Goal: Task Accomplishment & Management: Use online tool/utility

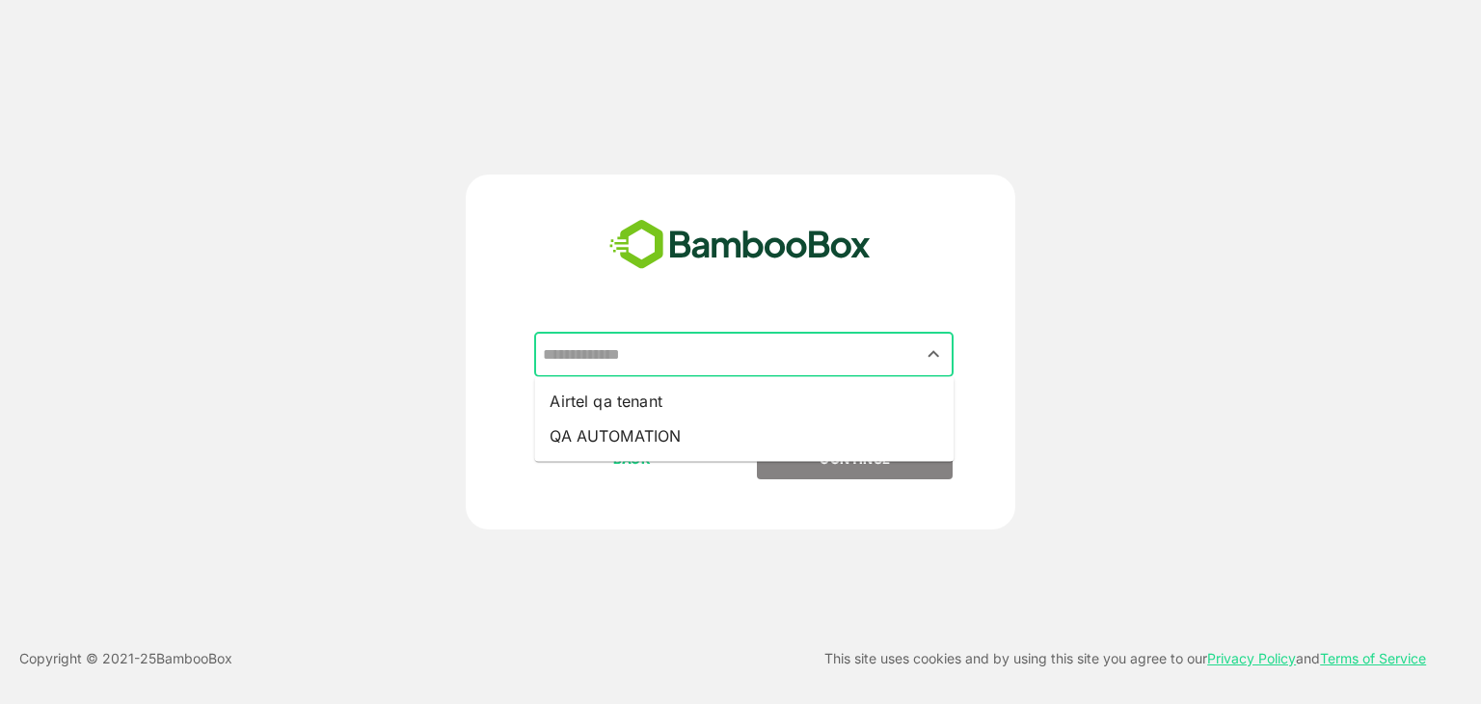
click at [855, 372] on input "text" at bounding box center [744, 354] width 412 height 37
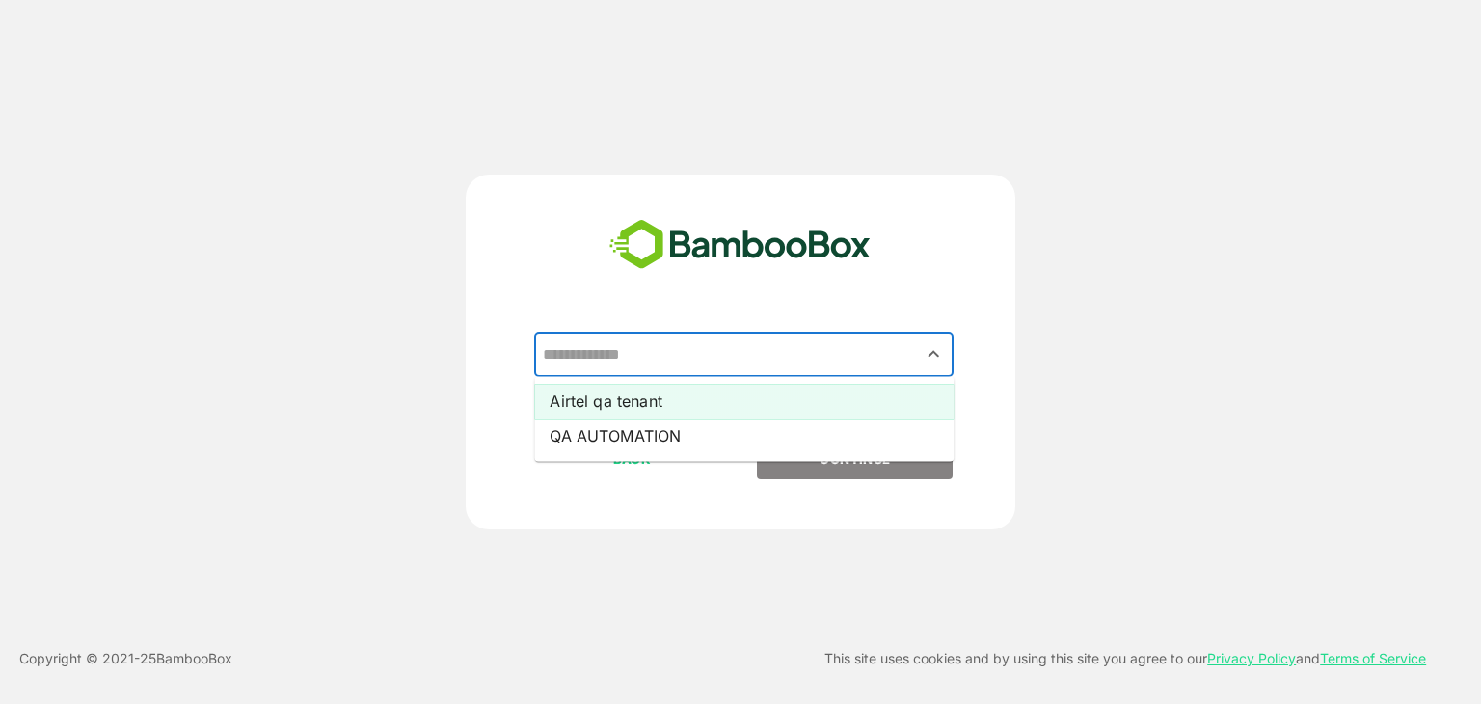
click at [841, 394] on li "Airtel qa tenant" at bounding box center [743, 401] width 419 height 35
type input "**********"
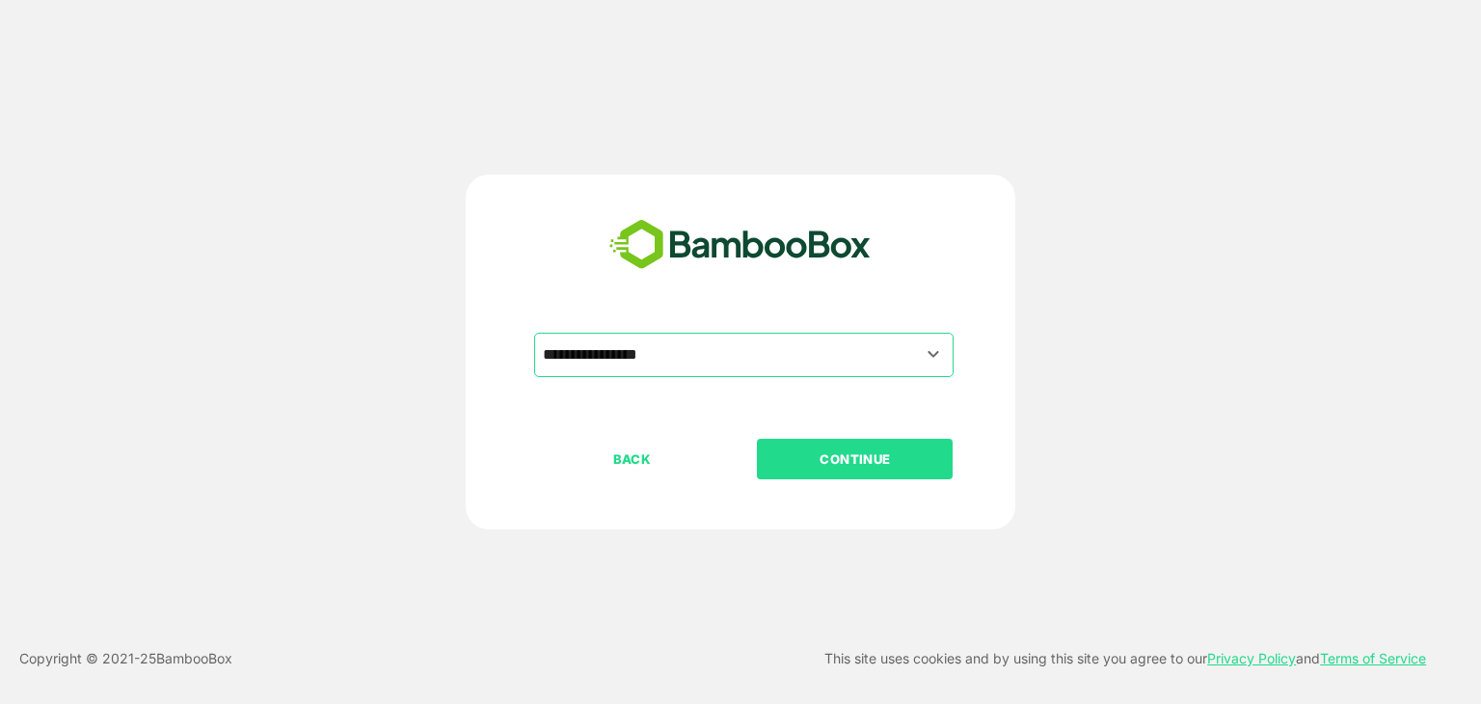
click at [830, 455] on p "CONTINUE" at bounding box center [855, 458] width 193 height 21
click at [864, 468] on p "CONTINUE" at bounding box center [855, 458] width 193 height 21
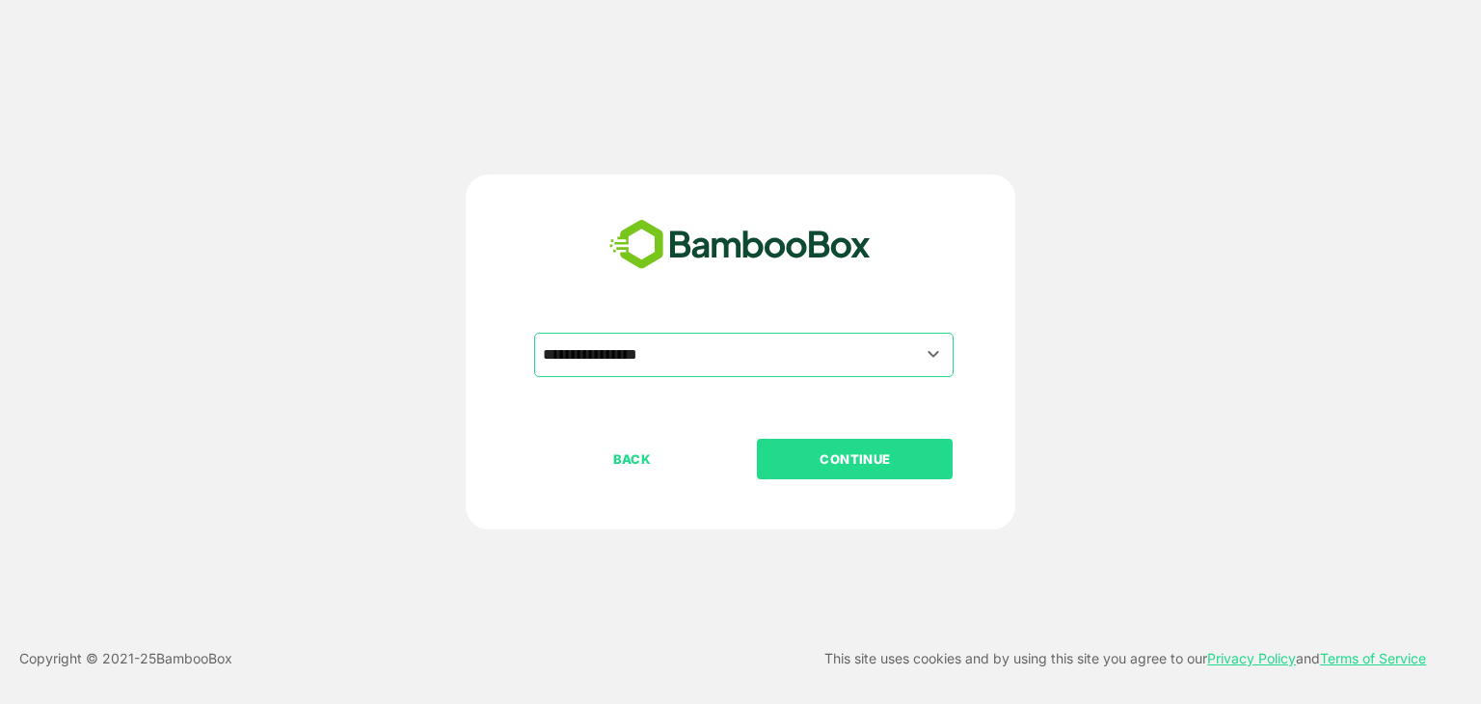
click at [864, 468] on p "CONTINUE" at bounding box center [855, 458] width 193 height 21
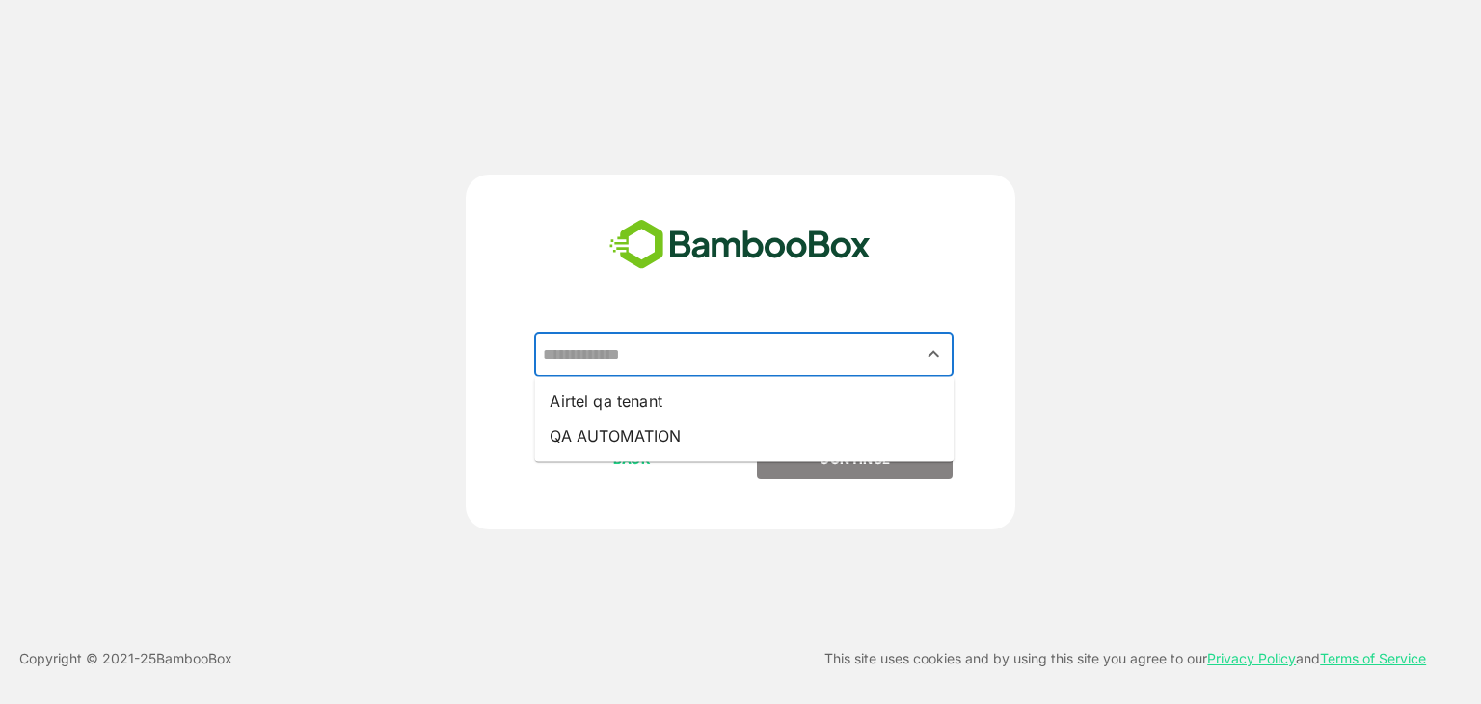
click at [776, 463] on div "​ Airtel qa tenant QA AUTOMATION BACK CONTINUE" at bounding box center [740, 468] width 480 height 270
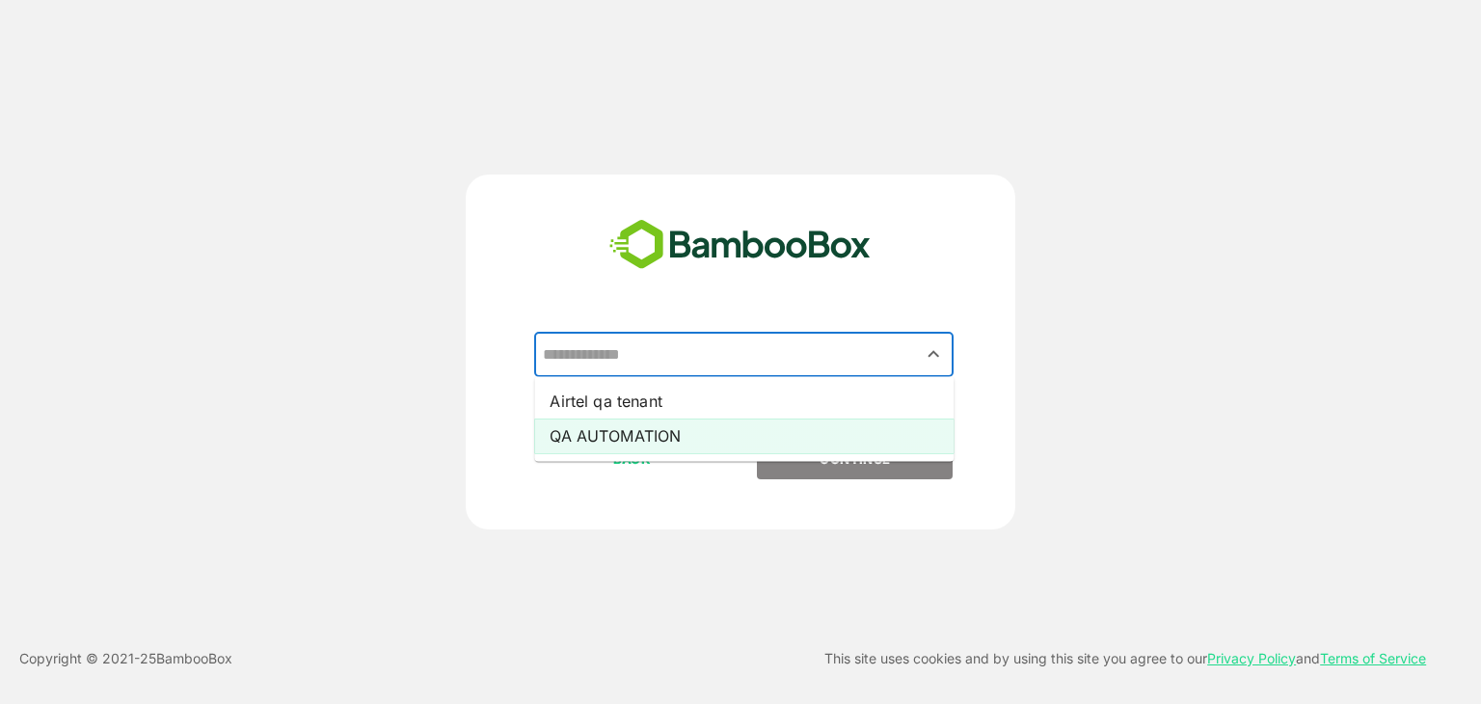
click at [780, 429] on li "QA AUTOMATION" at bounding box center [743, 435] width 419 height 35
type input "**********"
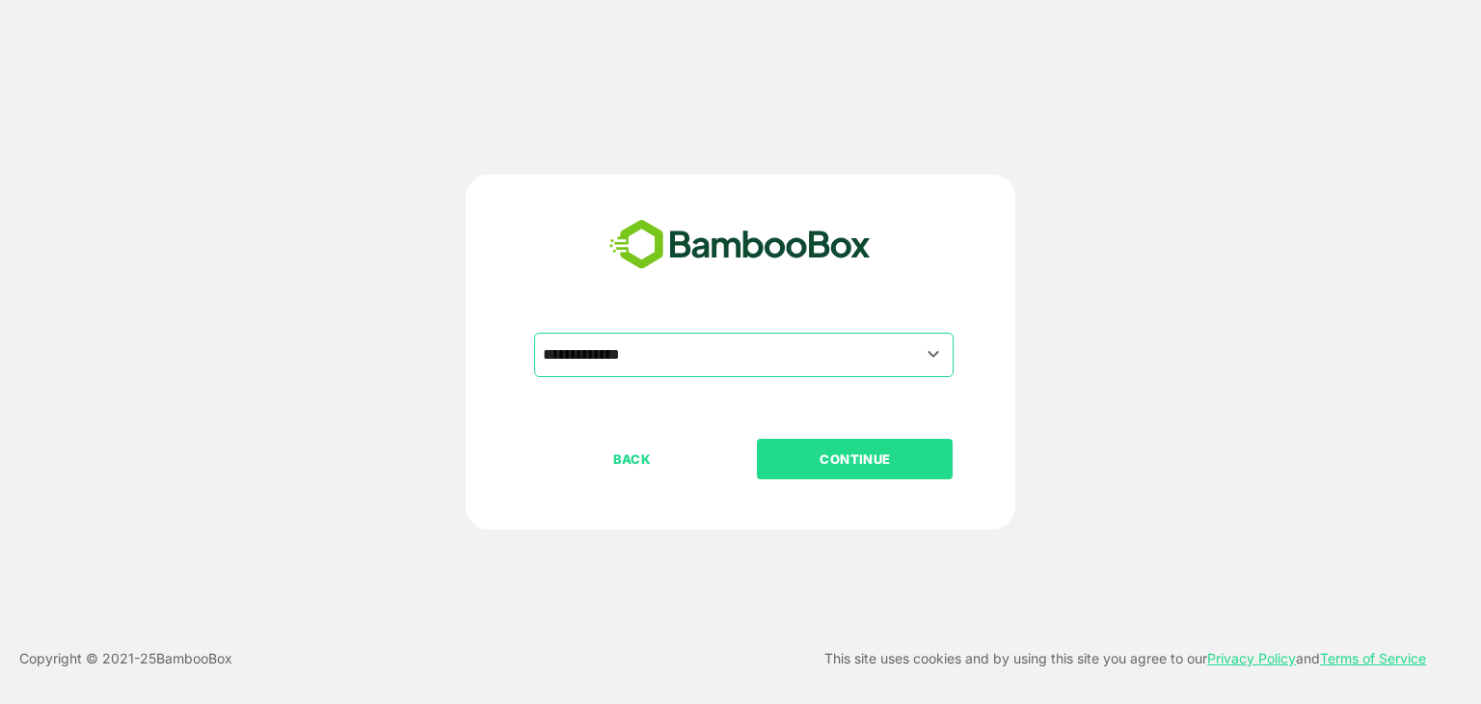
click at [835, 466] on p "CONTINUE" at bounding box center [855, 458] width 193 height 21
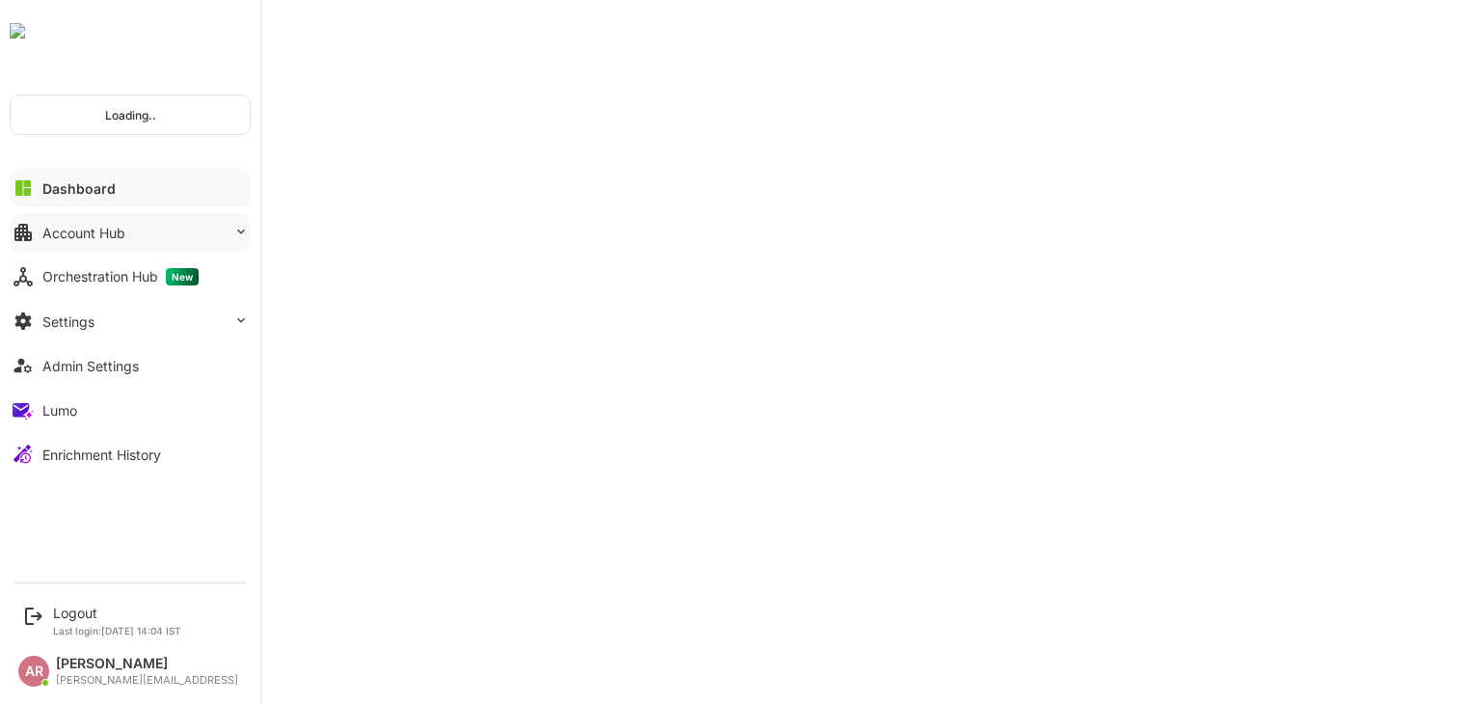
click at [156, 221] on button "Account Hub" at bounding box center [130, 232] width 241 height 39
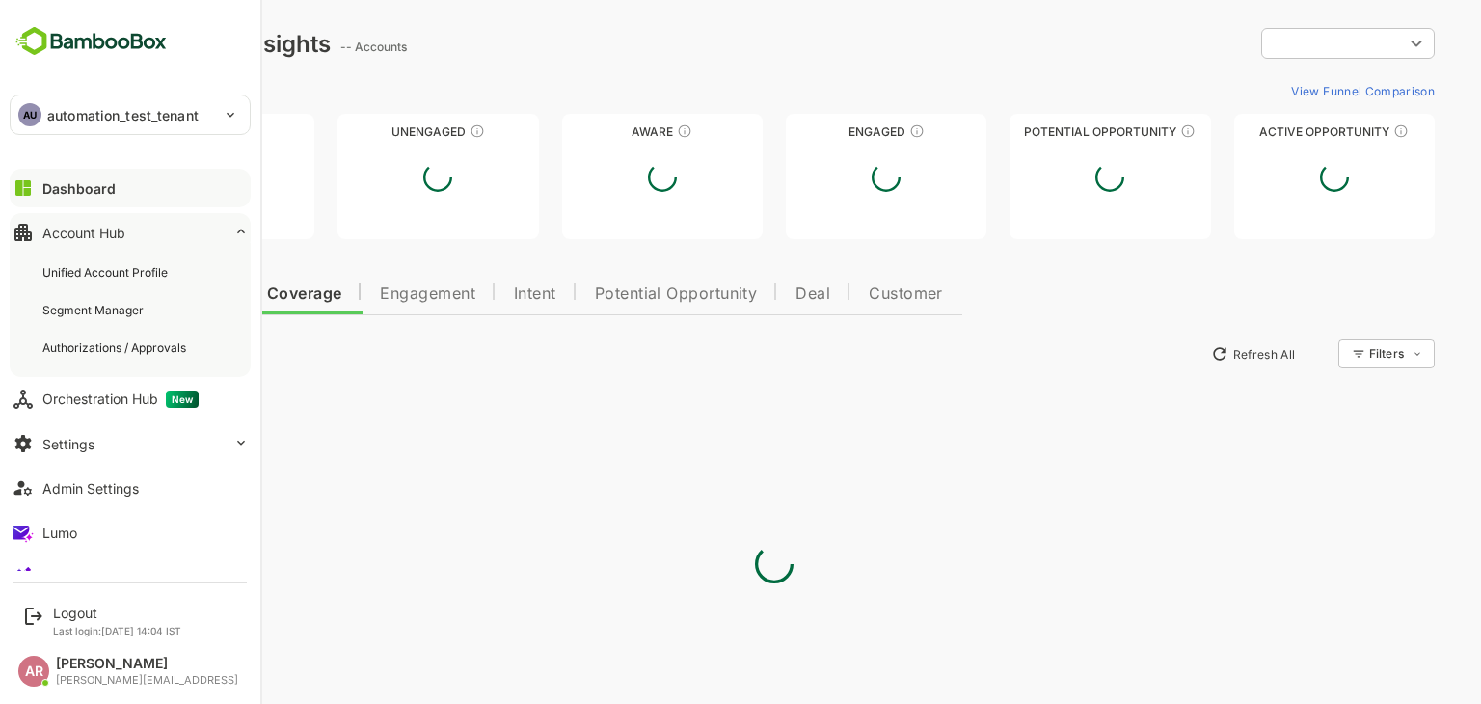
type input "**********"
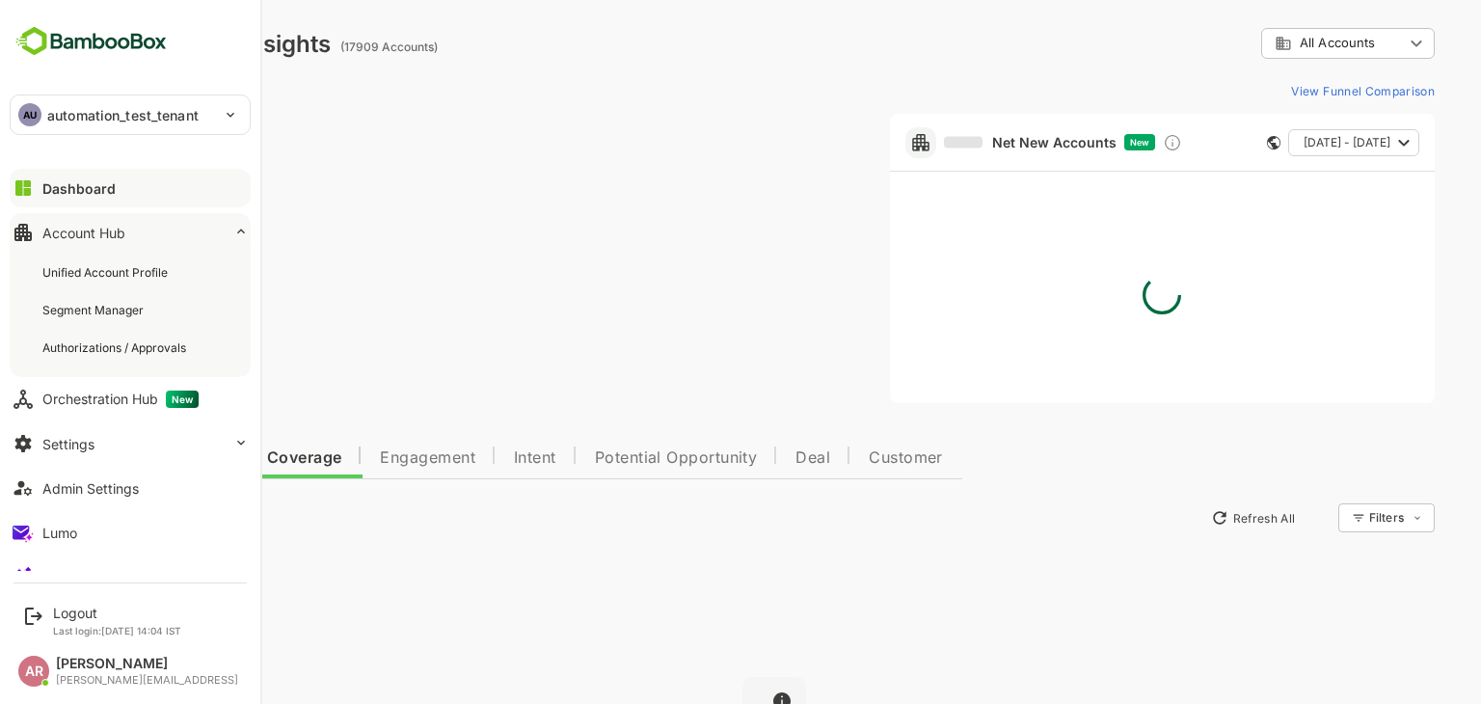
click at [166, 271] on div "Unified Account Profile" at bounding box center [106, 272] width 129 height 16
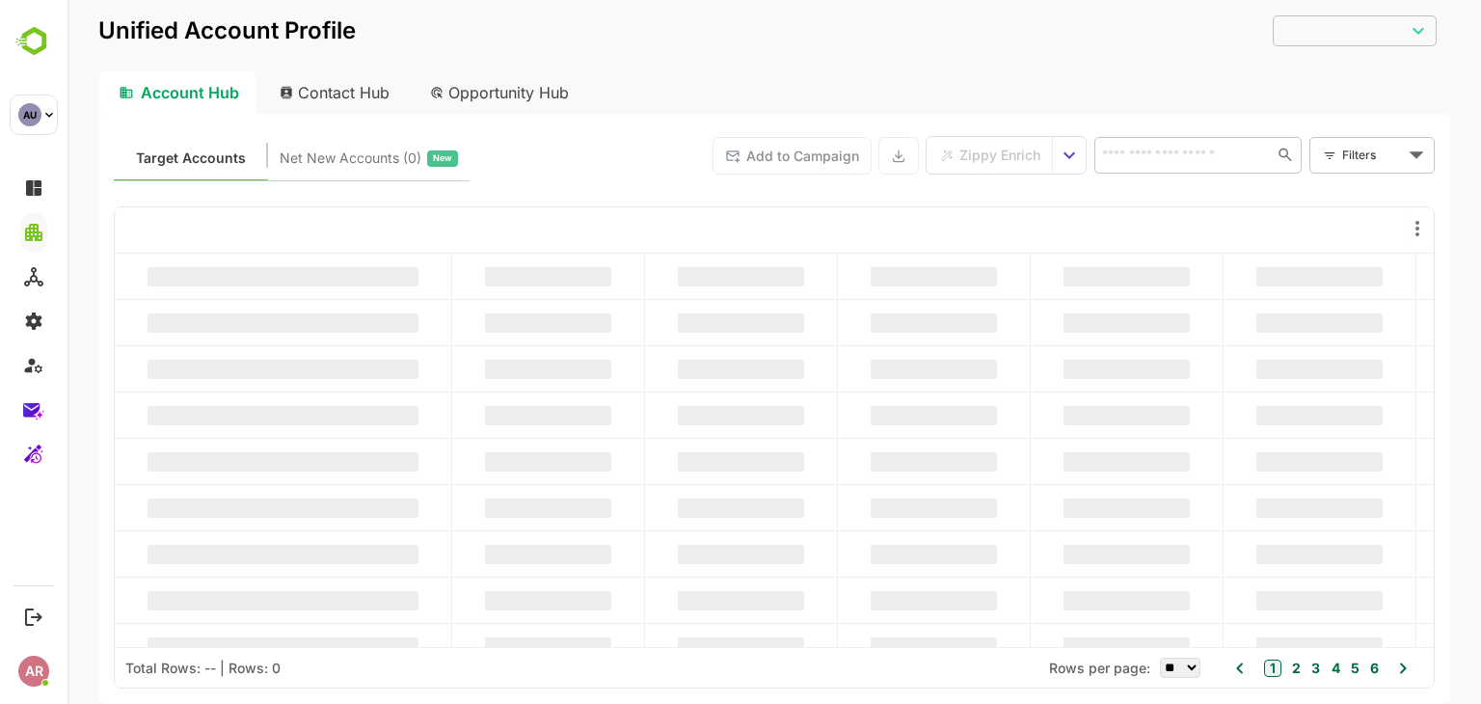
type input "**********"
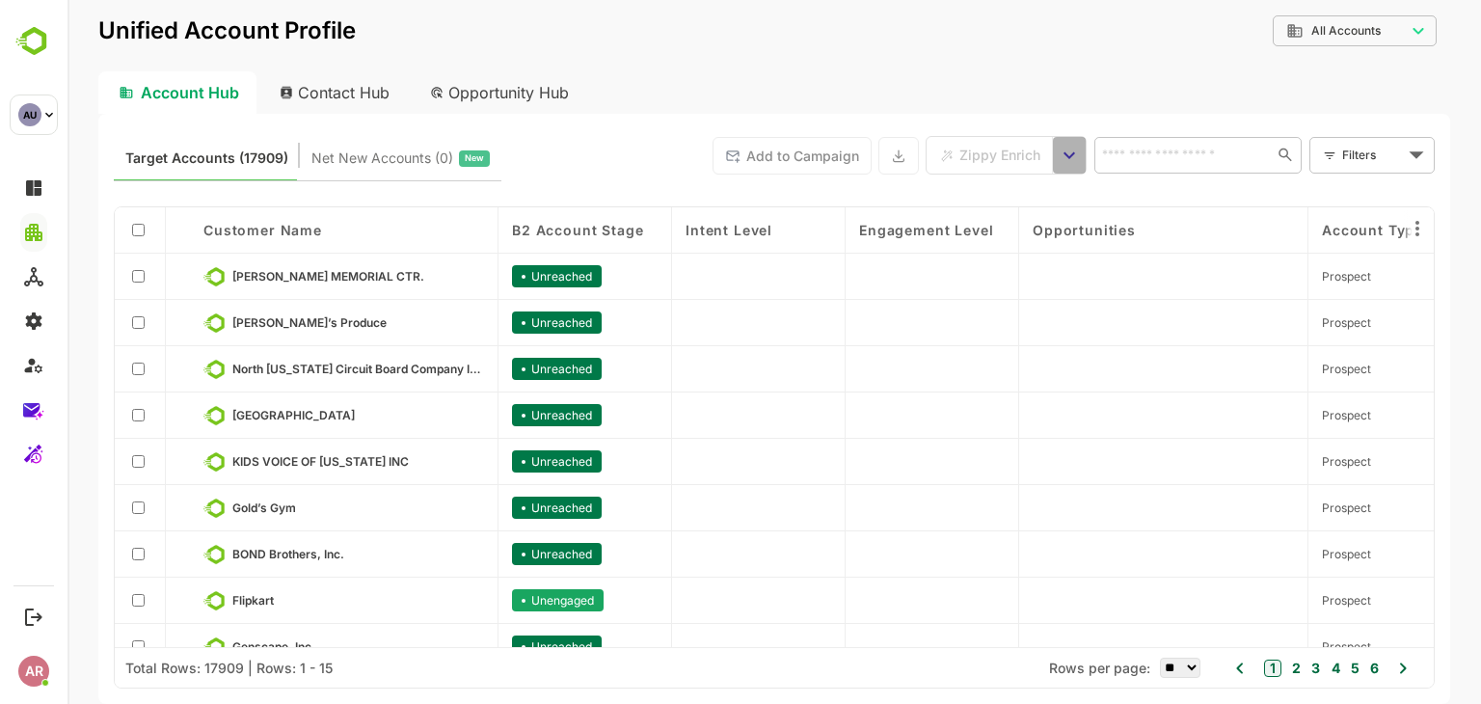
click at [1072, 145] on icon "select enrich strategy" at bounding box center [1069, 155] width 23 height 23
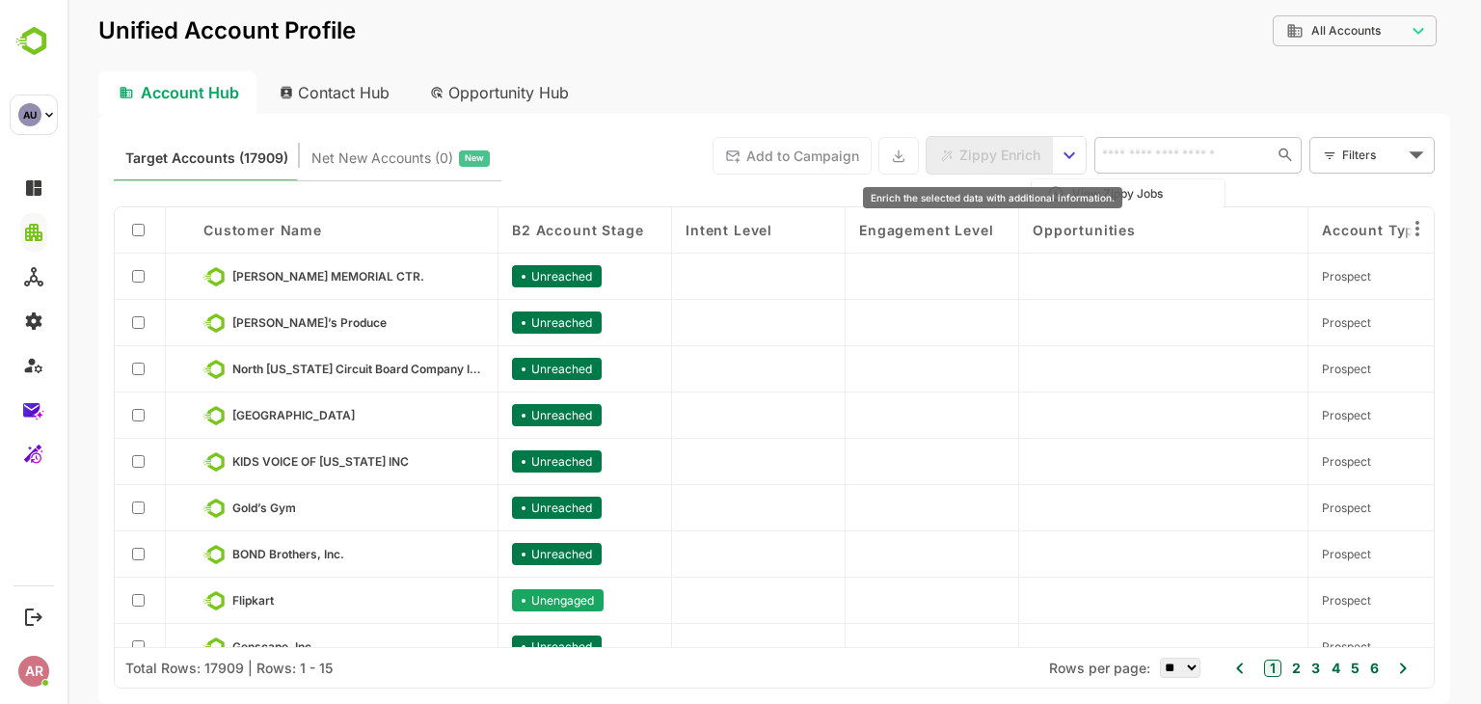
click at [967, 165] on span "Zippy Enrich" at bounding box center [999, 155] width 81 height 25
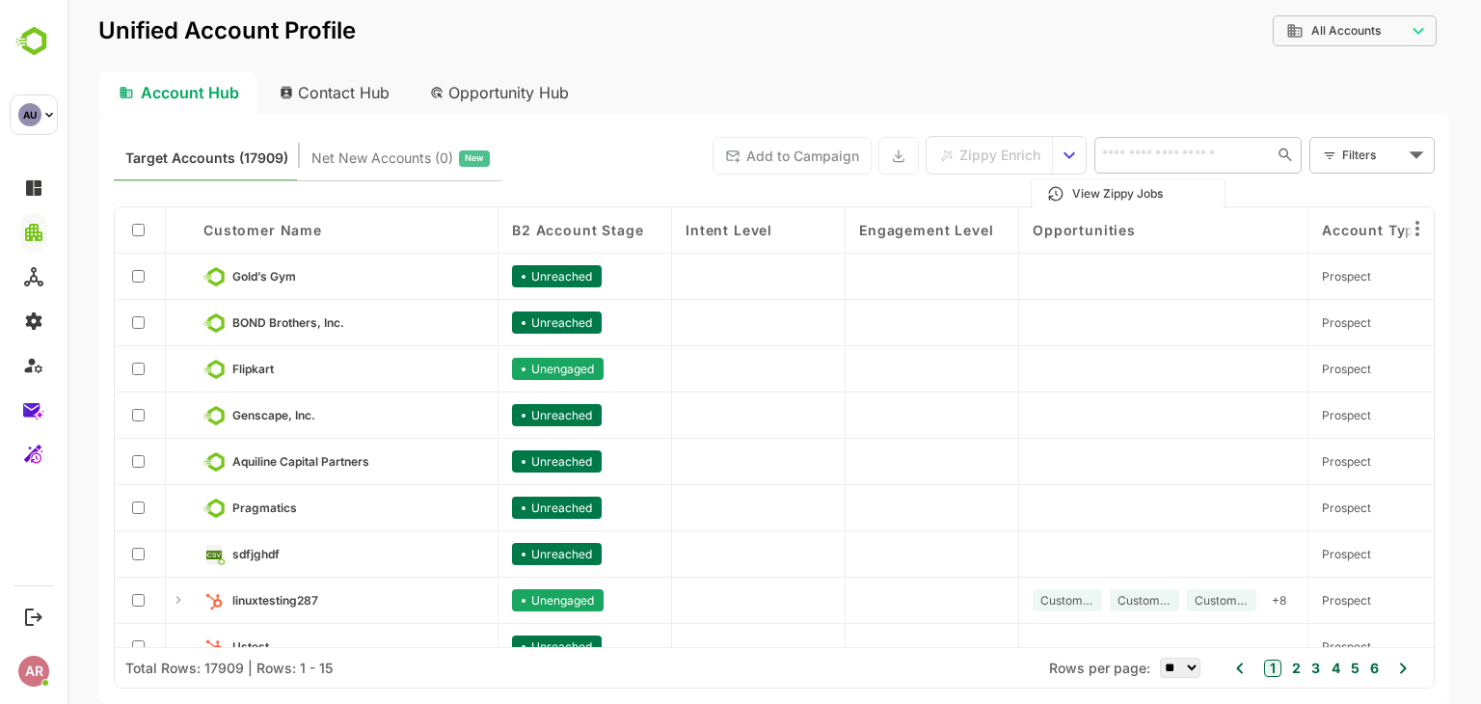
scroll to position [305, 0]
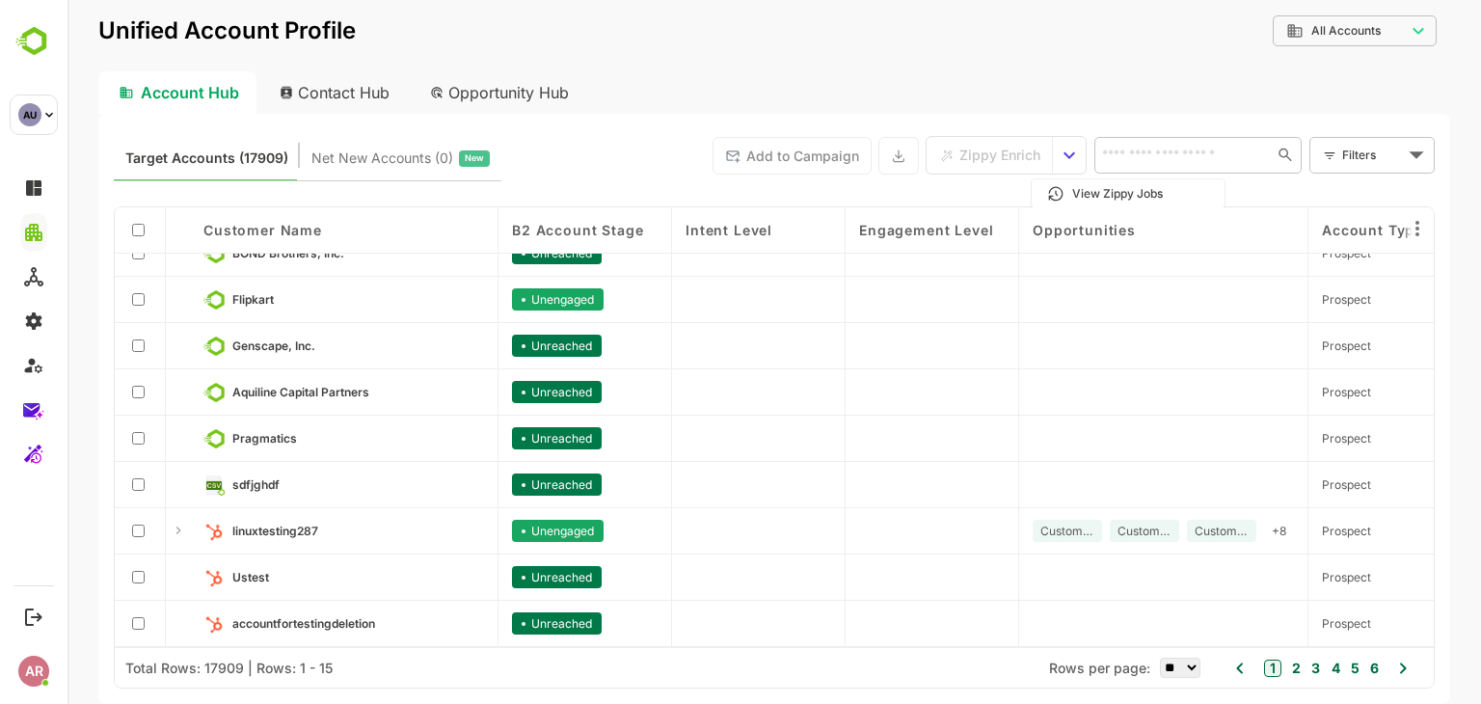
click at [1294, 668] on button "2" at bounding box center [1293, 667] width 13 height 21
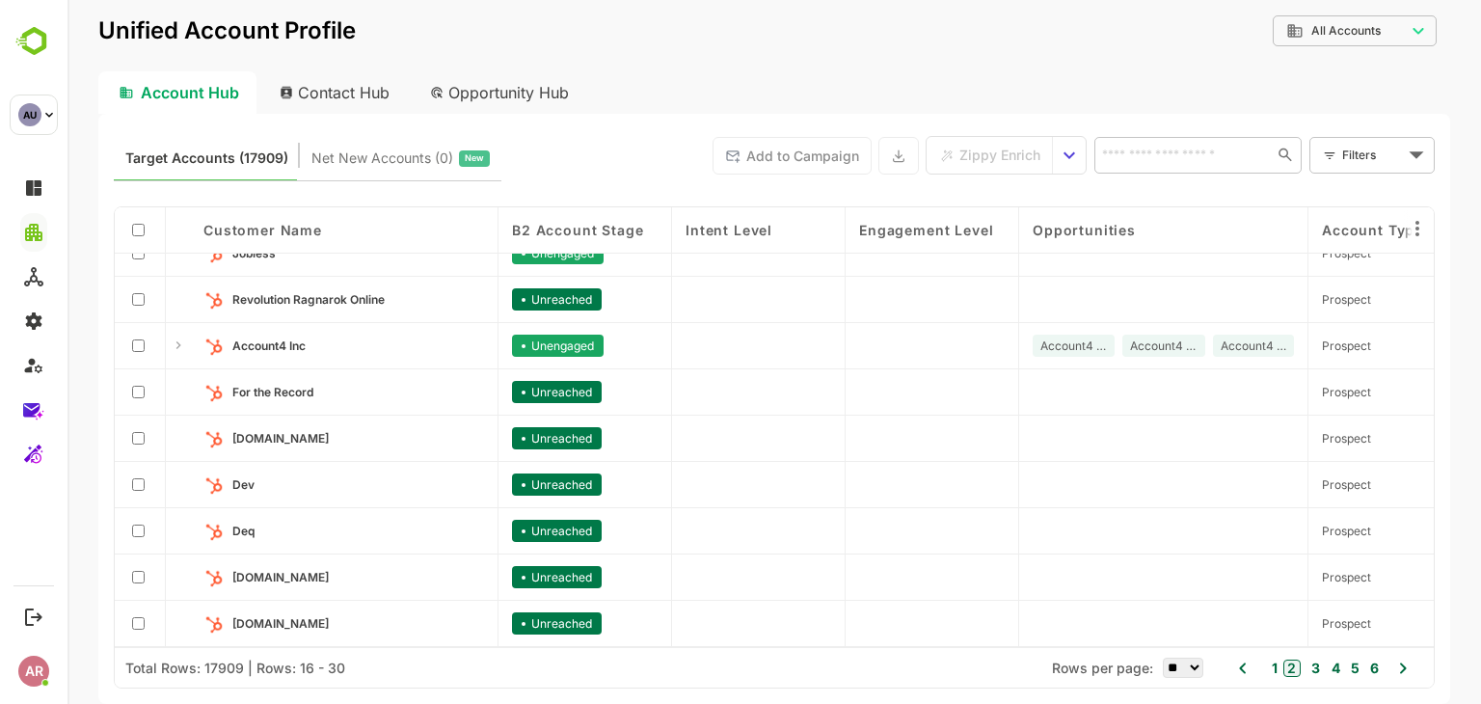
click at [1308, 664] on button "3" at bounding box center [1312, 667] width 13 height 21
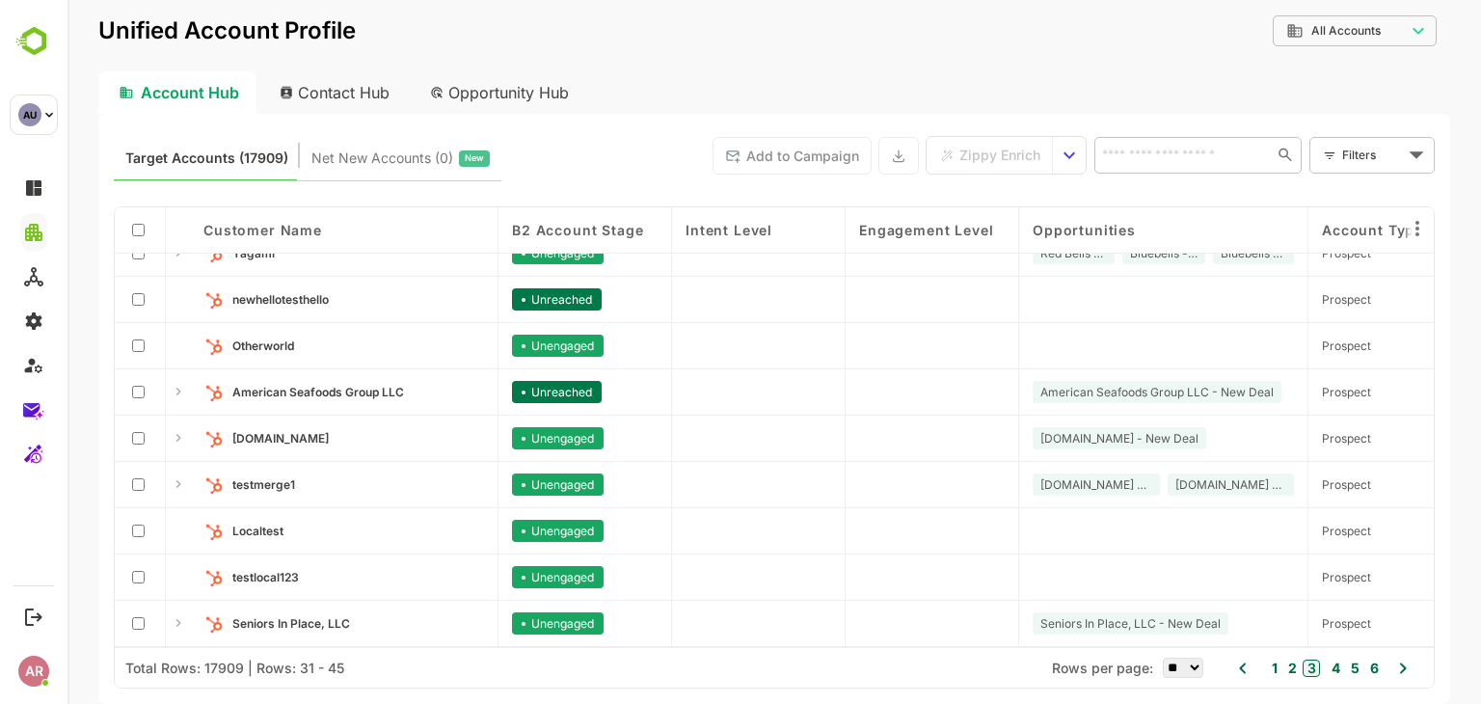
click at [1359, 662] on button "5" at bounding box center [1352, 667] width 13 height 21
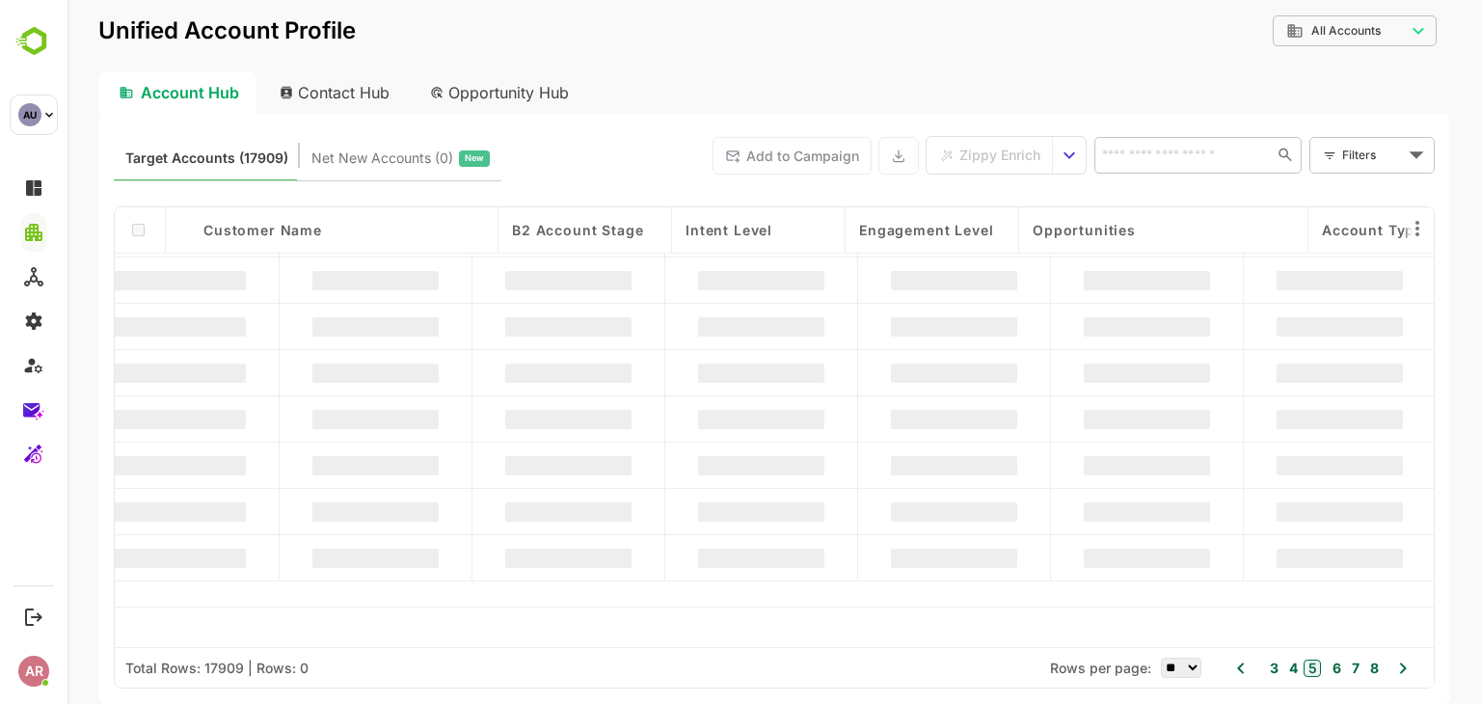
scroll to position [0, 0]
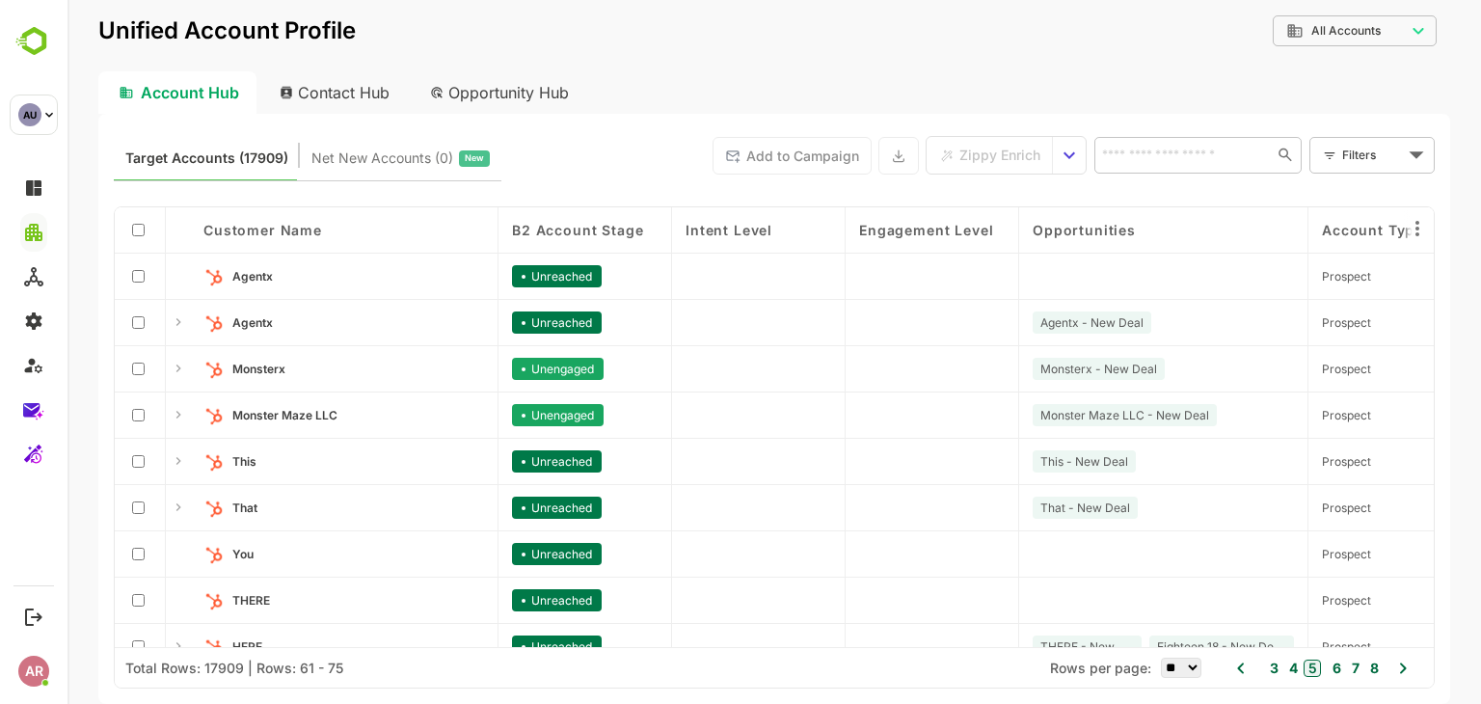
click at [1406, 151] on body "**********" at bounding box center [773, 352] width 1413 height 704
click at [1414, 158] on div at bounding box center [773, 352] width 1413 height 704
click at [1411, 159] on body "**********" at bounding box center [773, 352] width 1413 height 704
click at [1391, 203] on span "New Filter" at bounding box center [1376, 197] width 58 height 23
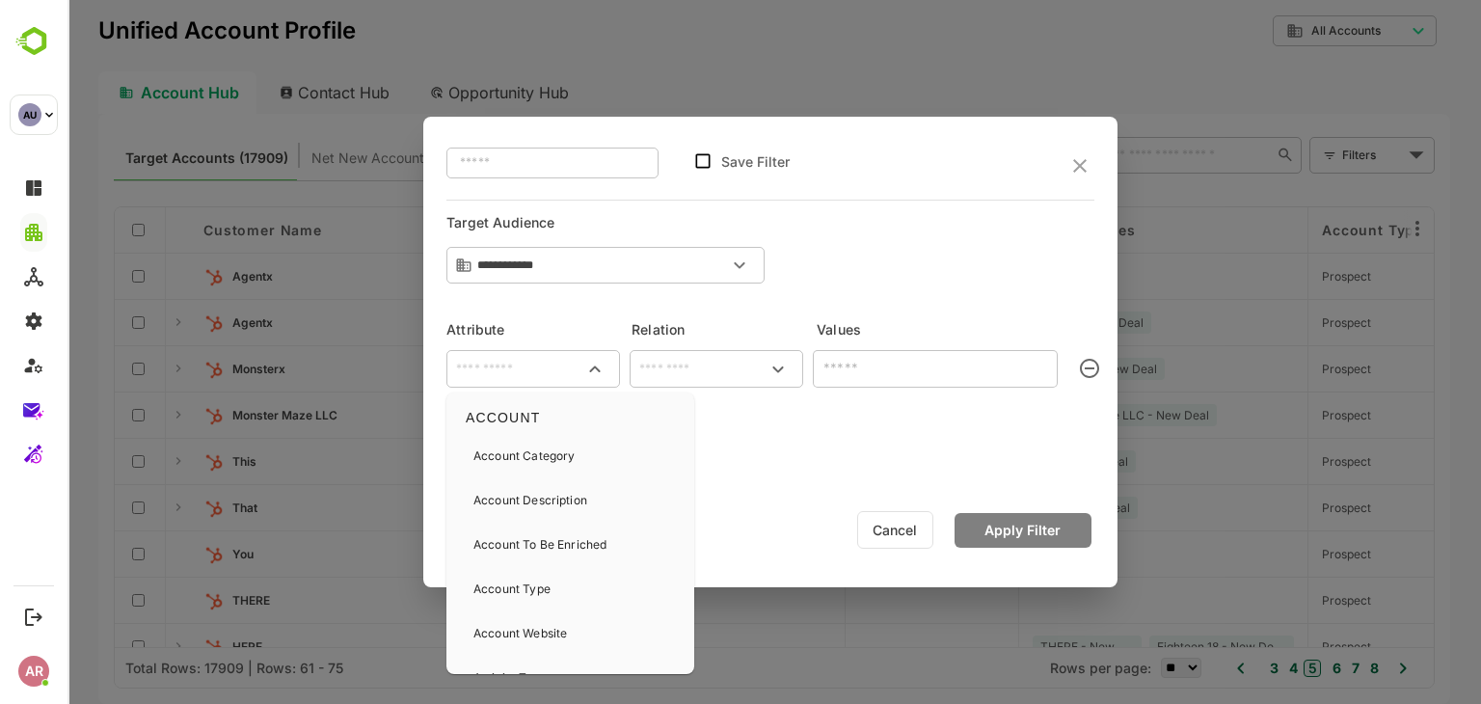
click at [485, 371] on input "text" at bounding box center [533, 369] width 166 height 23
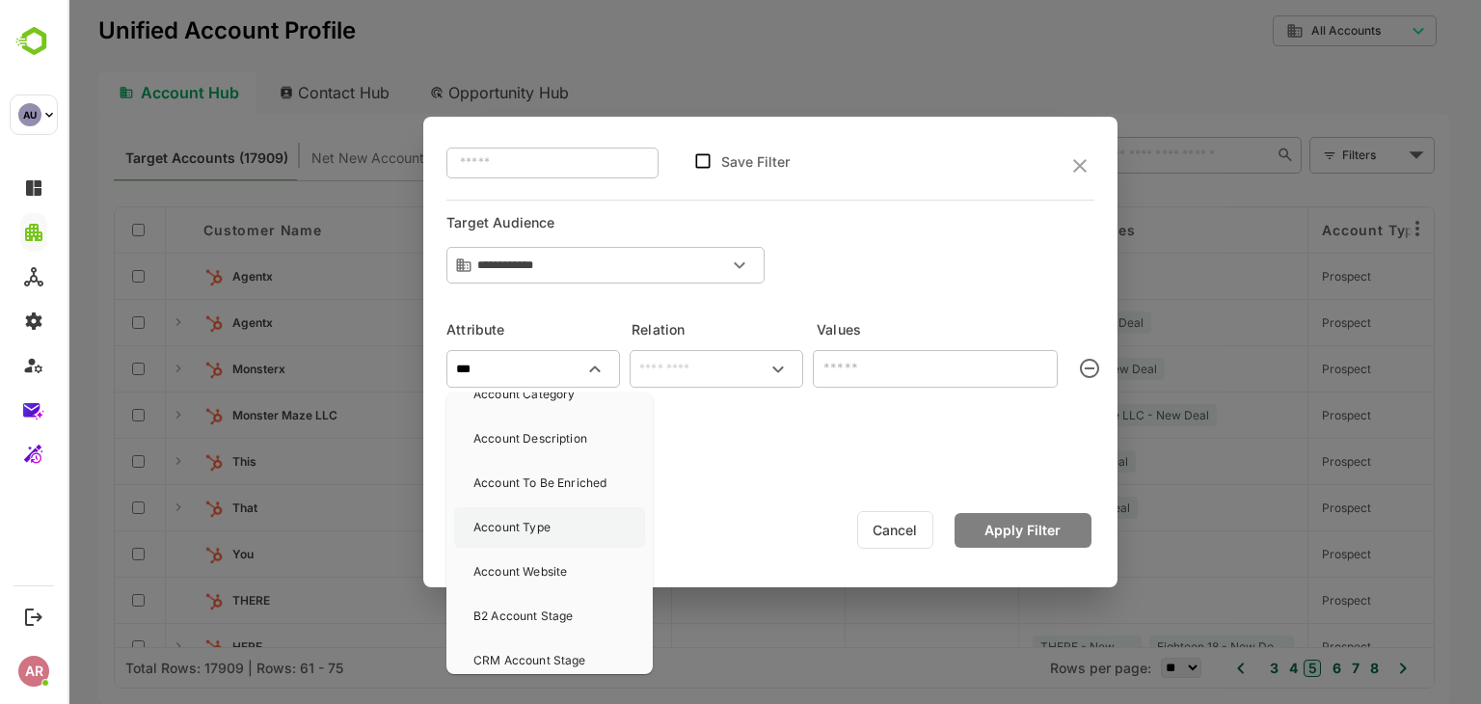
scroll to position [62, 0]
click at [548, 560] on div "Account Website" at bounding box center [520, 571] width 94 height 40
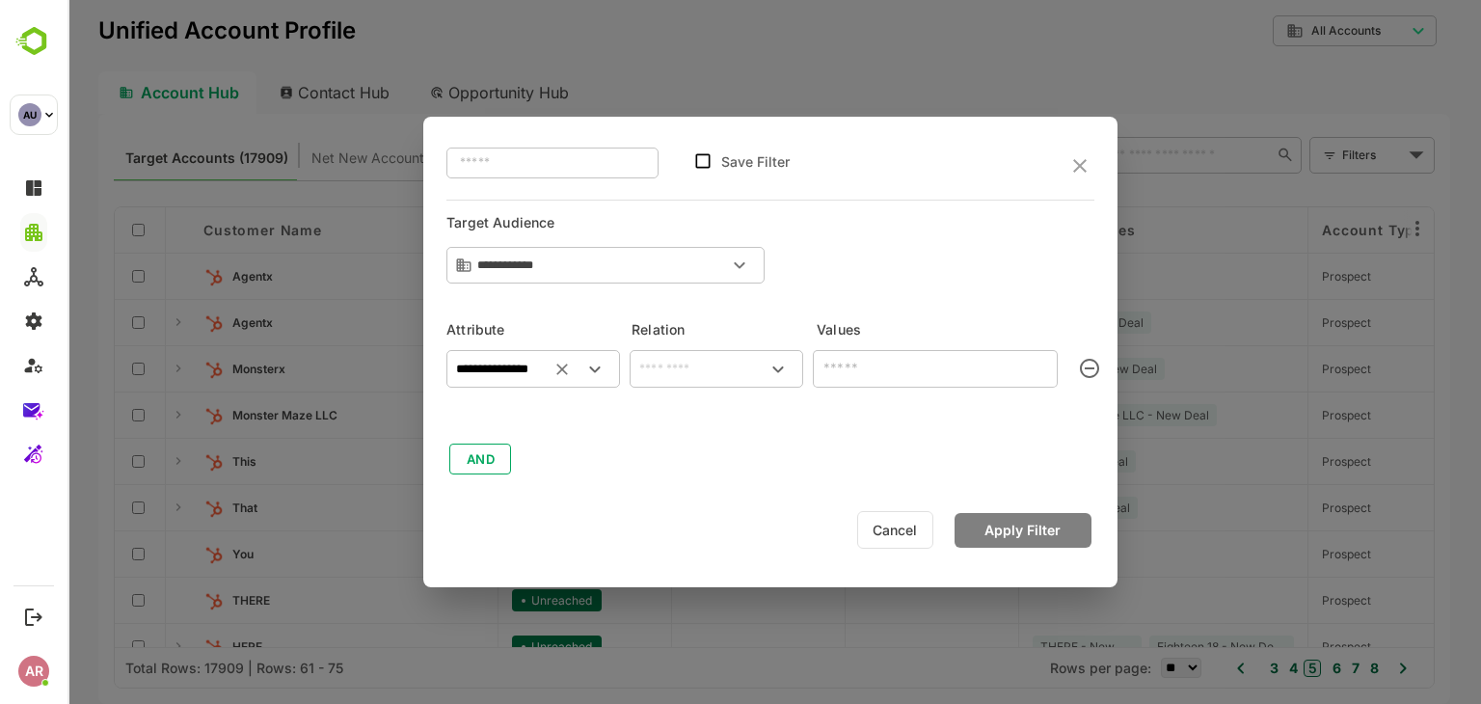
type input "**********"
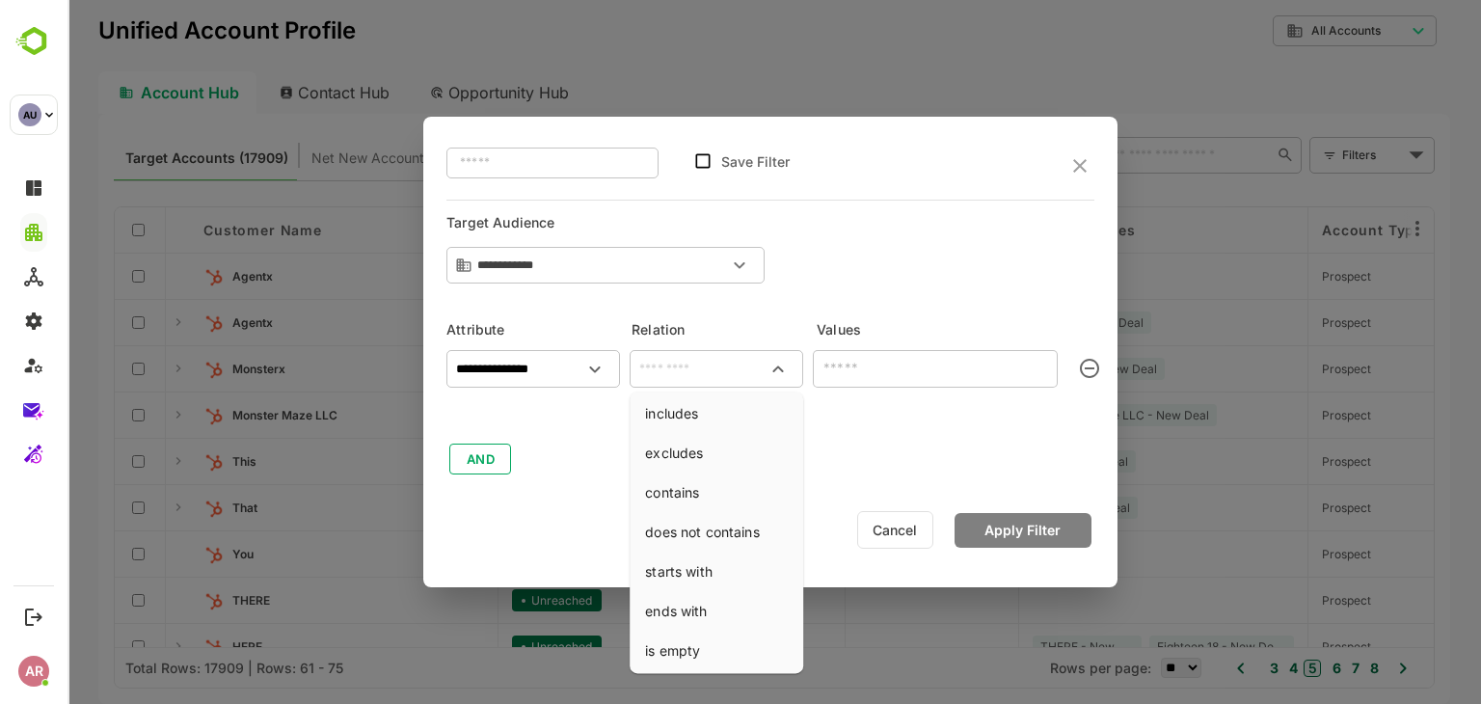
click at [728, 373] on input "text" at bounding box center [716, 369] width 166 height 23
click at [698, 507] on li "contains" at bounding box center [716, 492] width 166 height 36
type input "********"
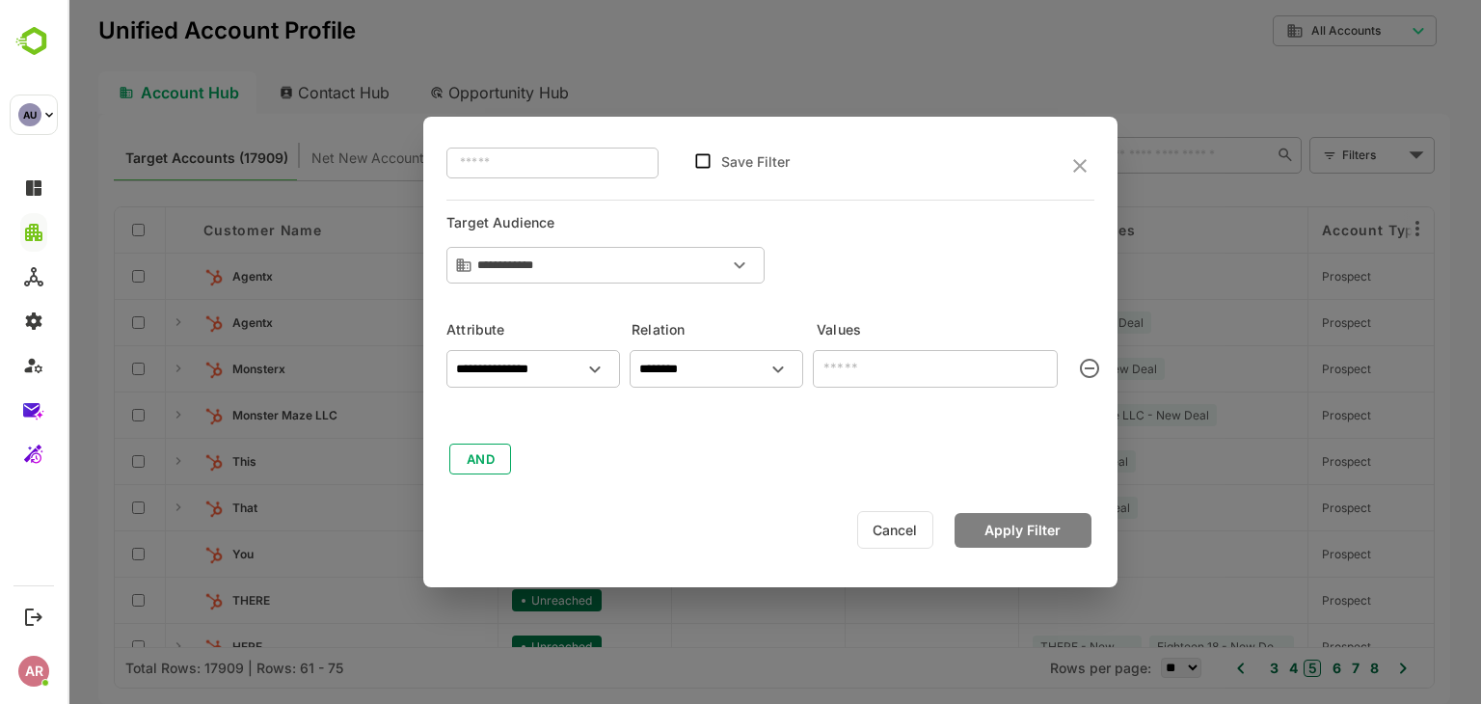
click at [906, 372] on input "text" at bounding box center [935, 369] width 245 height 38
type input "****"
click at [982, 518] on button "Apply Filter" at bounding box center [1022, 530] width 137 height 35
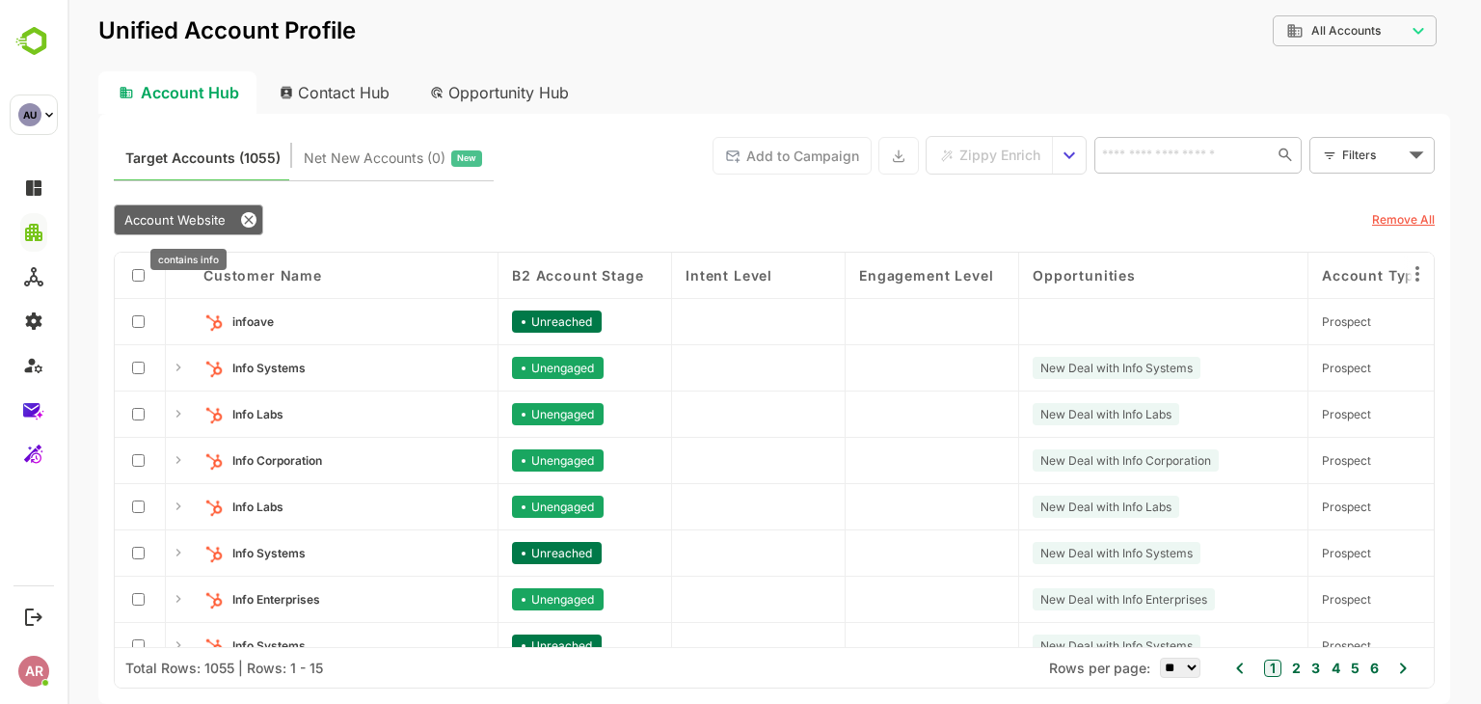
click at [163, 214] on span "Account Website" at bounding box center [174, 219] width 101 height 15
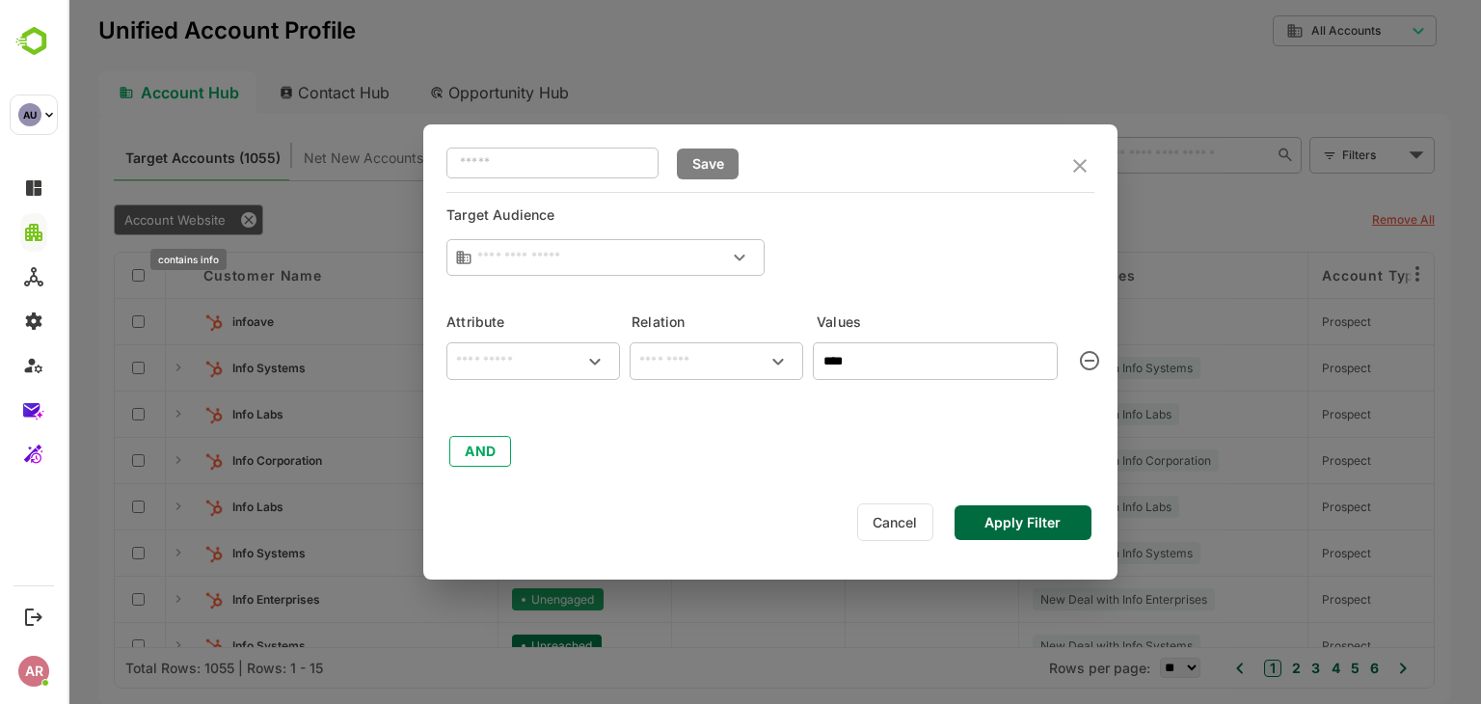
type input "**********"
type input "********"
click at [897, 363] on input "****" at bounding box center [935, 361] width 245 height 38
type input "*****"
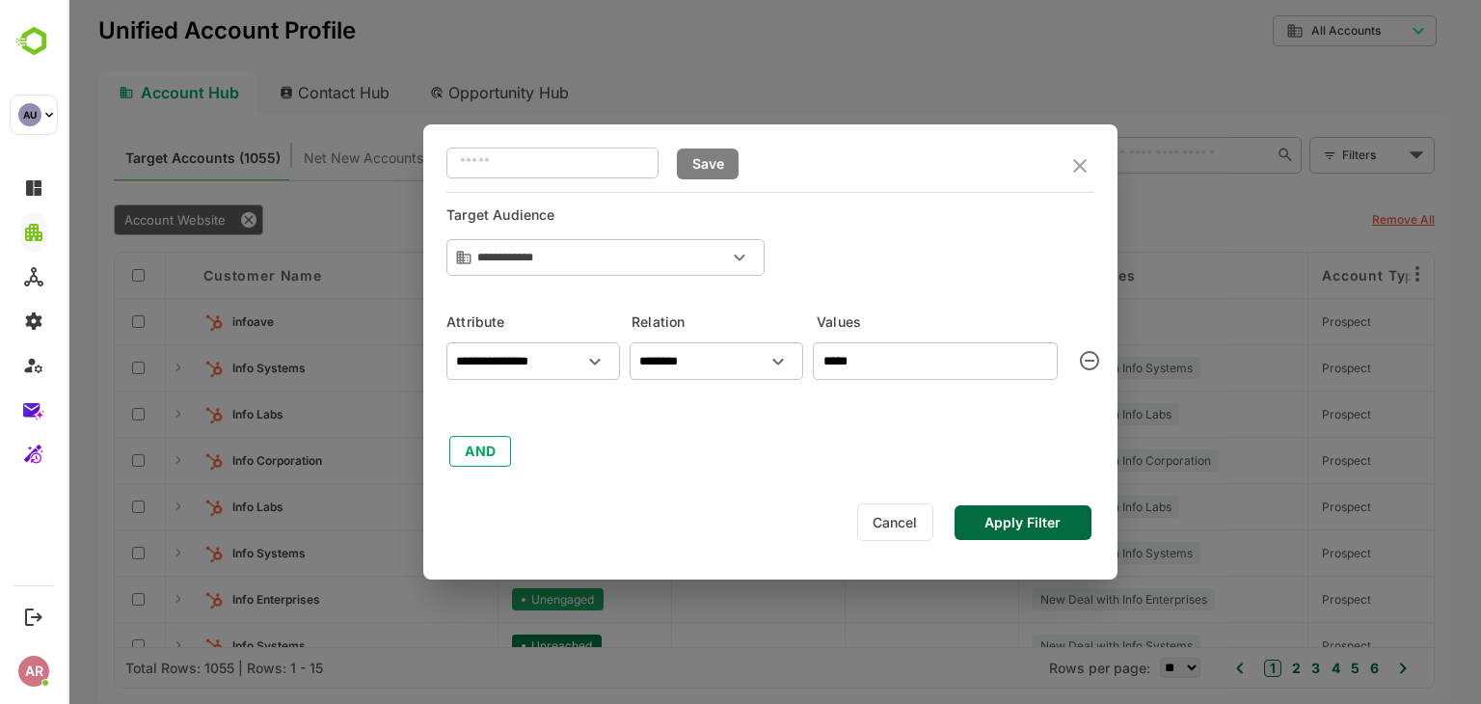
click at [1011, 535] on button "Apply Filter" at bounding box center [1022, 522] width 137 height 35
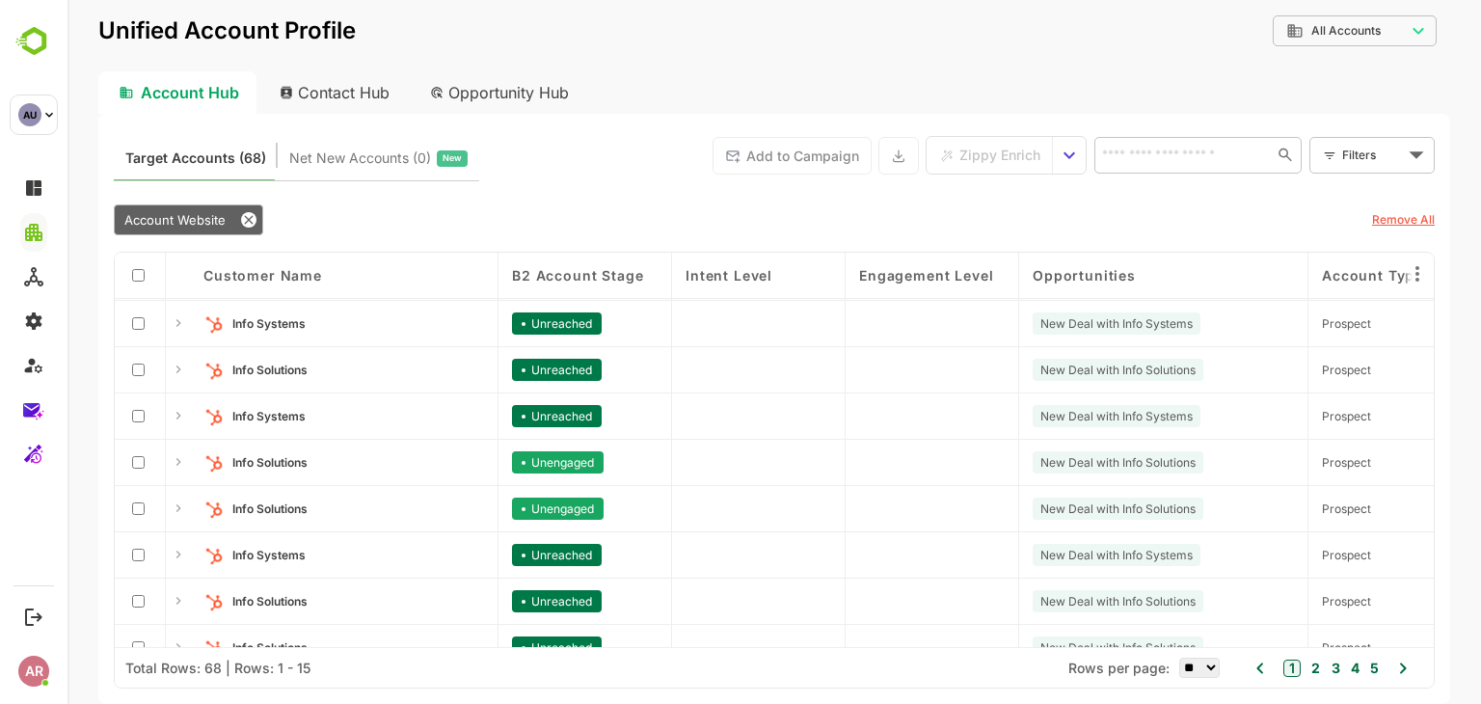
scroll to position [351, 0]
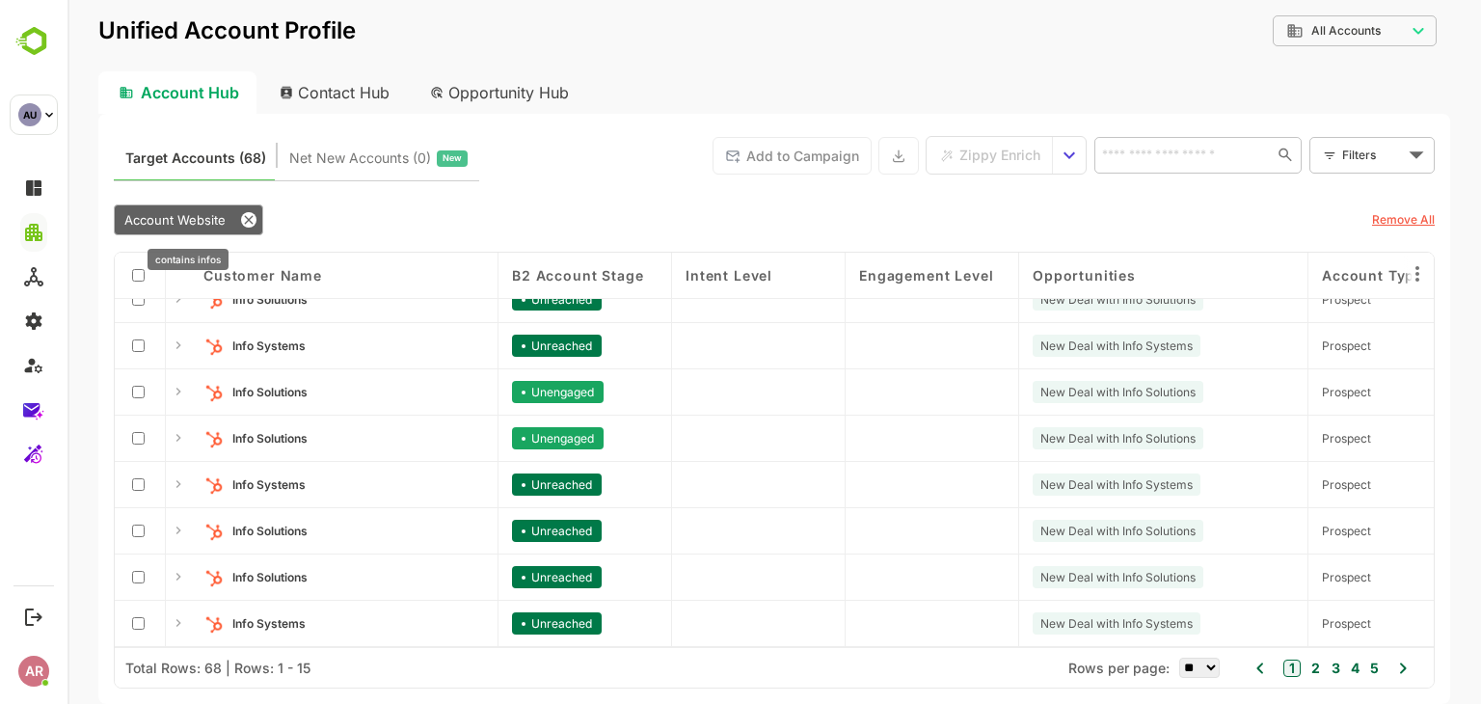
click at [178, 207] on div "Account Website" at bounding box center [188, 219] width 149 height 31
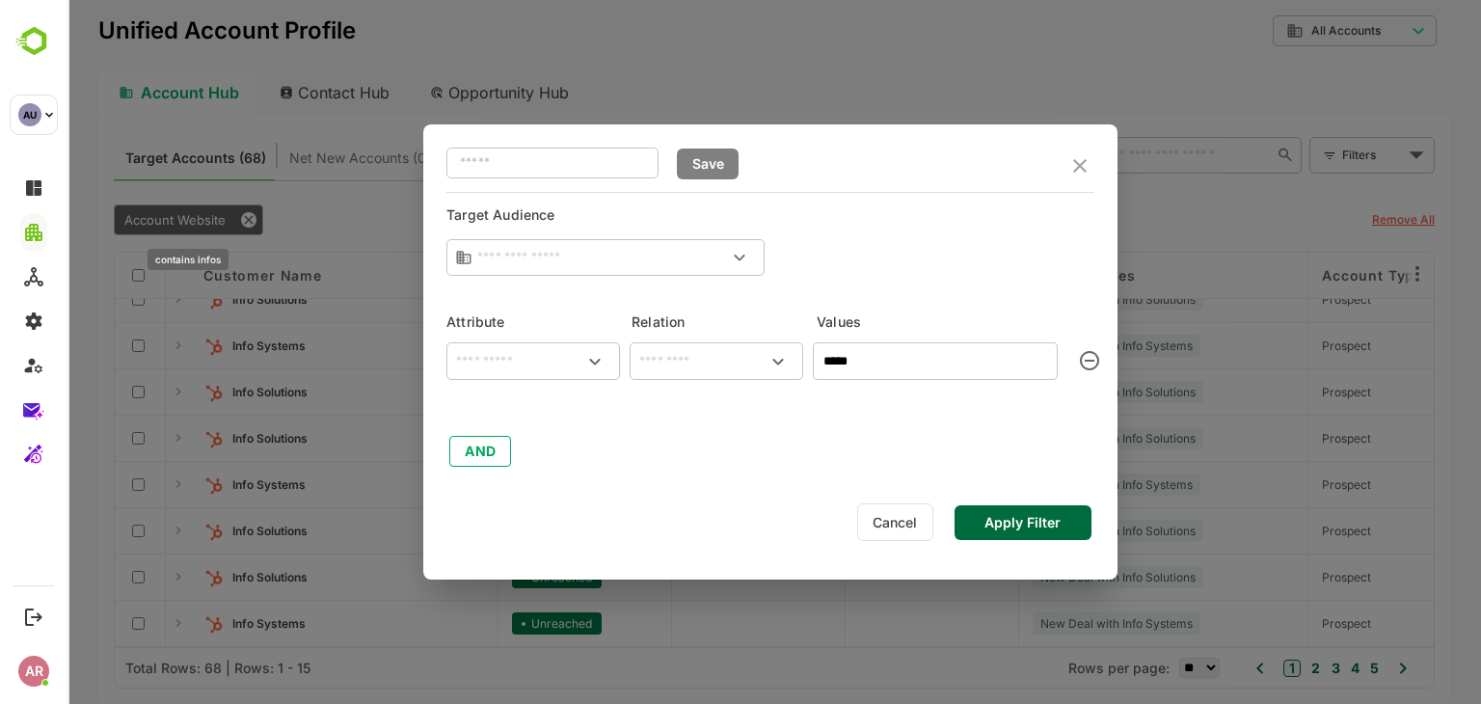
type input "**********"
type input "********"
click at [876, 357] on input "*****" at bounding box center [935, 361] width 245 height 38
type input "*******"
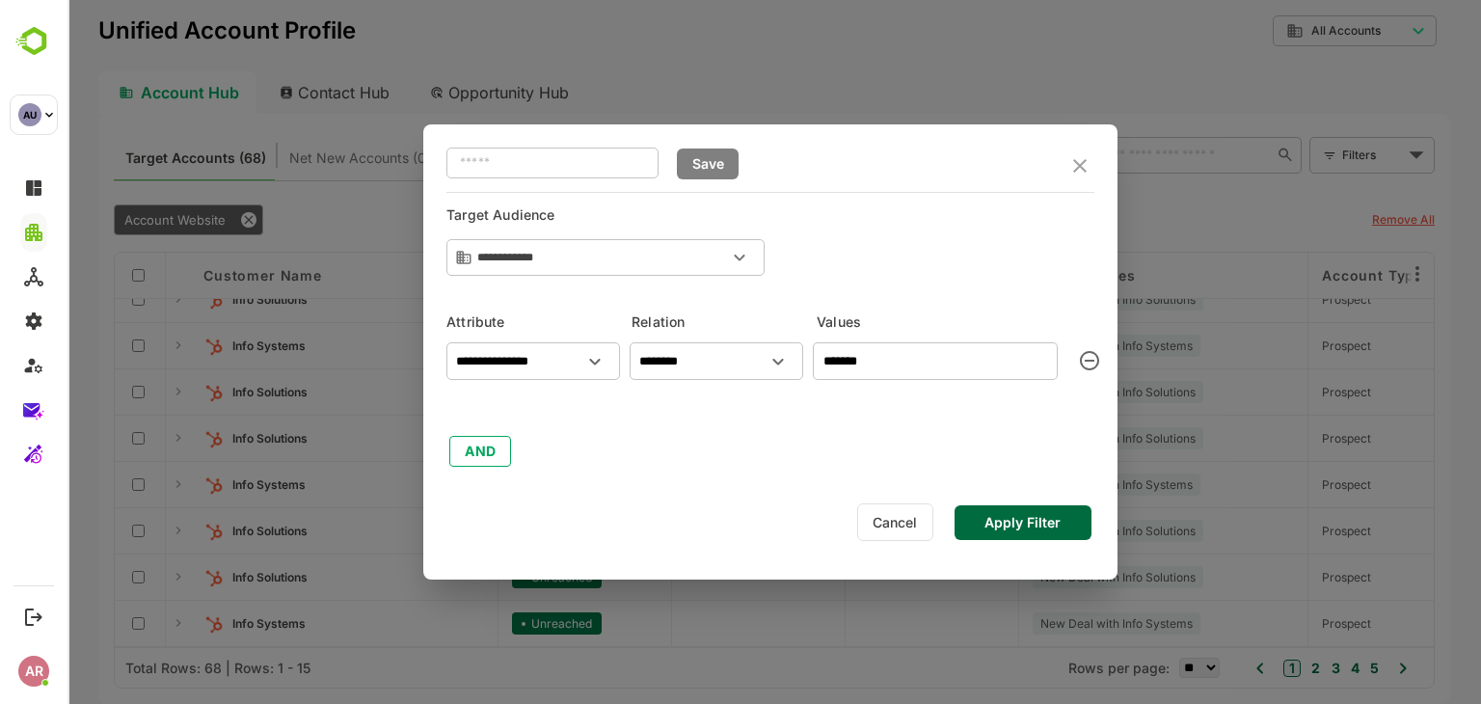
click at [1052, 525] on button "Apply Filter" at bounding box center [1022, 522] width 137 height 35
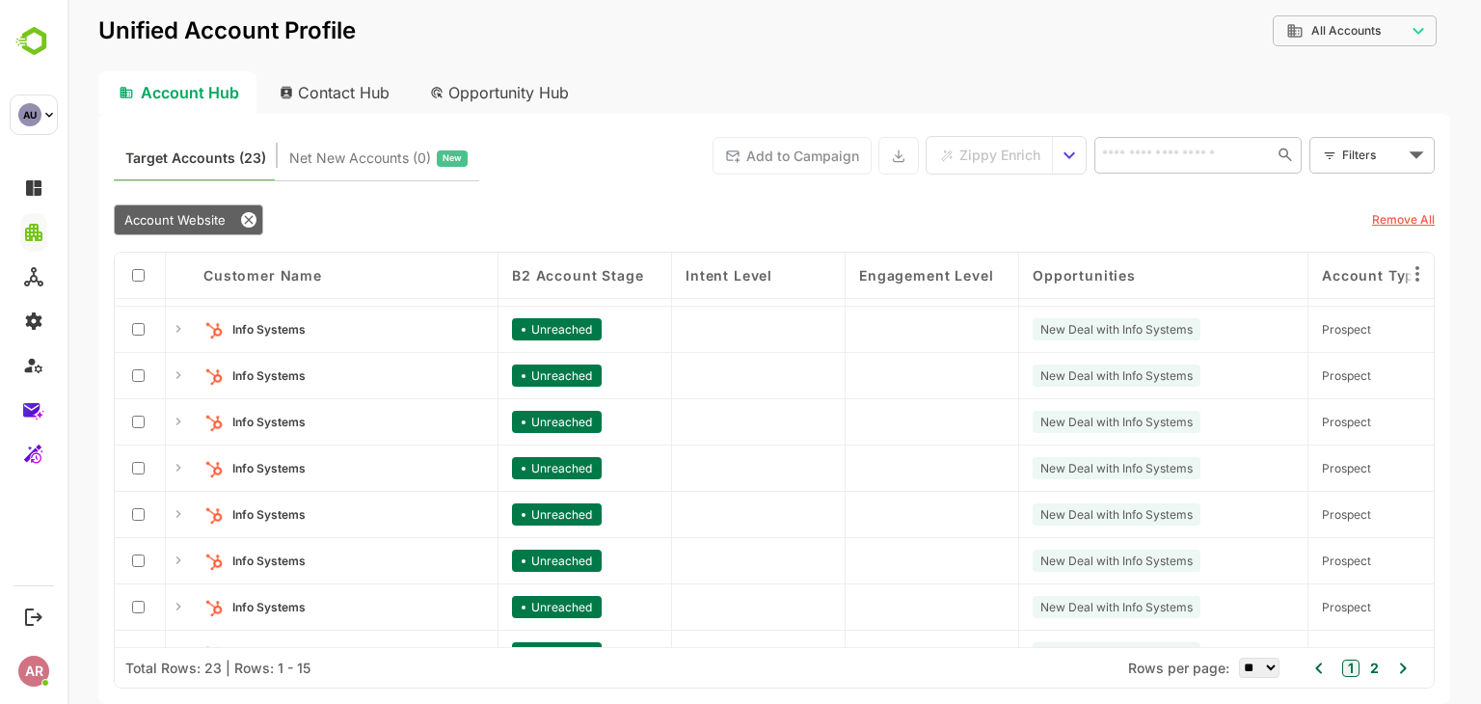
scroll to position [175, 0]
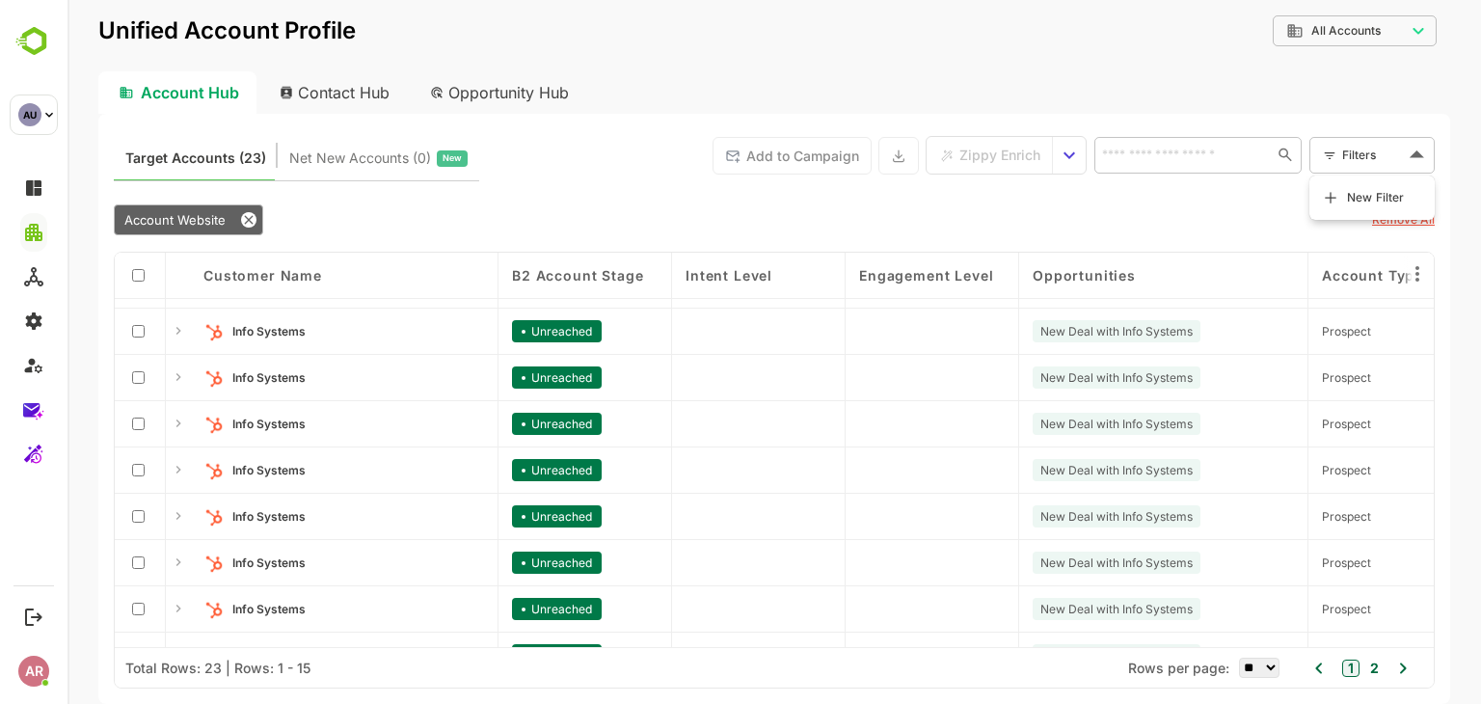
click at [1374, 158] on body "**********" at bounding box center [773, 352] width 1413 height 704
click at [1353, 201] on span "New Filter" at bounding box center [1376, 197] width 58 height 23
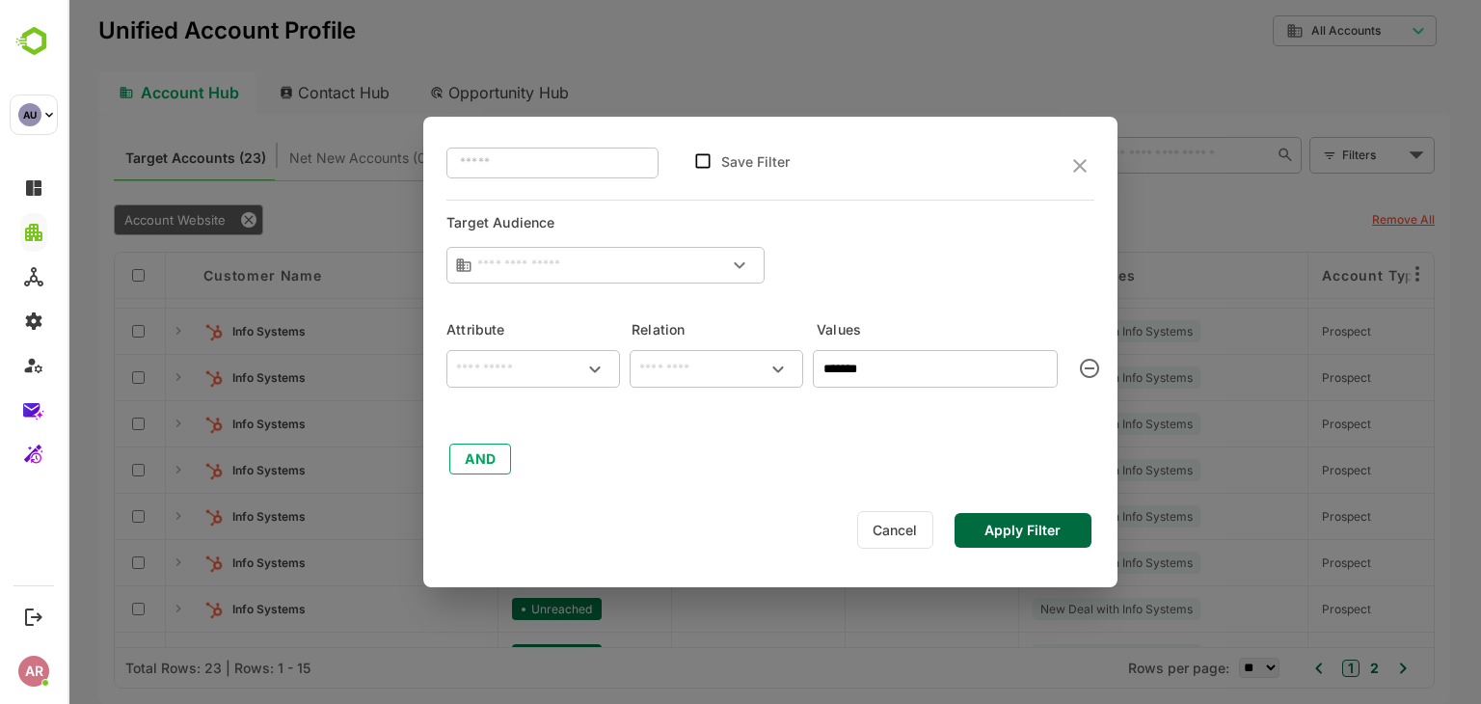
type input "**********"
type input "********"
click at [249, 231] on div at bounding box center [773, 352] width 1413 height 704
click at [216, 221] on div at bounding box center [773, 352] width 1413 height 704
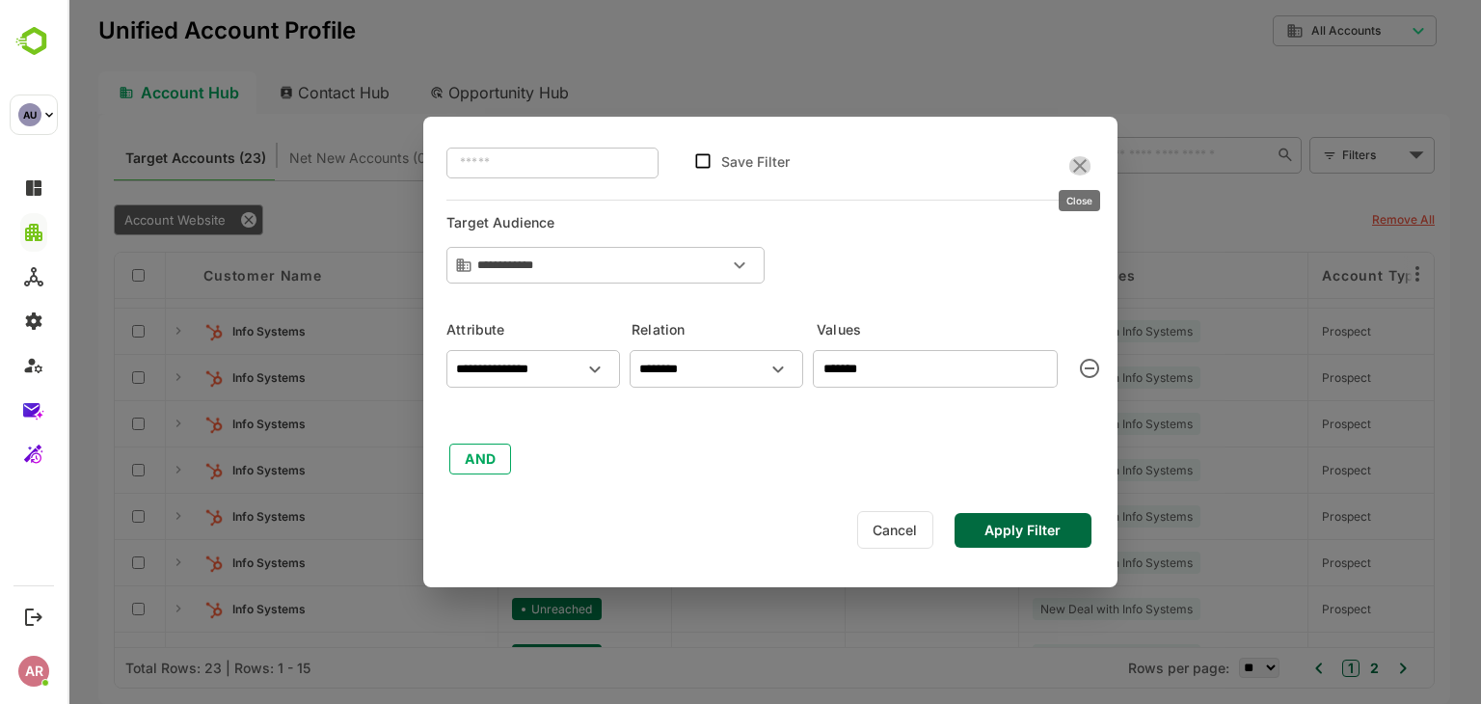
click at [1076, 177] on icon "close" at bounding box center [1079, 165] width 23 height 23
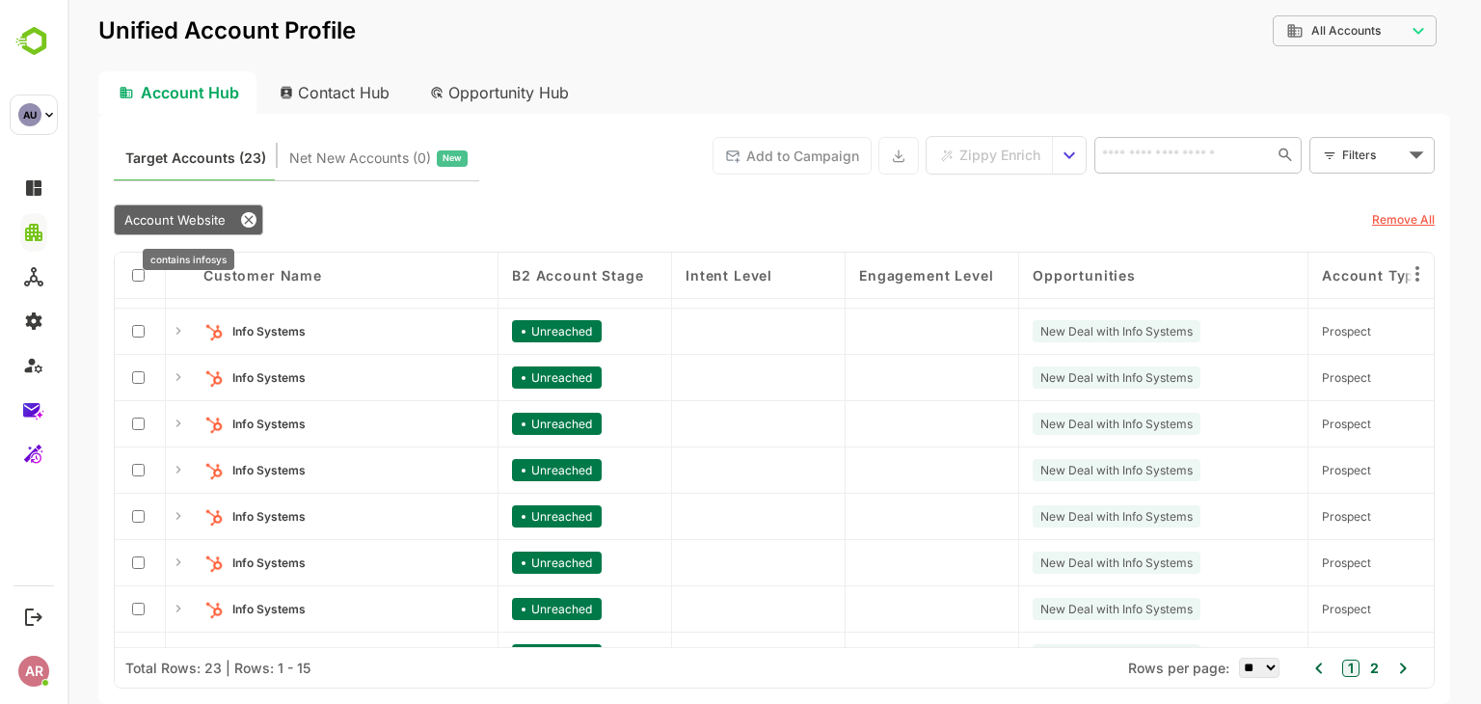
click at [180, 229] on div "Account Website" at bounding box center [188, 219] width 149 height 31
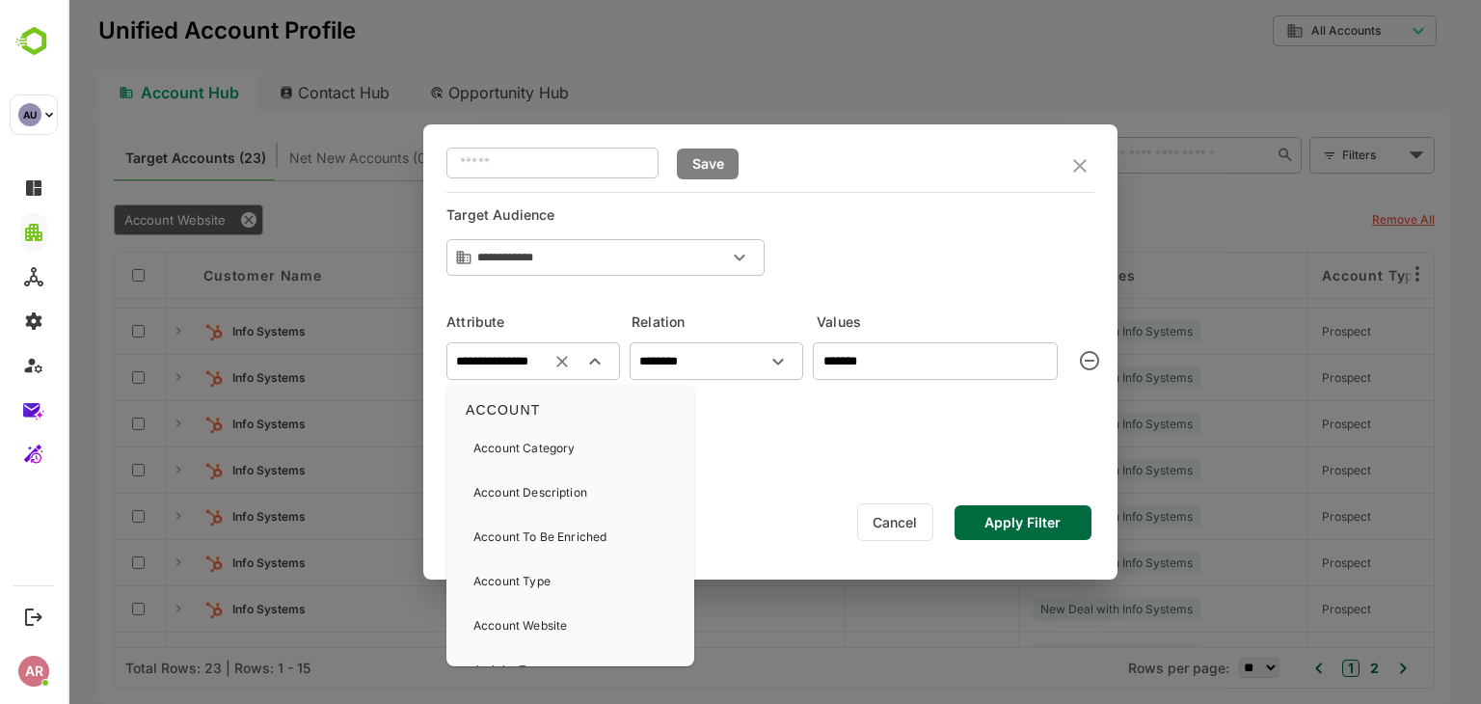
click at [512, 356] on input "**********" at bounding box center [533, 361] width 166 height 23
click at [558, 363] on icon "Clear" at bounding box center [562, 362] width 12 height 12
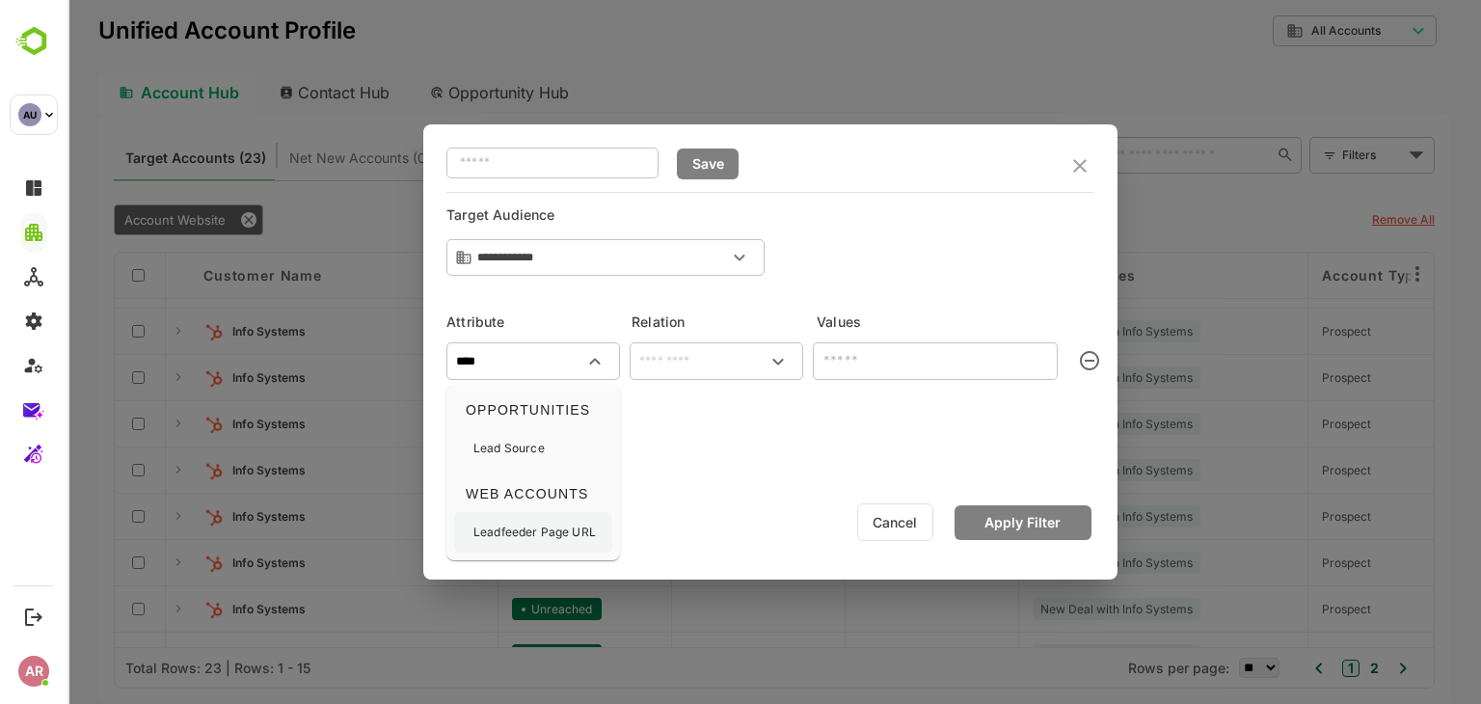
click at [535, 549] on div "Leadfeeder Page URL" at bounding box center [534, 532] width 122 height 40
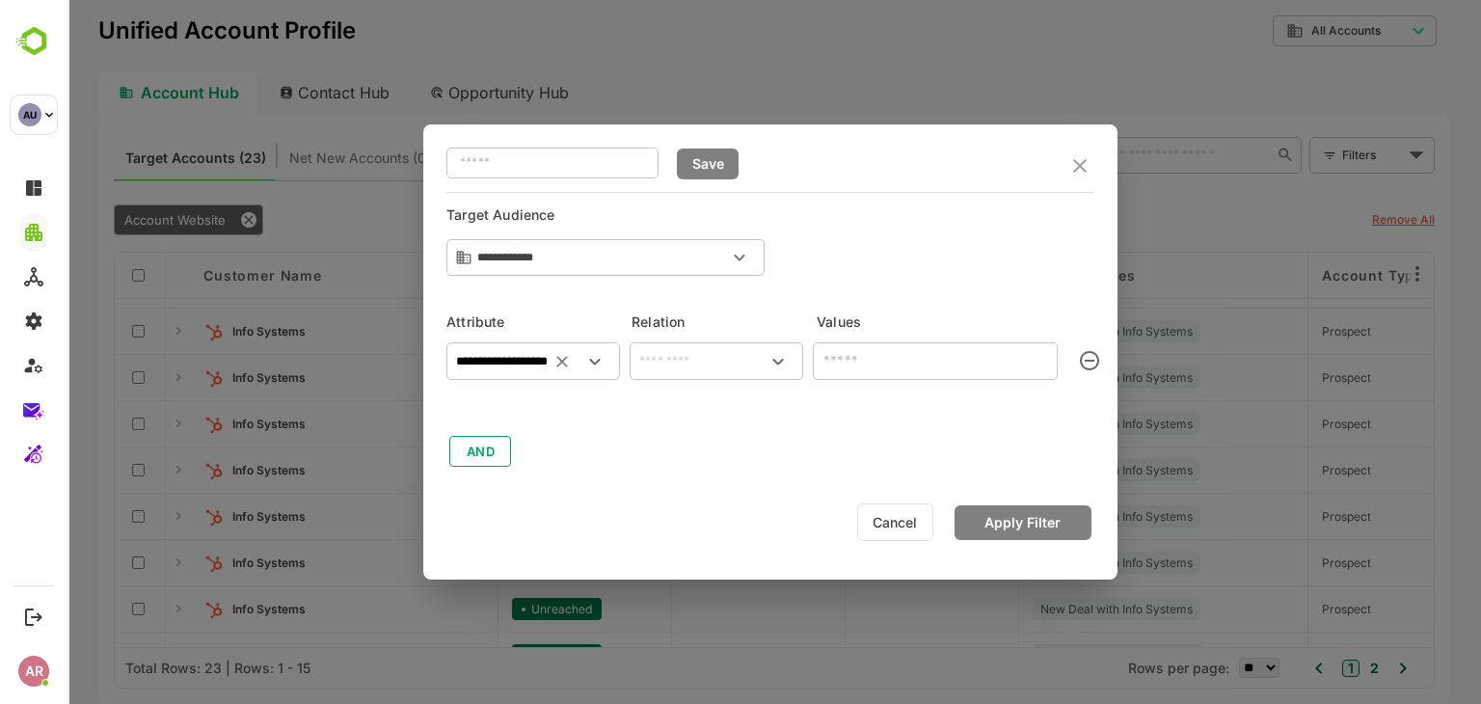
type input "**********"
click at [715, 518] on li "is not empty" at bounding box center [716, 524] width 166 height 36
type input "**********"
click at [1007, 516] on button "Apply Filter" at bounding box center [1022, 522] width 137 height 35
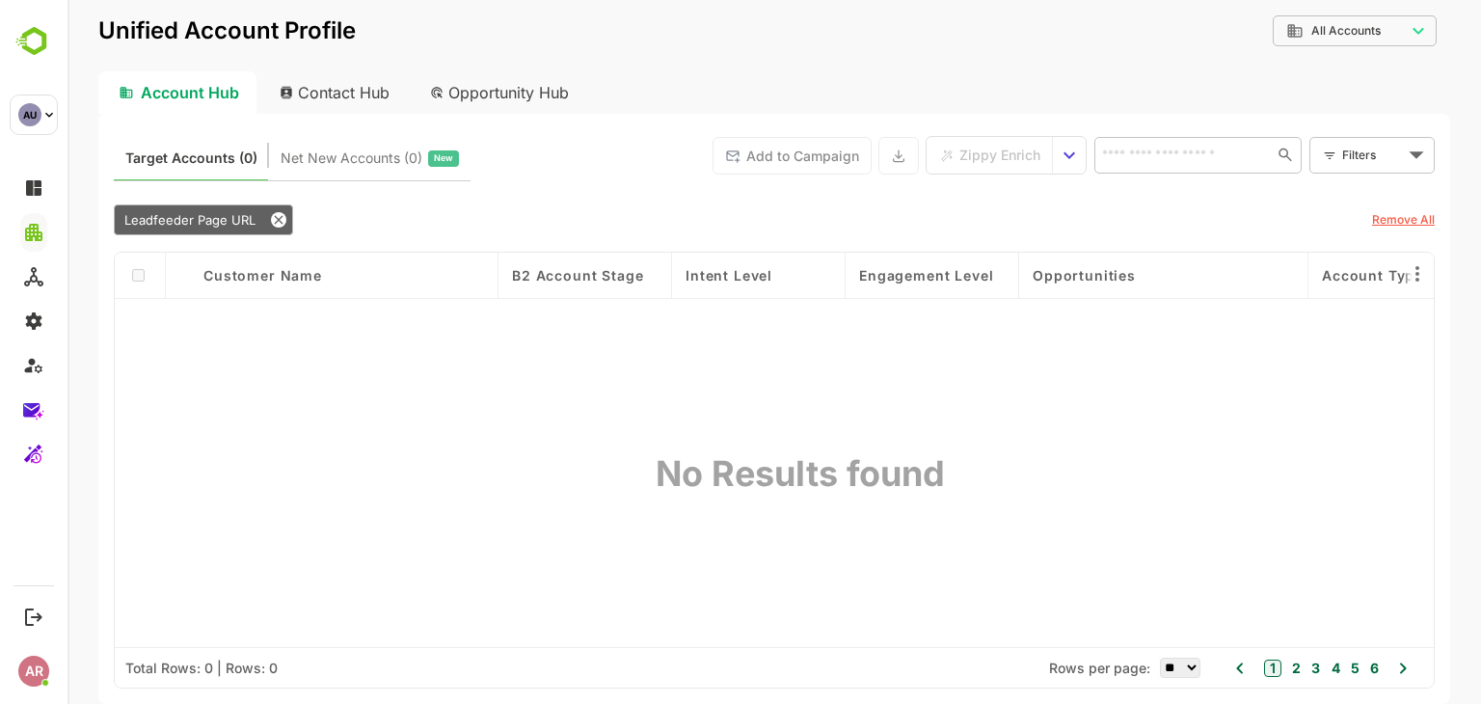
scroll to position [0, 0]
click at [219, 216] on span "Leadfeeder Page URL" at bounding box center [189, 219] width 131 height 15
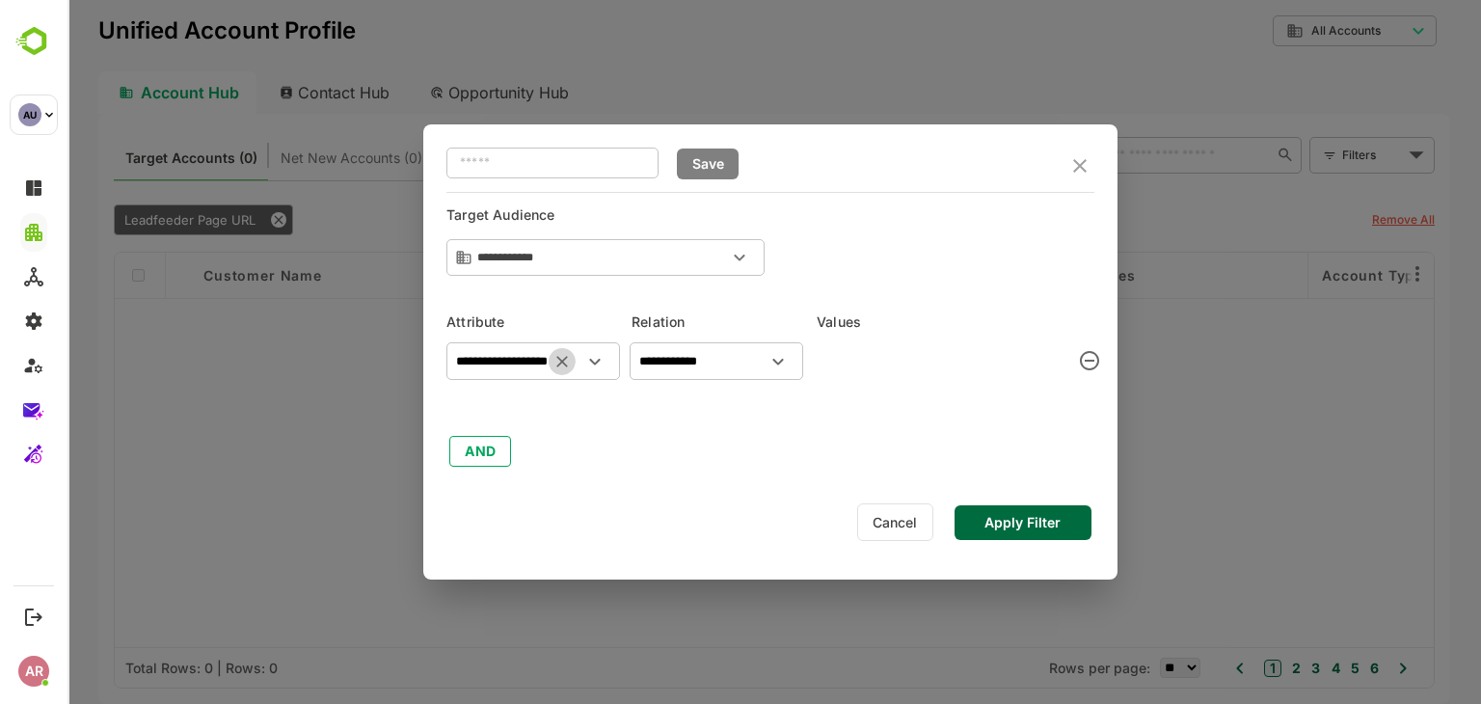
click at [553, 363] on icon "Clear" at bounding box center [561, 361] width 19 height 19
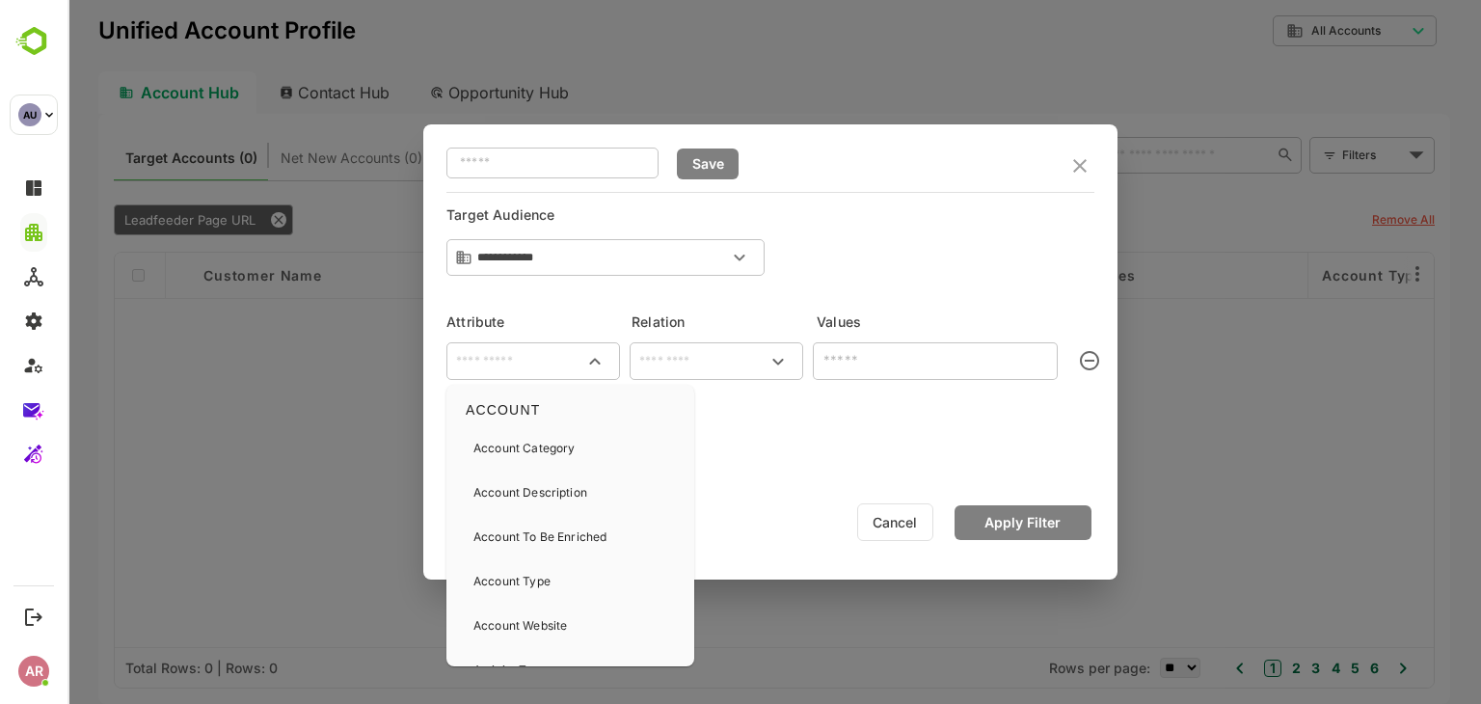
click at [553, 363] on input "text" at bounding box center [533, 361] width 166 height 23
click at [548, 610] on div "Account Website" at bounding box center [520, 625] width 94 height 40
type input "**********"
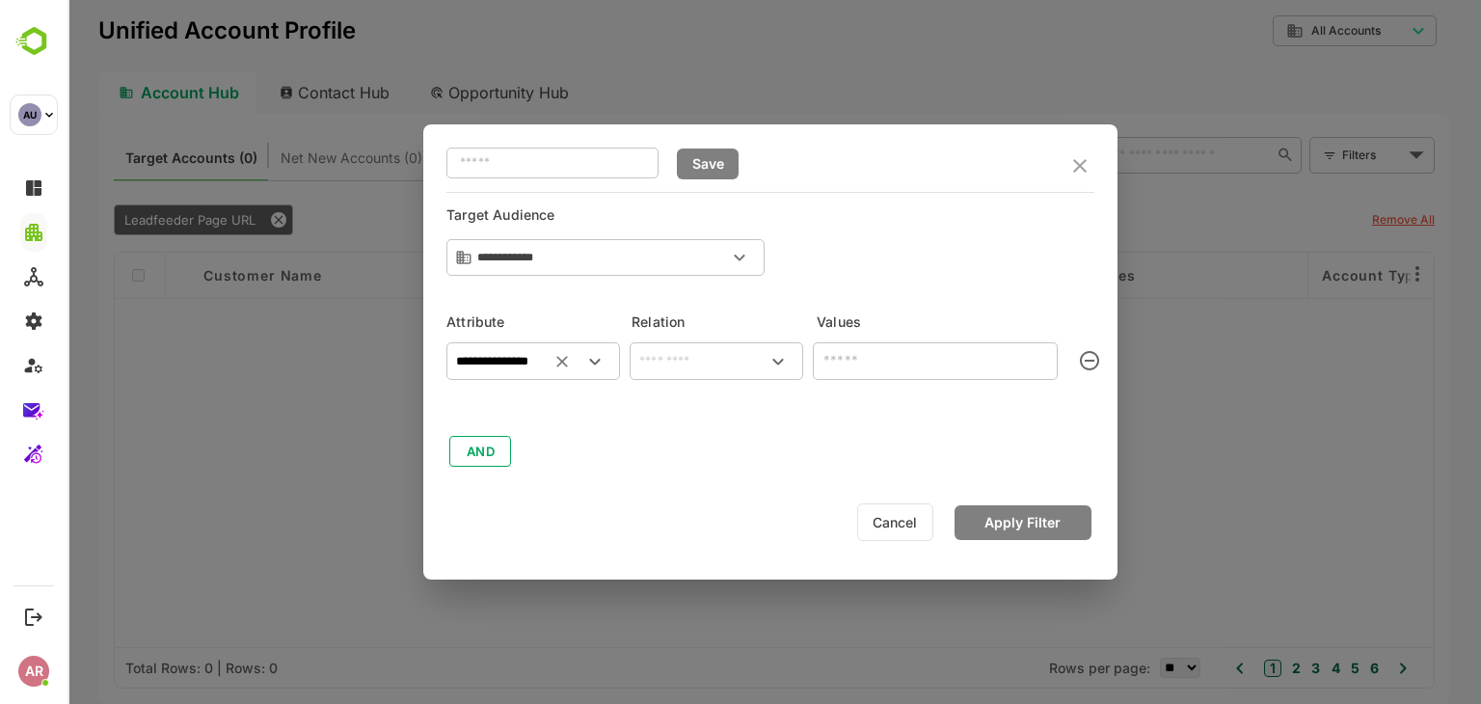
click at [702, 348] on div "​" at bounding box center [717, 361] width 174 height 38
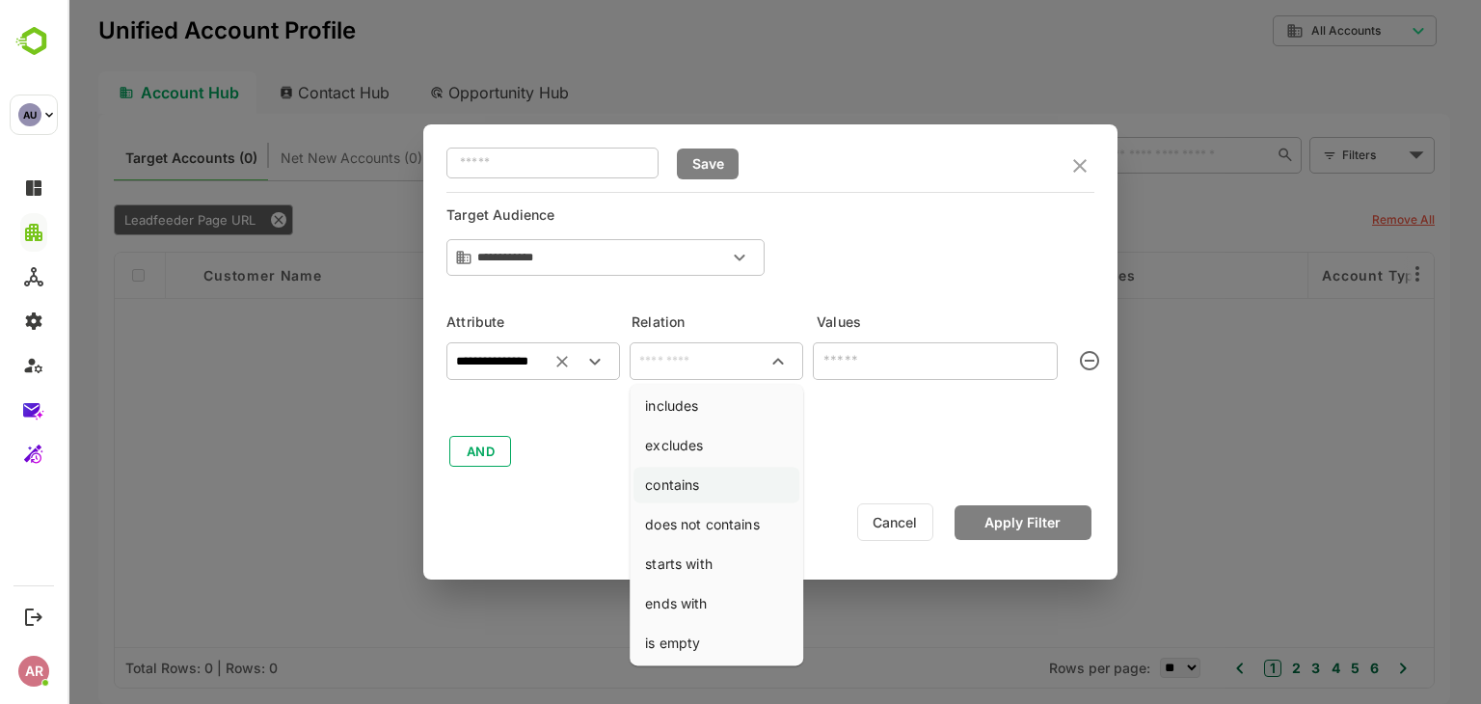
click at [700, 470] on li "contains" at bounding box center [716, 485] width 166 height 36
type input "********"
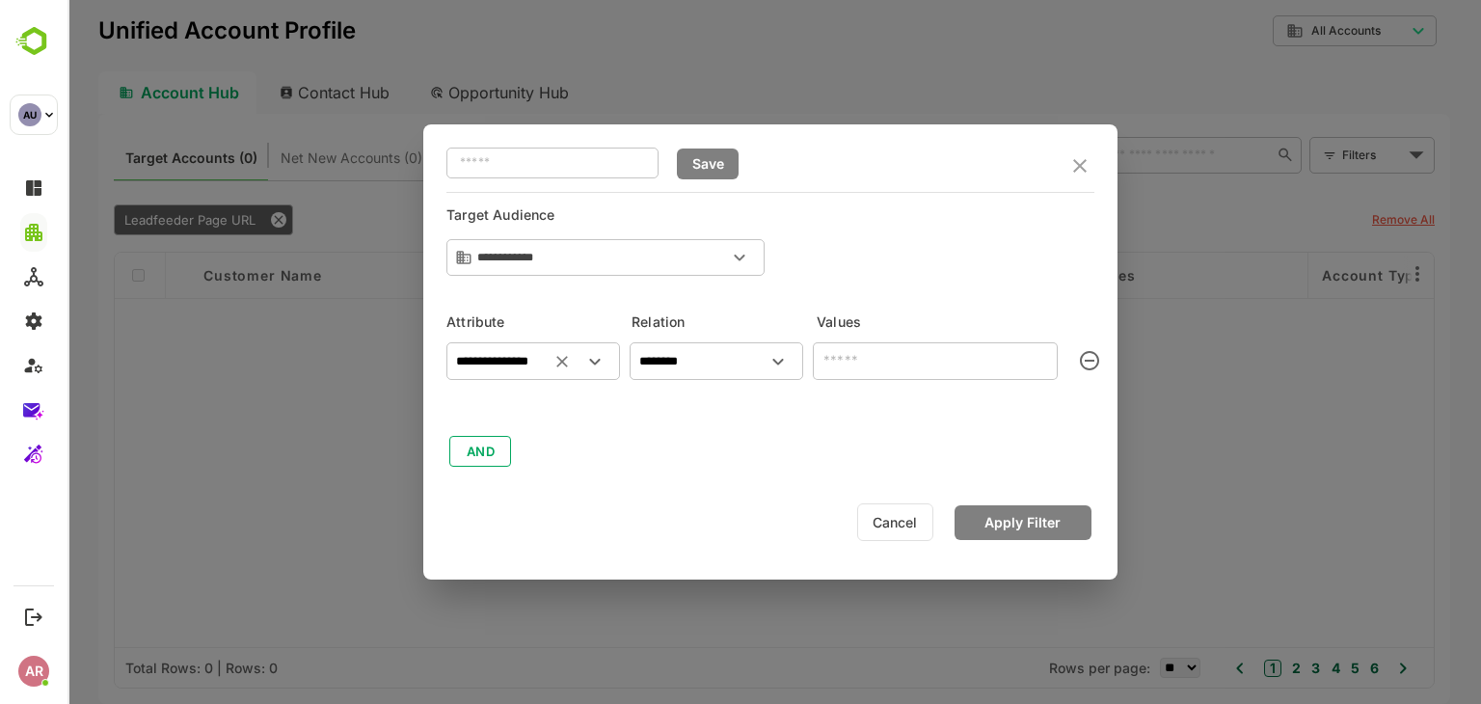
click at [918, 367] on input "text" at bounding box center [935, 361] width 245 height 38
click at [1080, 169] on icon "close" at bounding box center [1079, 165] width 23 height 23
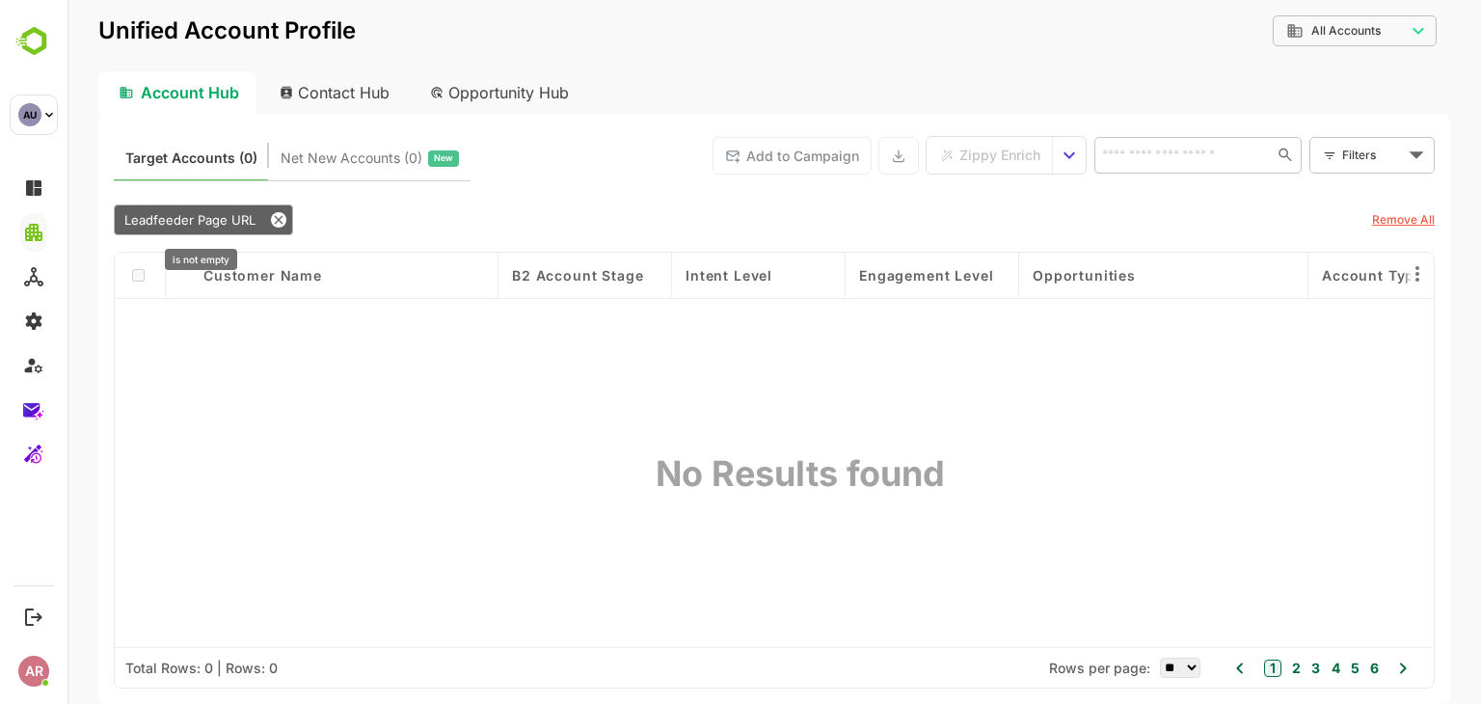
drag, startPoint x: 256, startPoint y: 218, endPoint x: 286, endPoint y: 218, distance: 29.9
click at [286, 218] on div "Leadfeeder Page URL" at bounding box center [203, 219] width 179 height 31
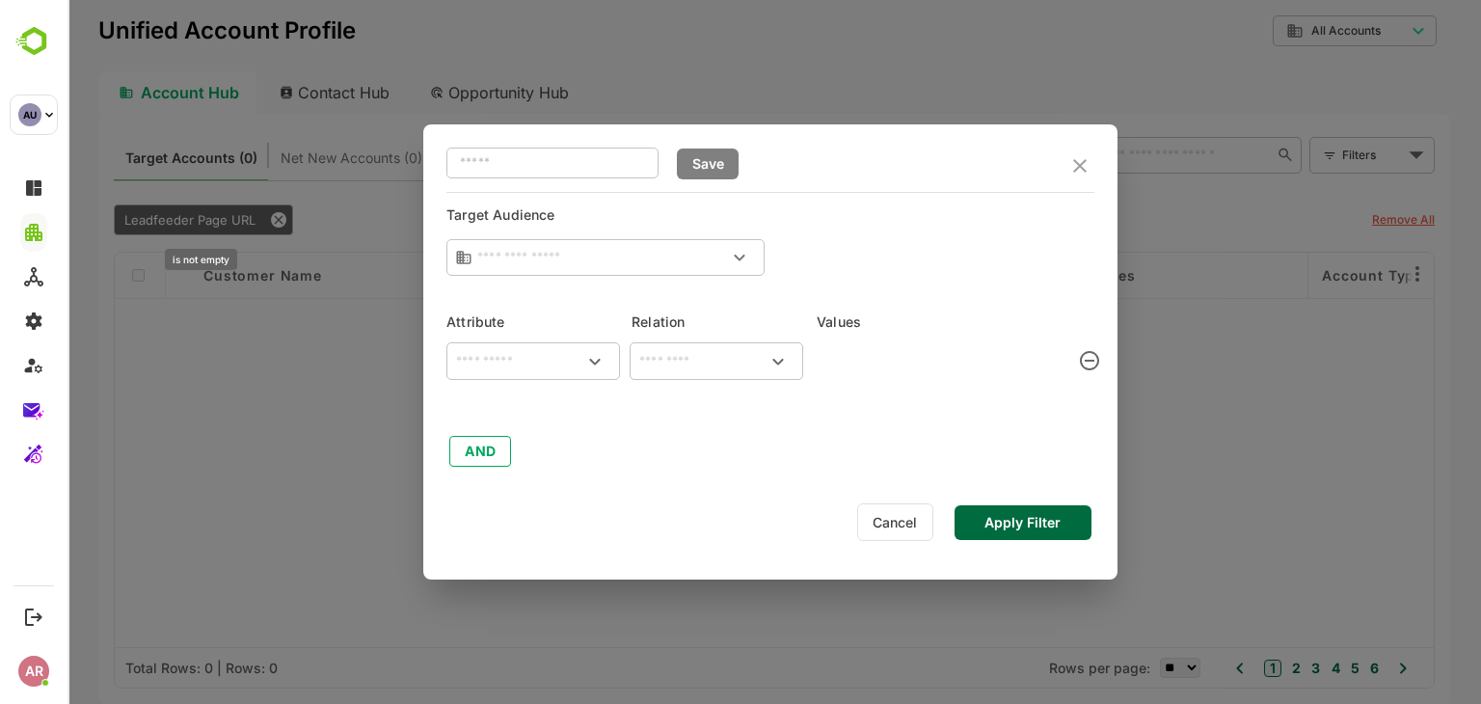
type input "**********"
click at [286, 218] on div at bounding box center [773, 352] width 1413 height 704
click at [278, 220] on div at bounding box center [773, 352] width 1413 height 704
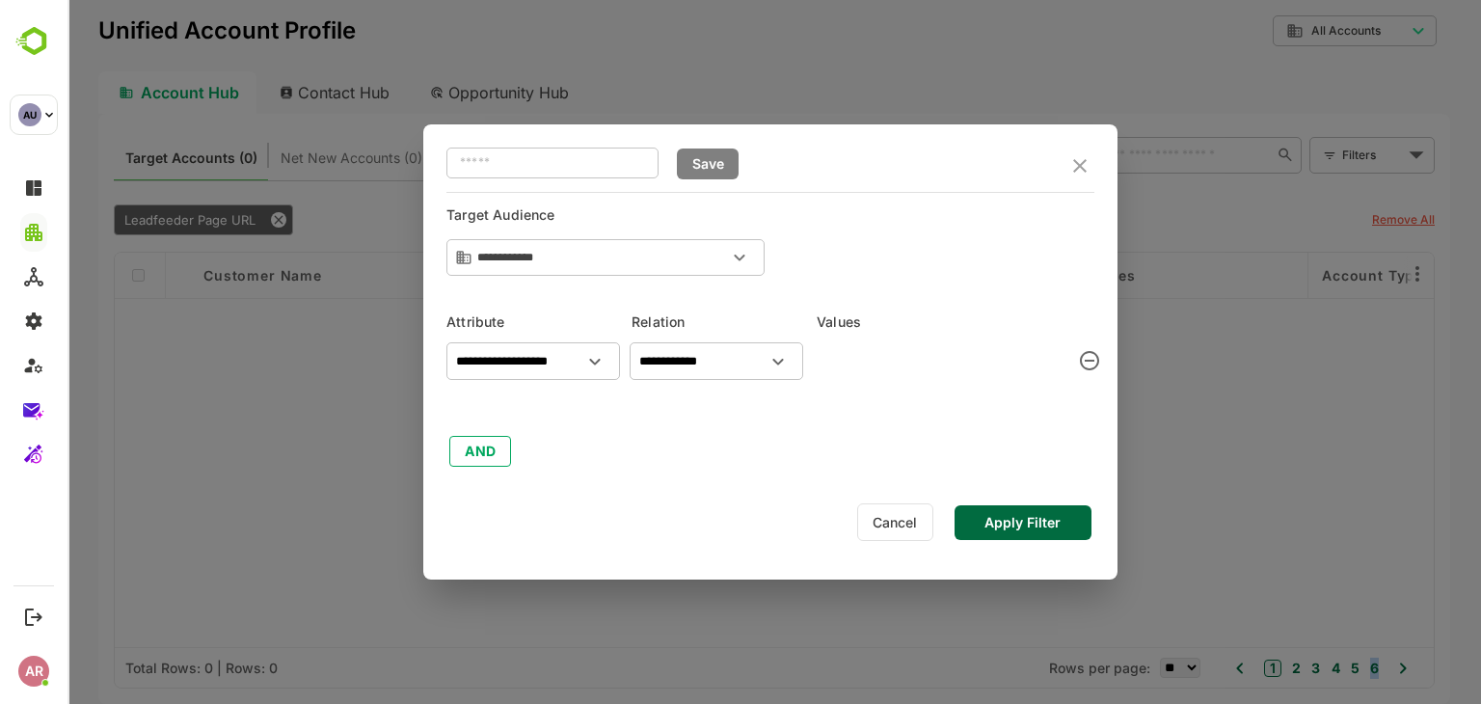
click at [278, 220] on div at bounding box center [773, 352] width 1413 height 704
click at [263, 209] on div at bounding box center [773, 352] width 1413 height 704
click at [1078, 167] on icon "close" at bounding box center [1079, 165] width 13 height 13
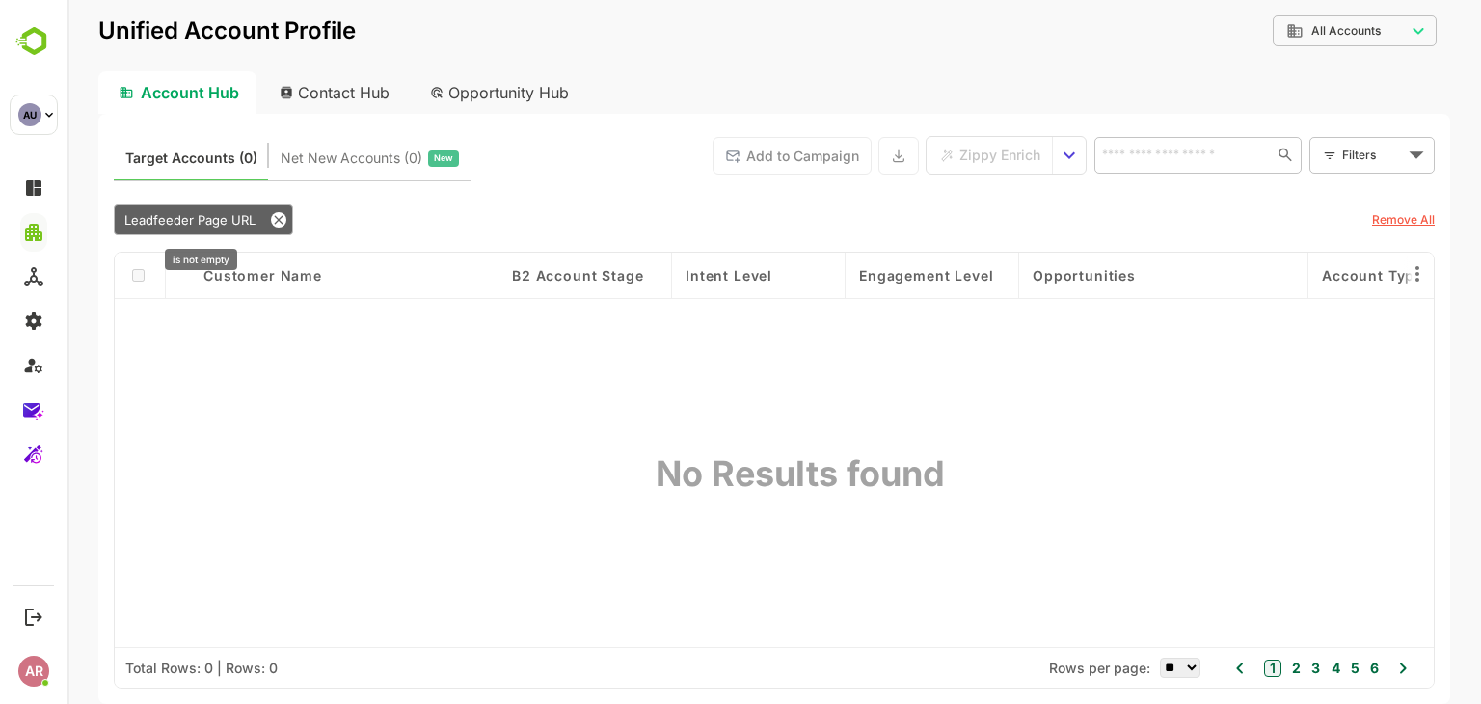
click at [272, 214] on icon at bounding box center [278, 219] width 15 height 15
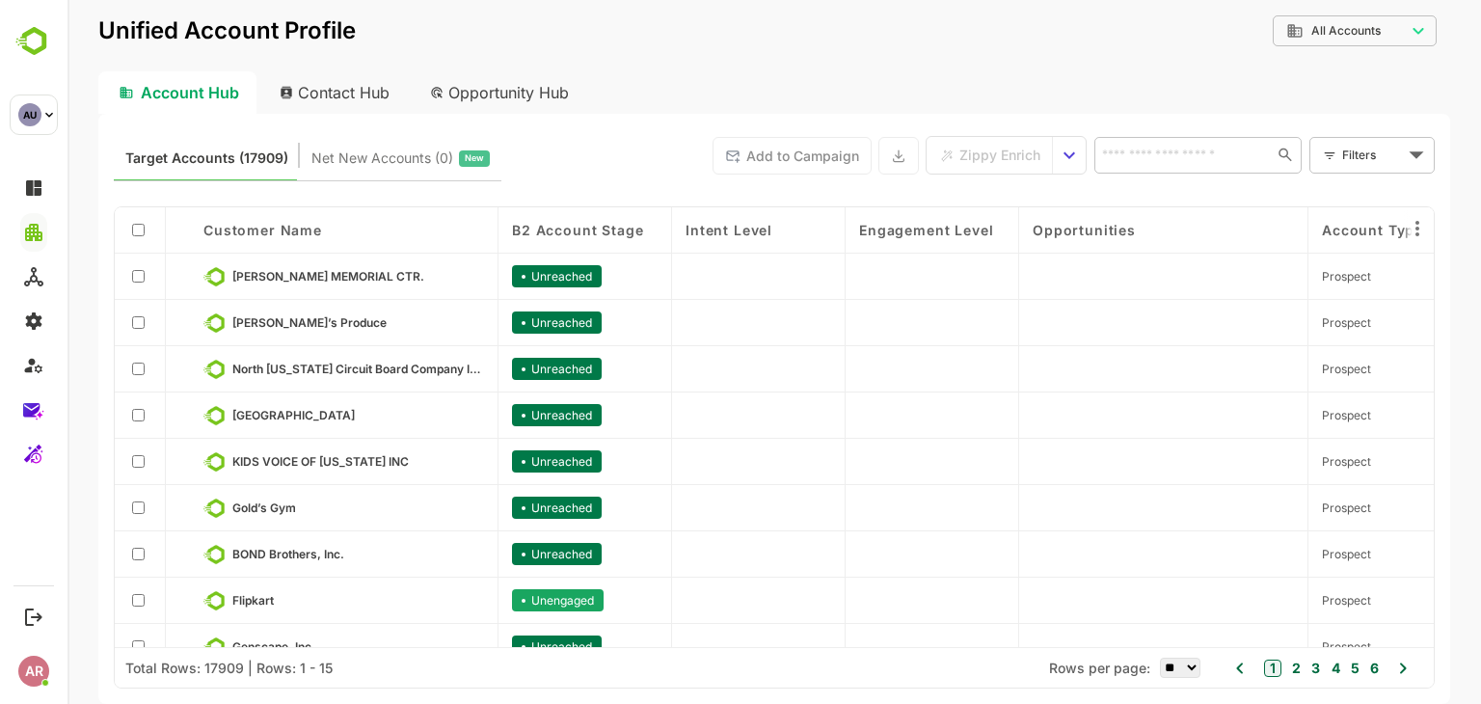
scroll to position [305, 0]
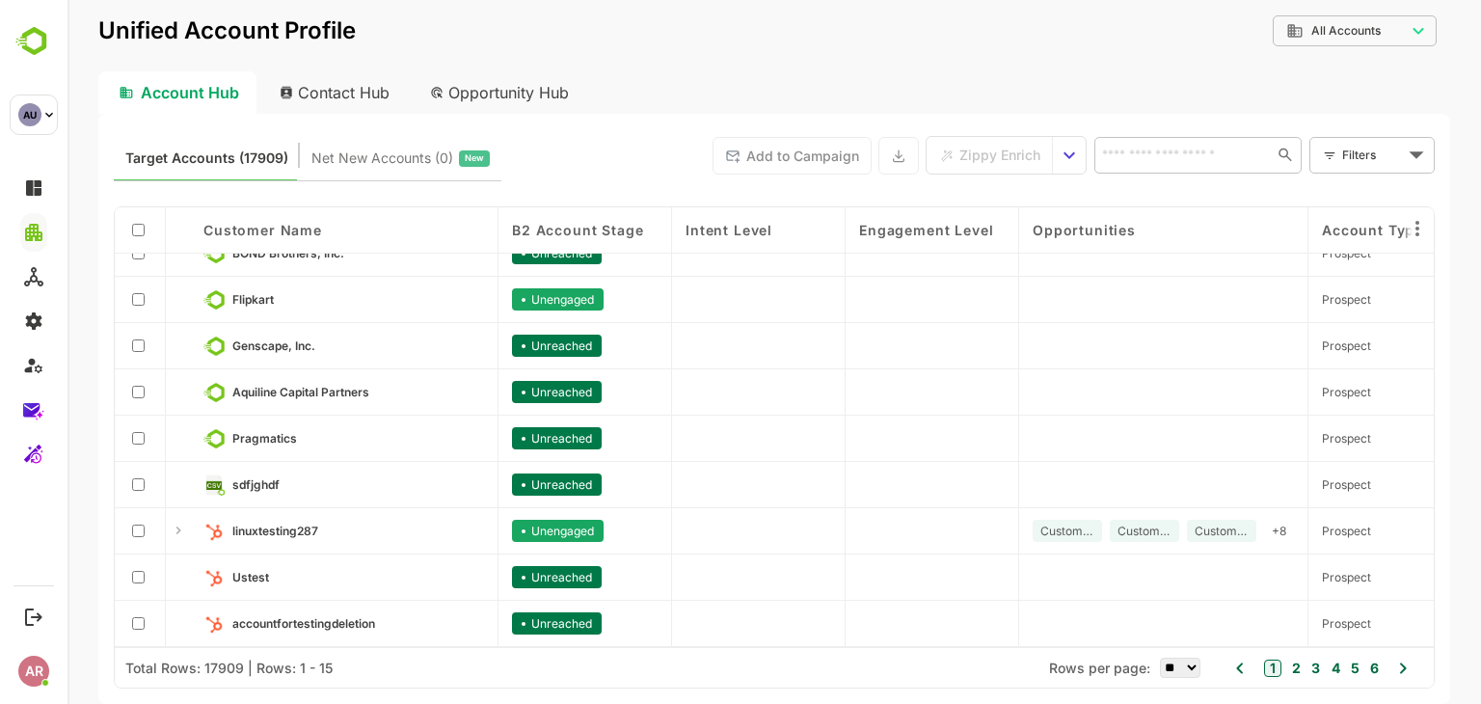
click at [1293, 670] on button "2" at bounding box center [1293, 667] width 13 height 21
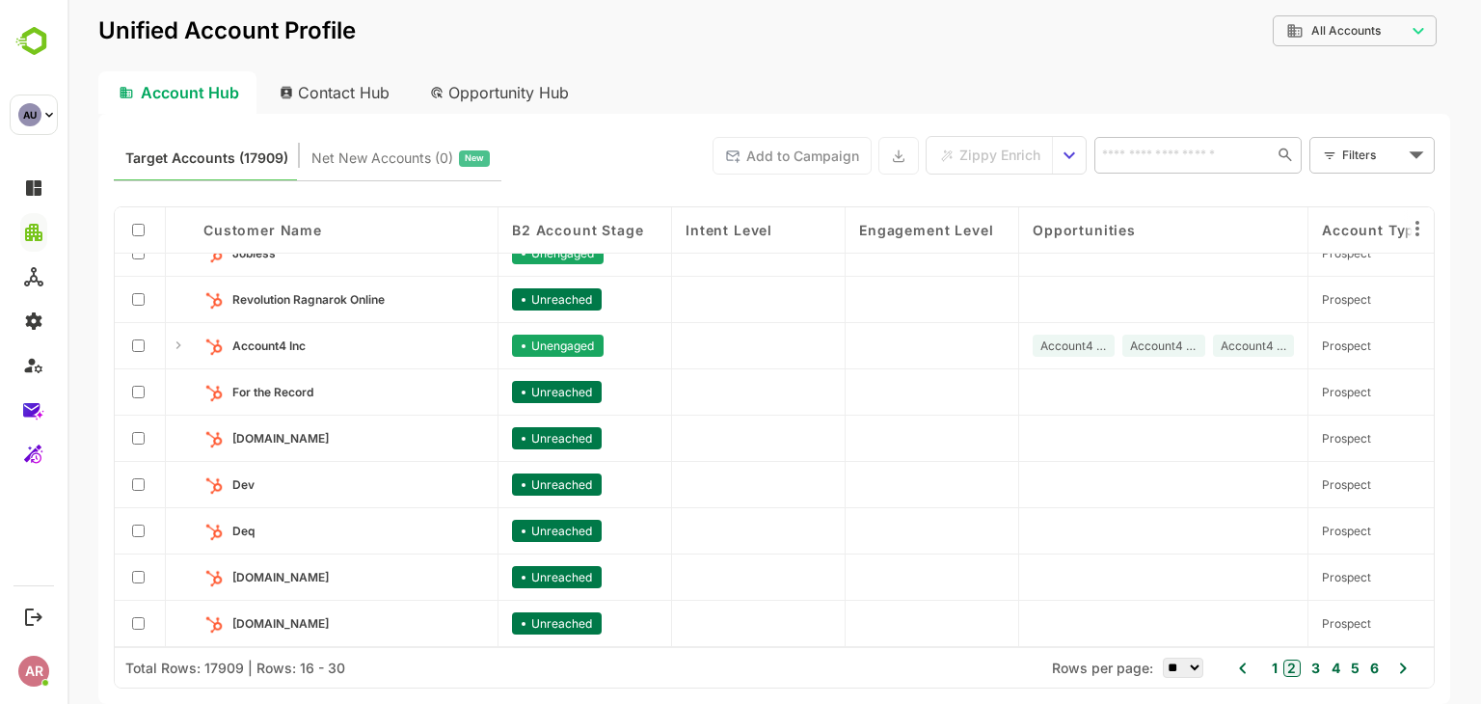
click at [1316, 660] on button "3" at bounding box center [1312, 667] width 13 height 21
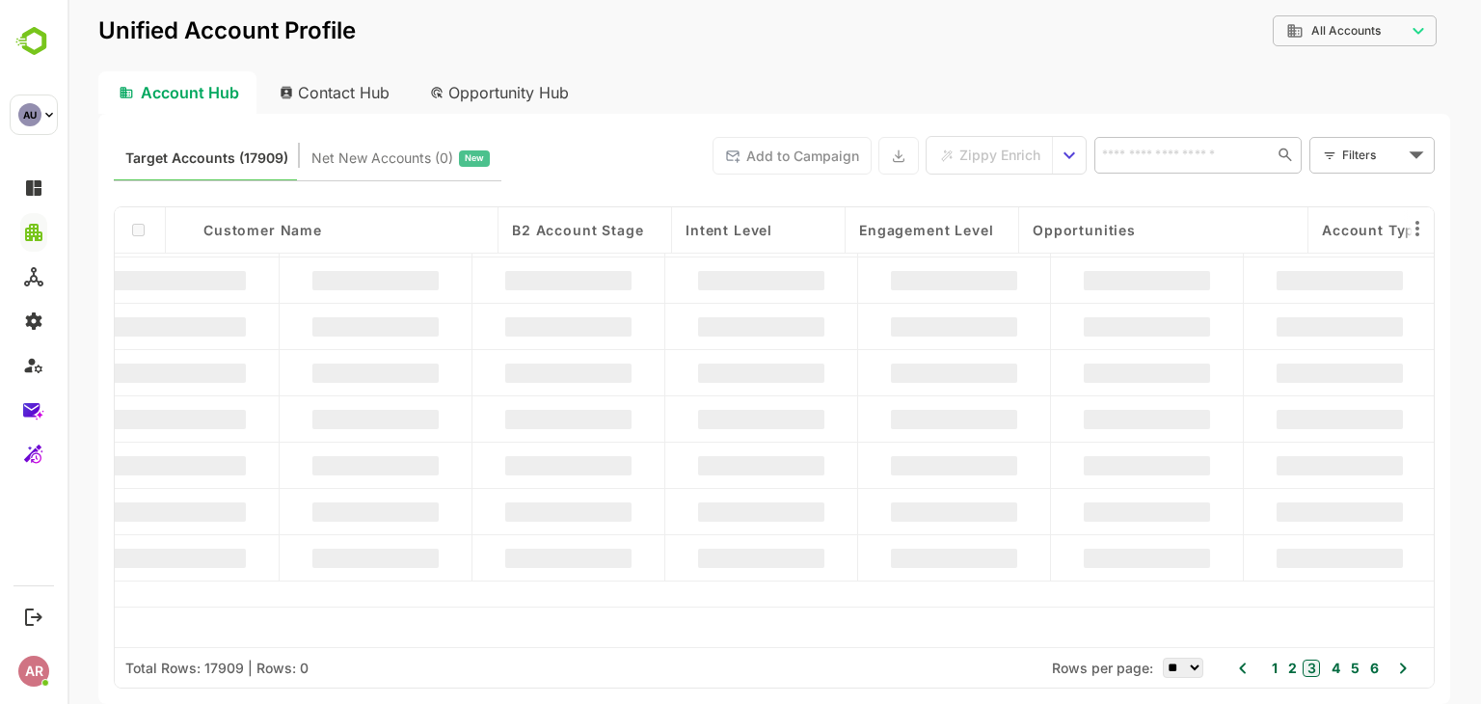
scroll to position [0, 0]
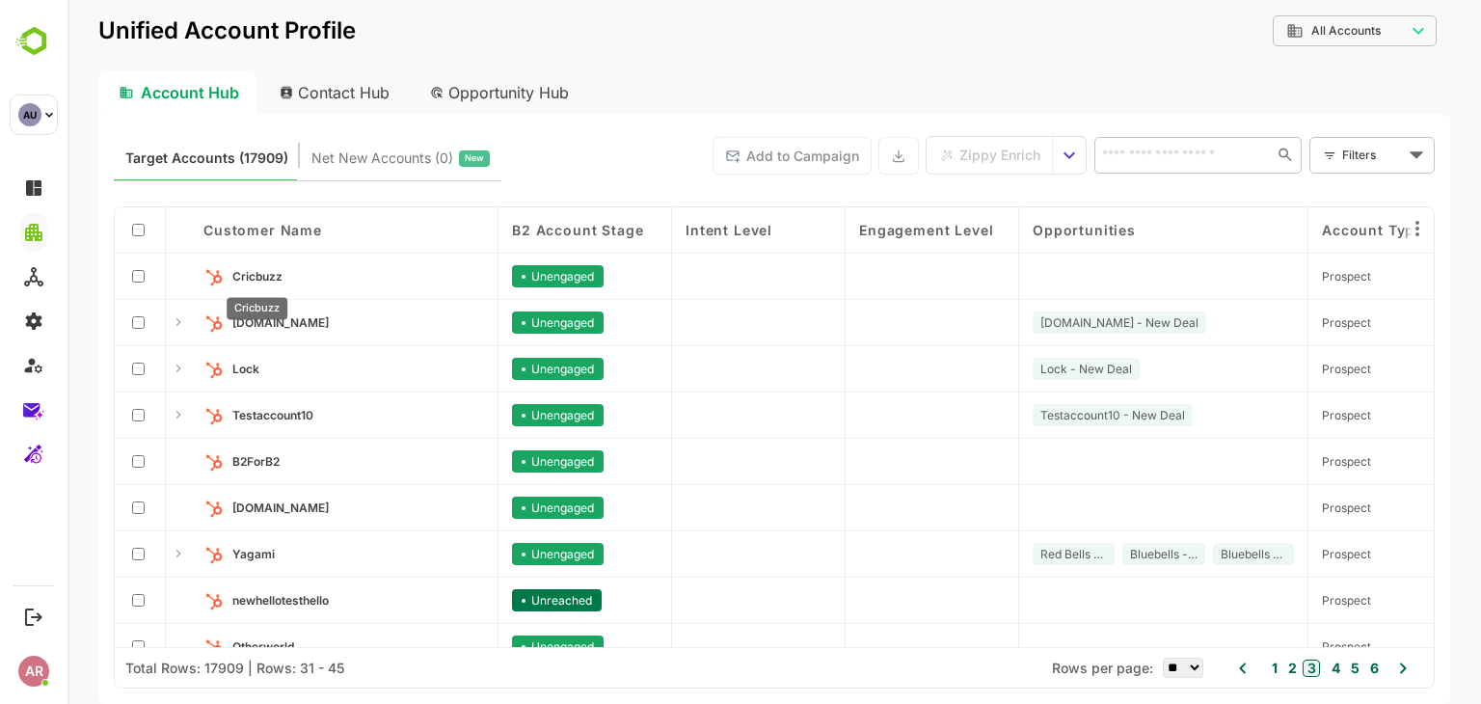
click at [279, 282] on span "Cricbuzz" at bounding box center [257, 276] width 50 height 14
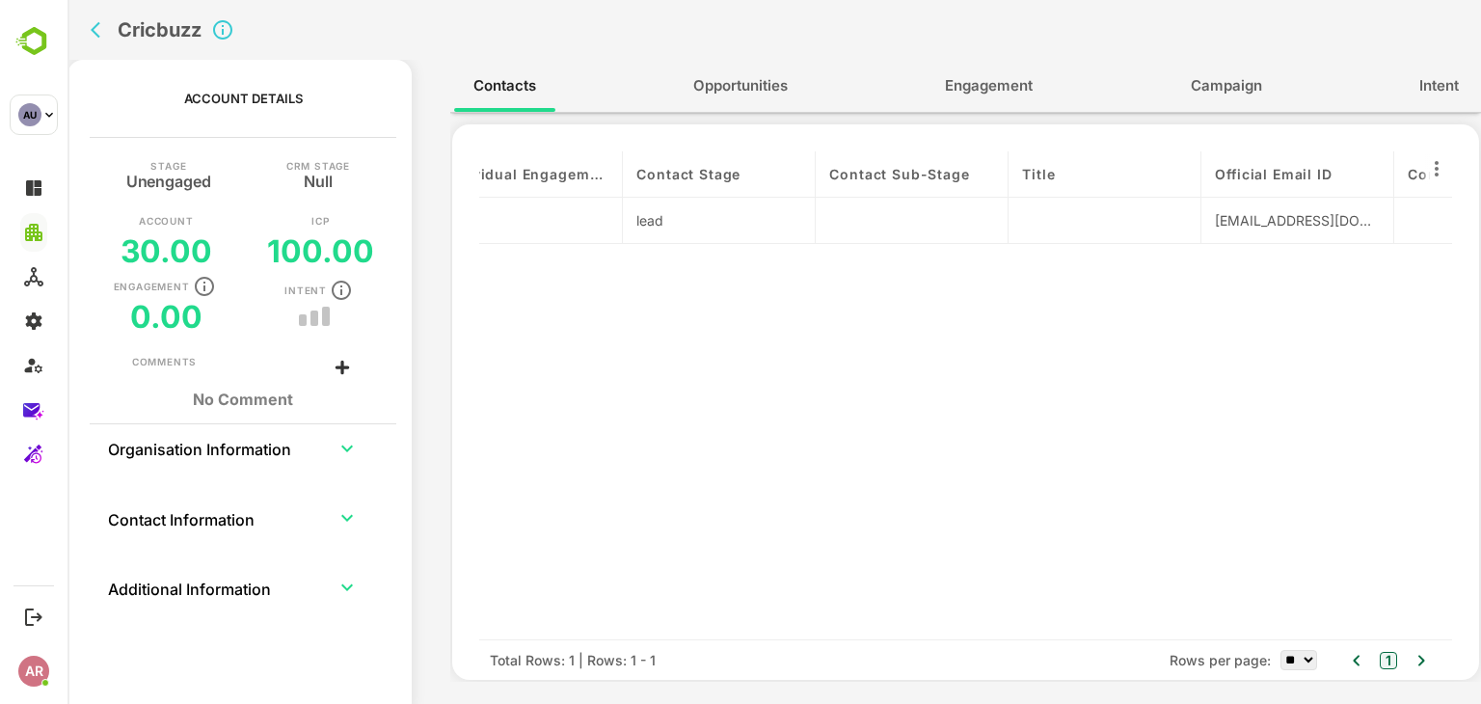
scroll to position [0, 861]
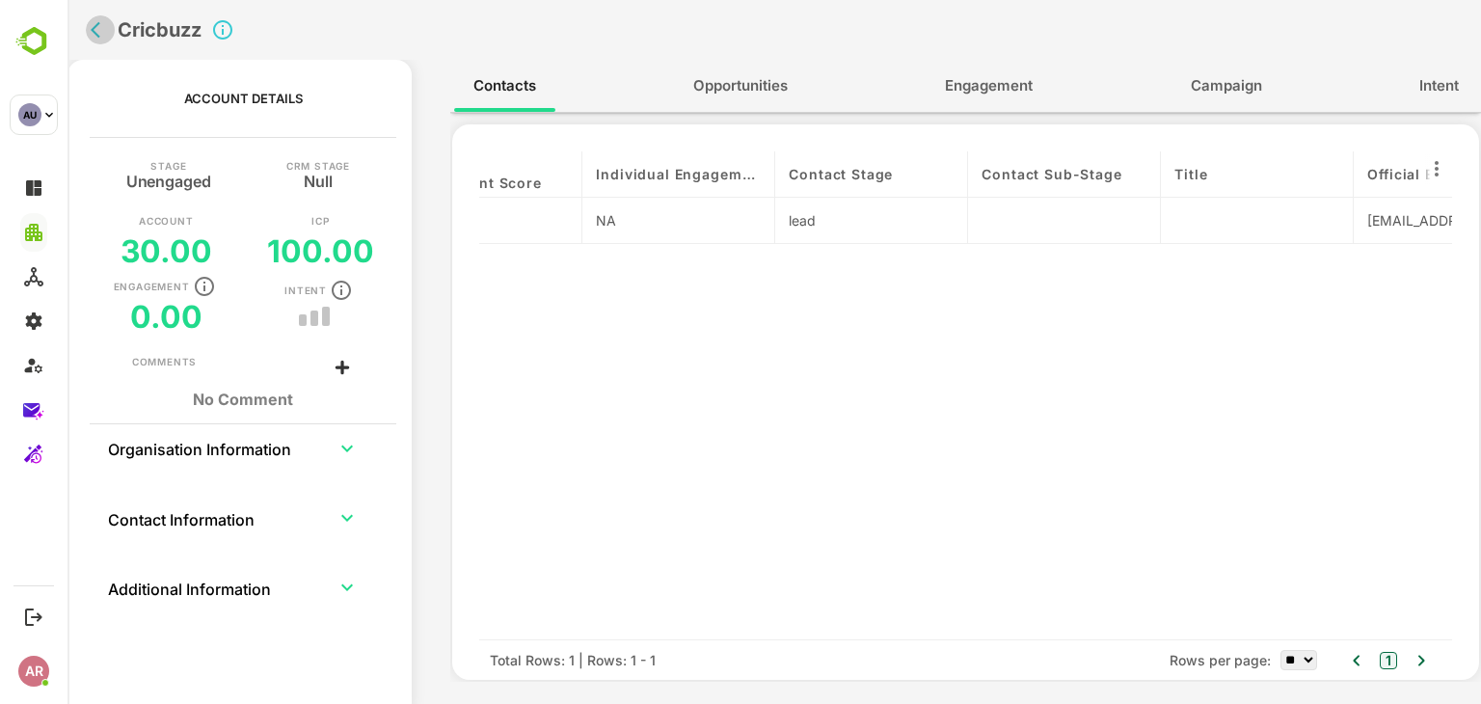
click at [98, 34] on icon "back" at bounding box center [100, 29] width 19 height 19
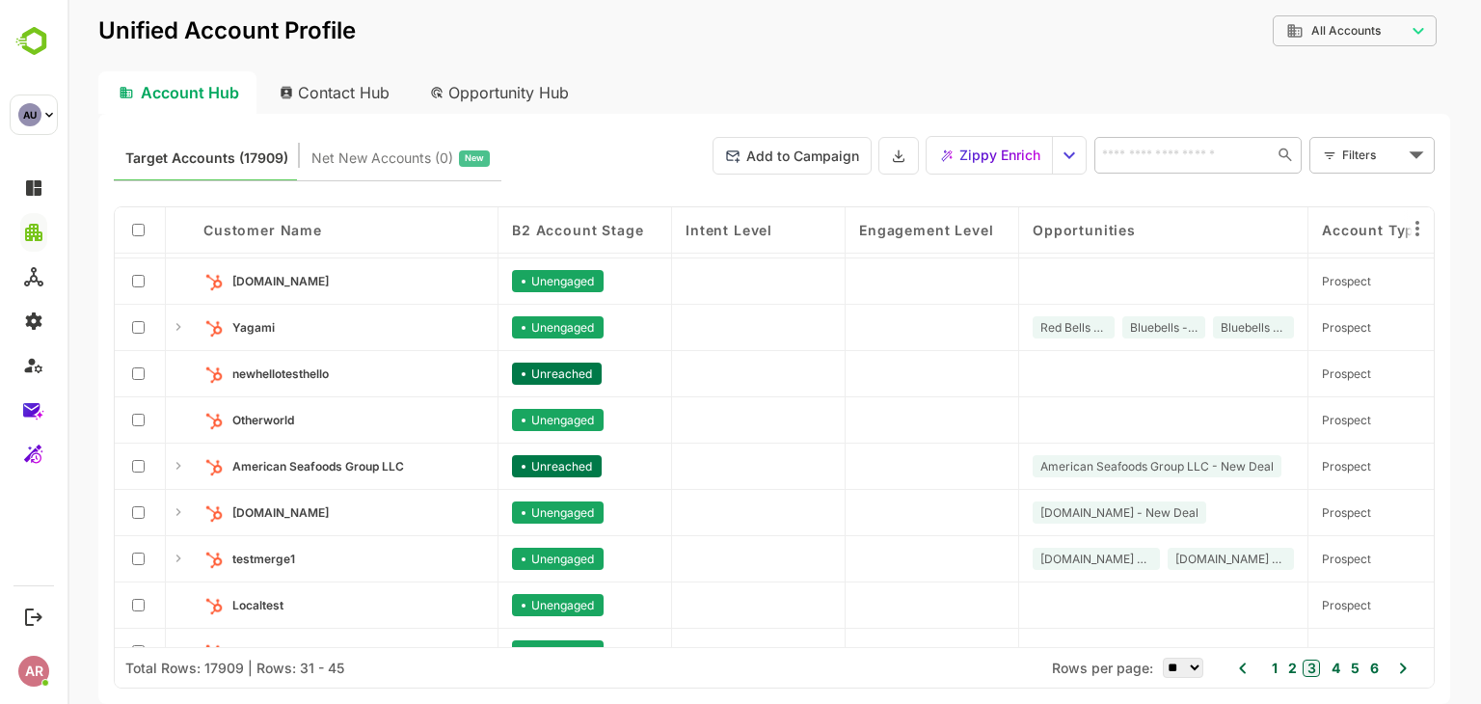
scroll to position [305, 0]
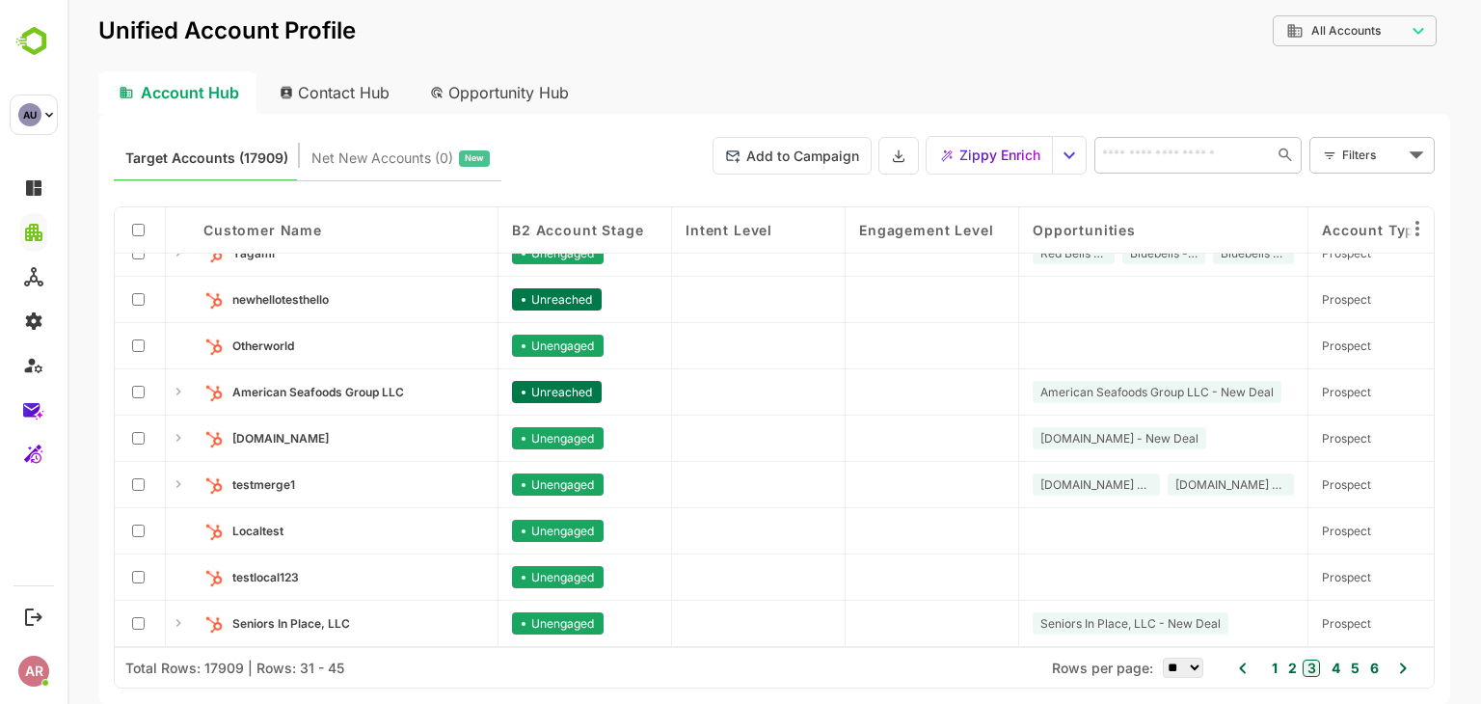
click at [1331, 667] on button "4" at bounding box center [1333, 667] width 13 height 21
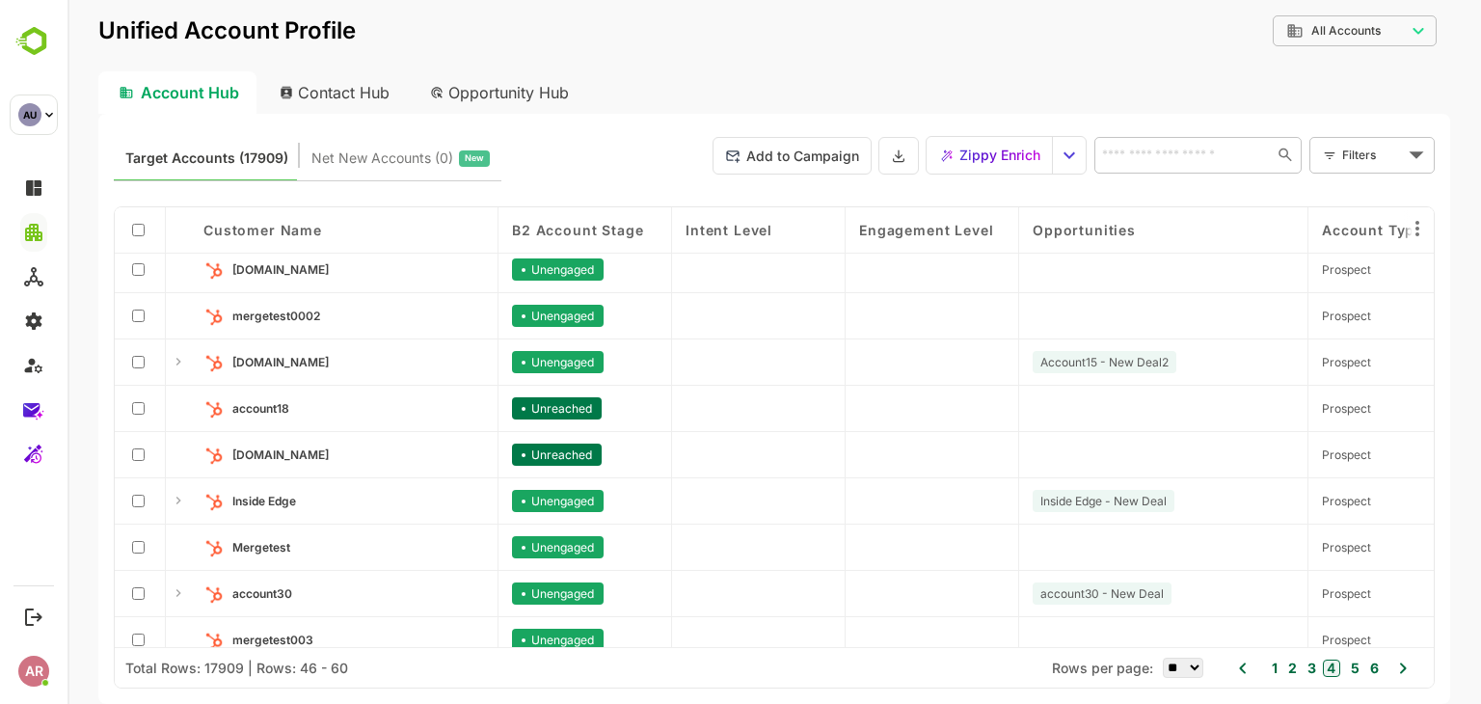
scroll to position [0, 0]
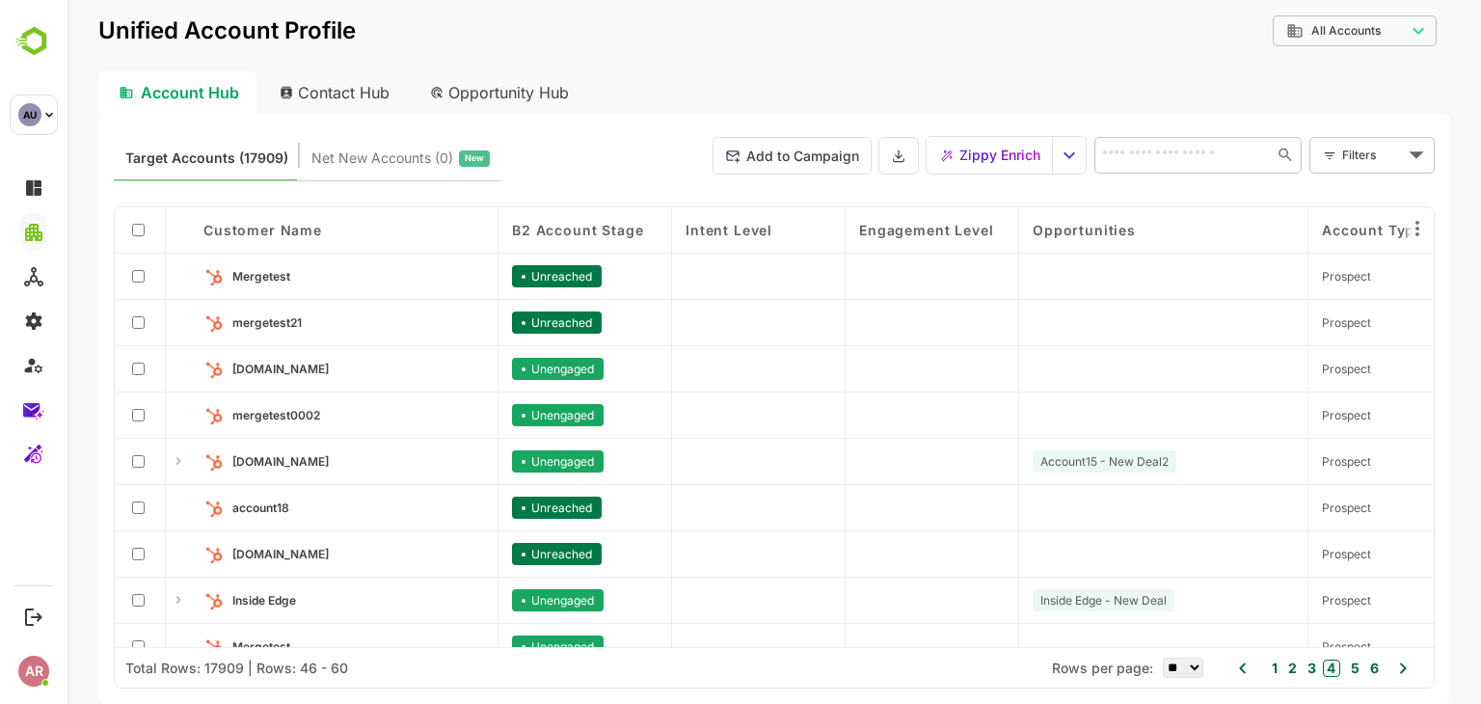
click at [1355, 676] on button "5" at bounding box center [1352, 667] width 13 height 21
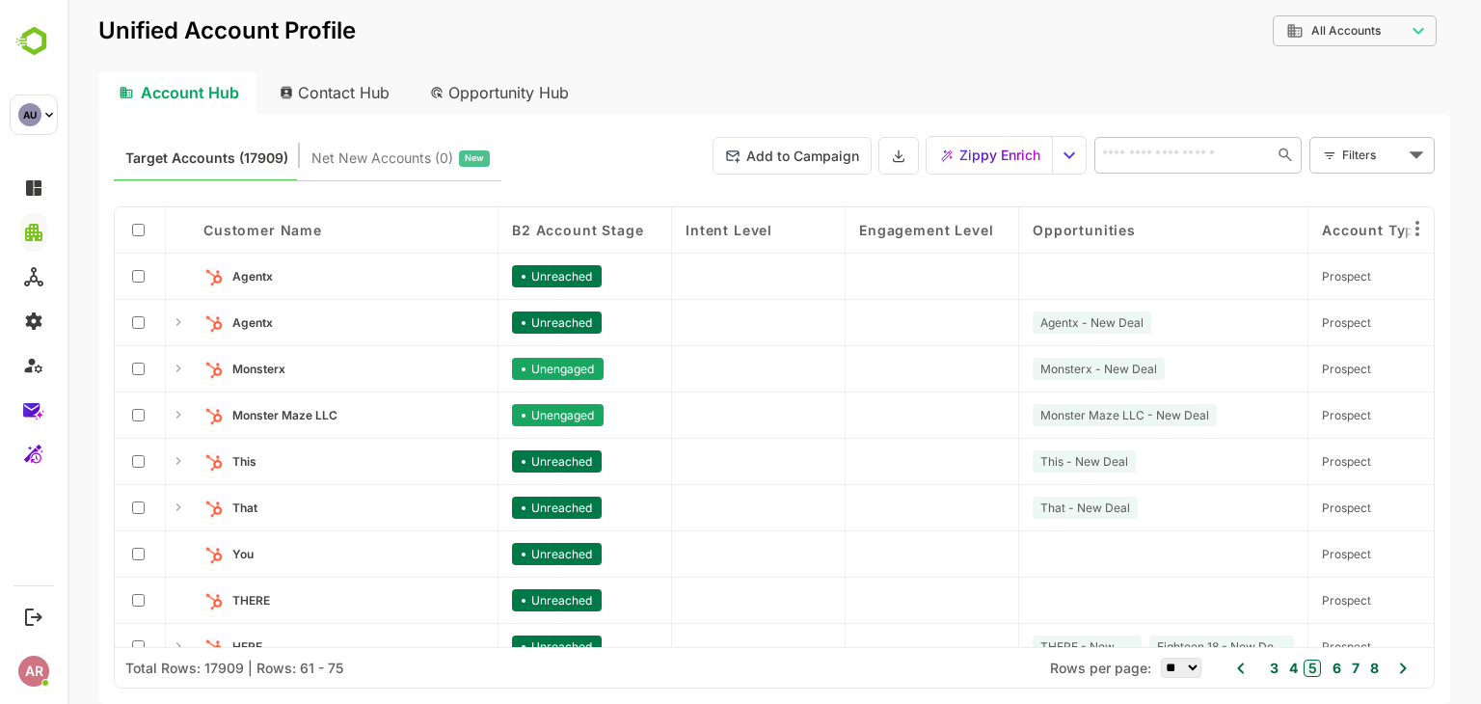
scroll to position [305, 0]
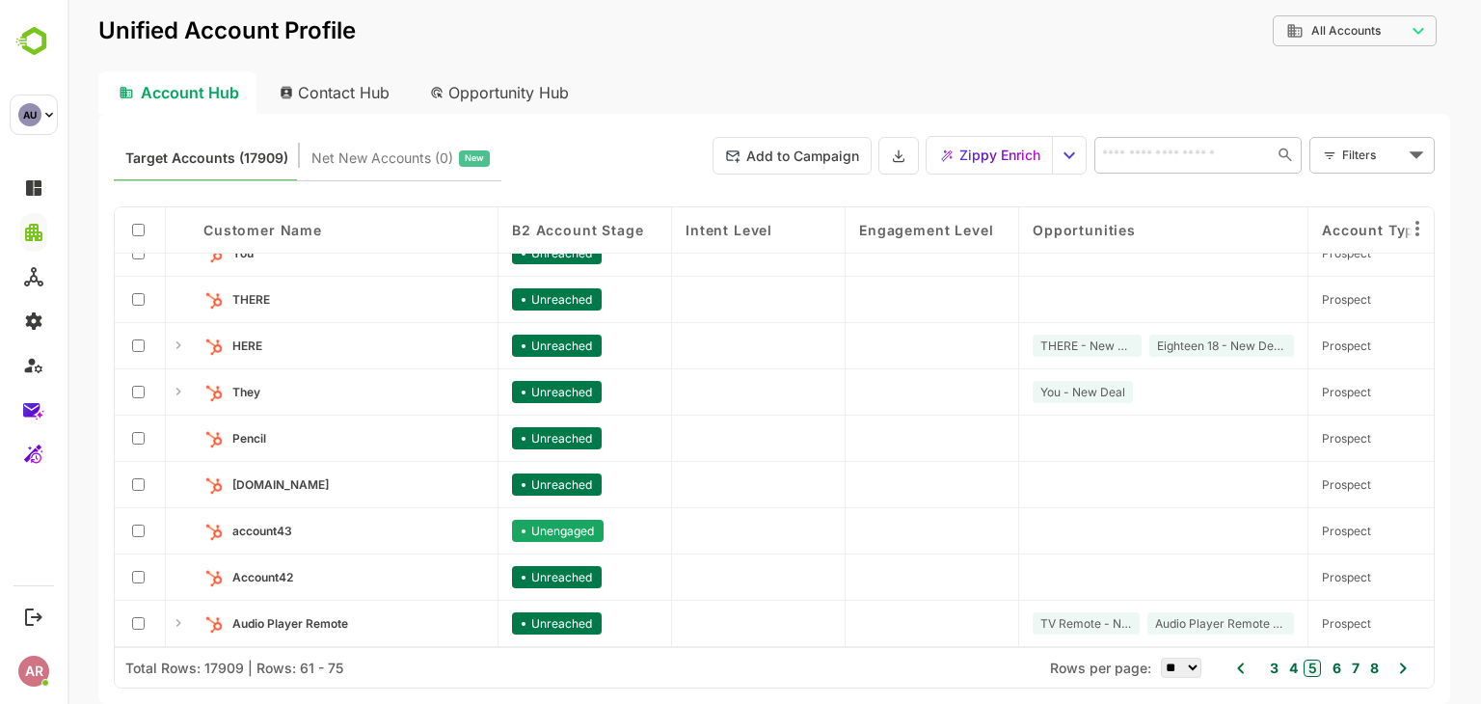
click at [1334, 676] on button "6" at bounding box center [1334, 667] width 13 height 21
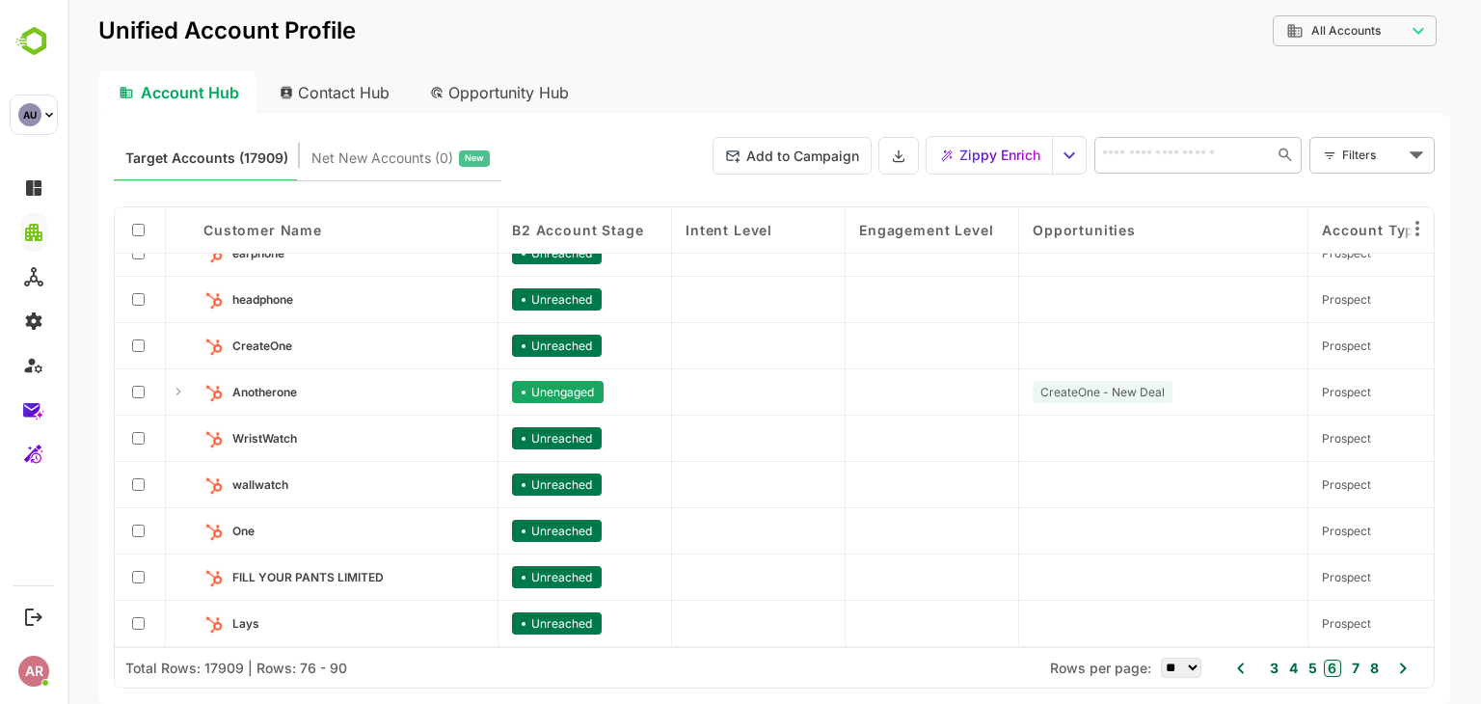
click at [1349, 668] on button "7" at bounding box center [1353, 667] width 13 height 21
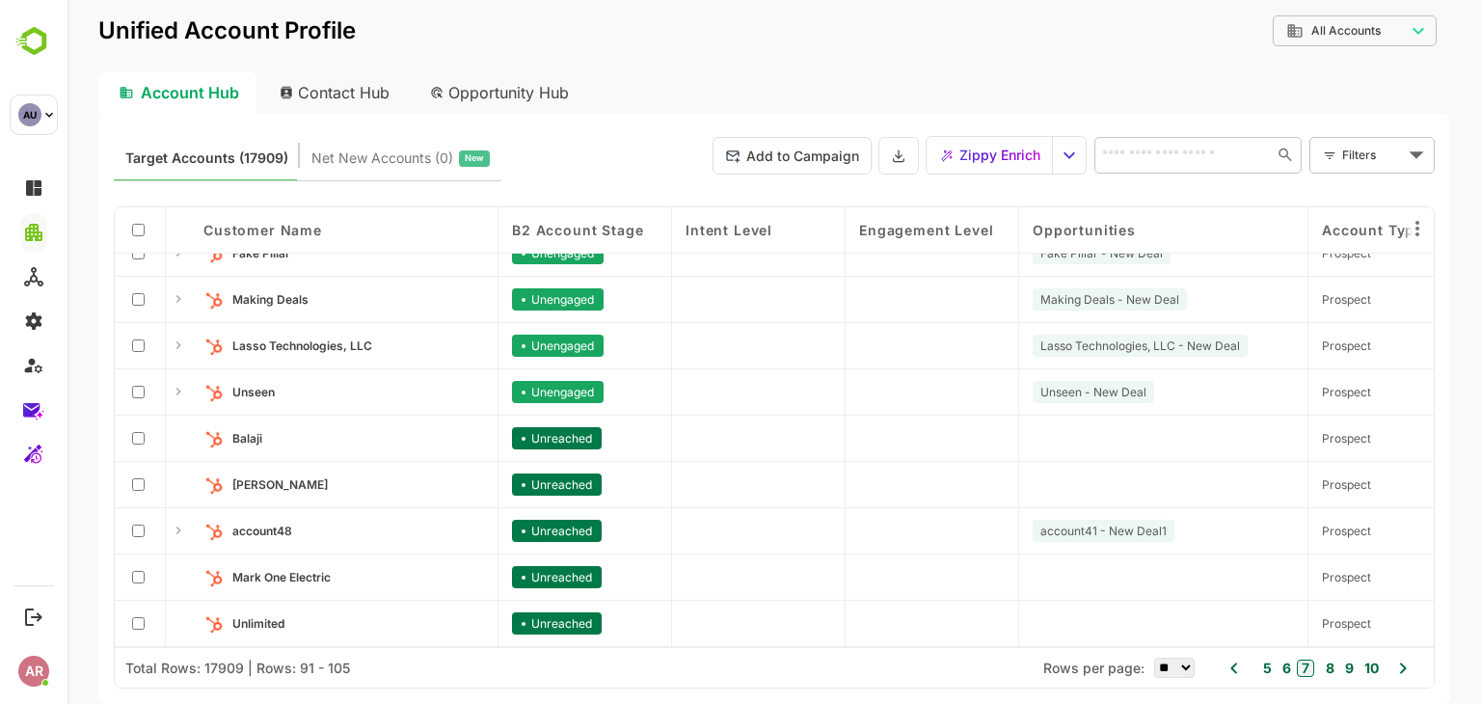
scroll to position [0, 0]
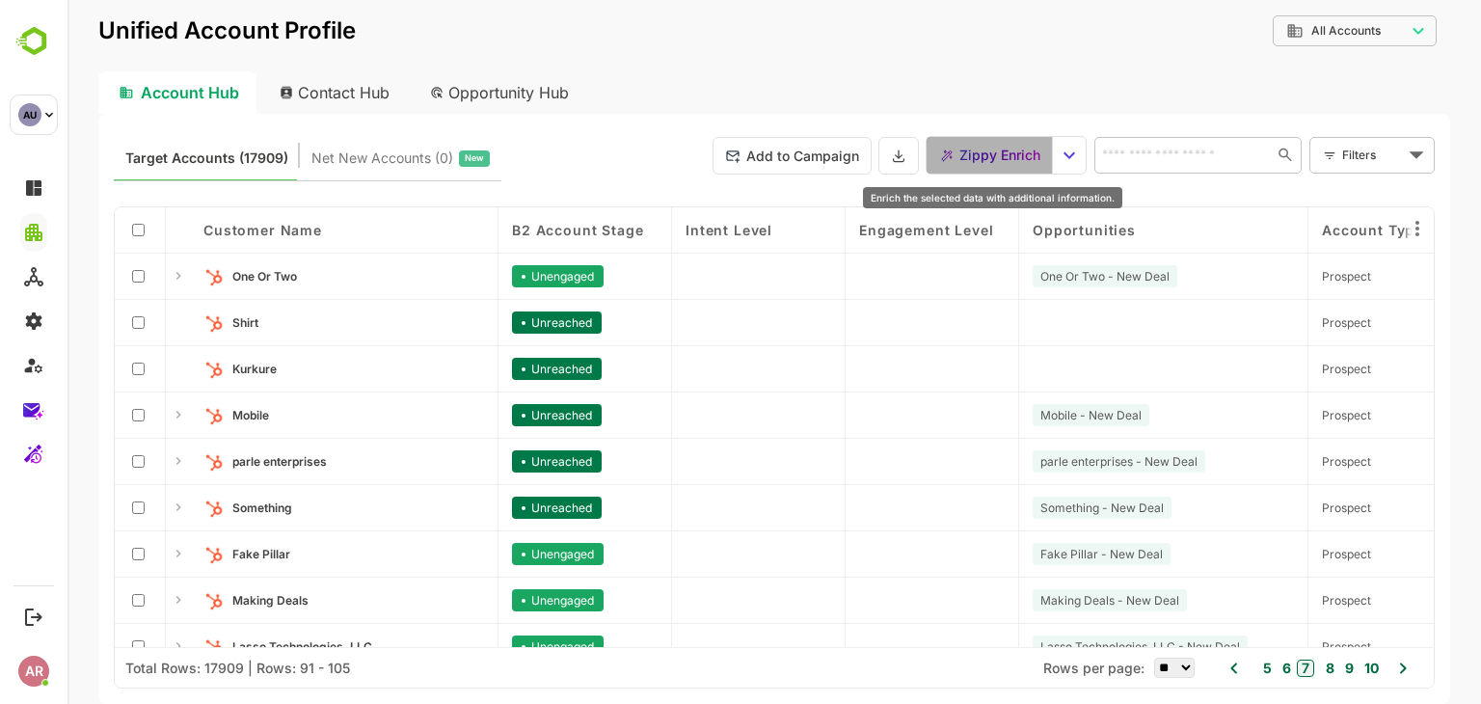
click at [985, 151] on span "Zippy Enrich" at bounding box center [999, 155] width 81 height 25
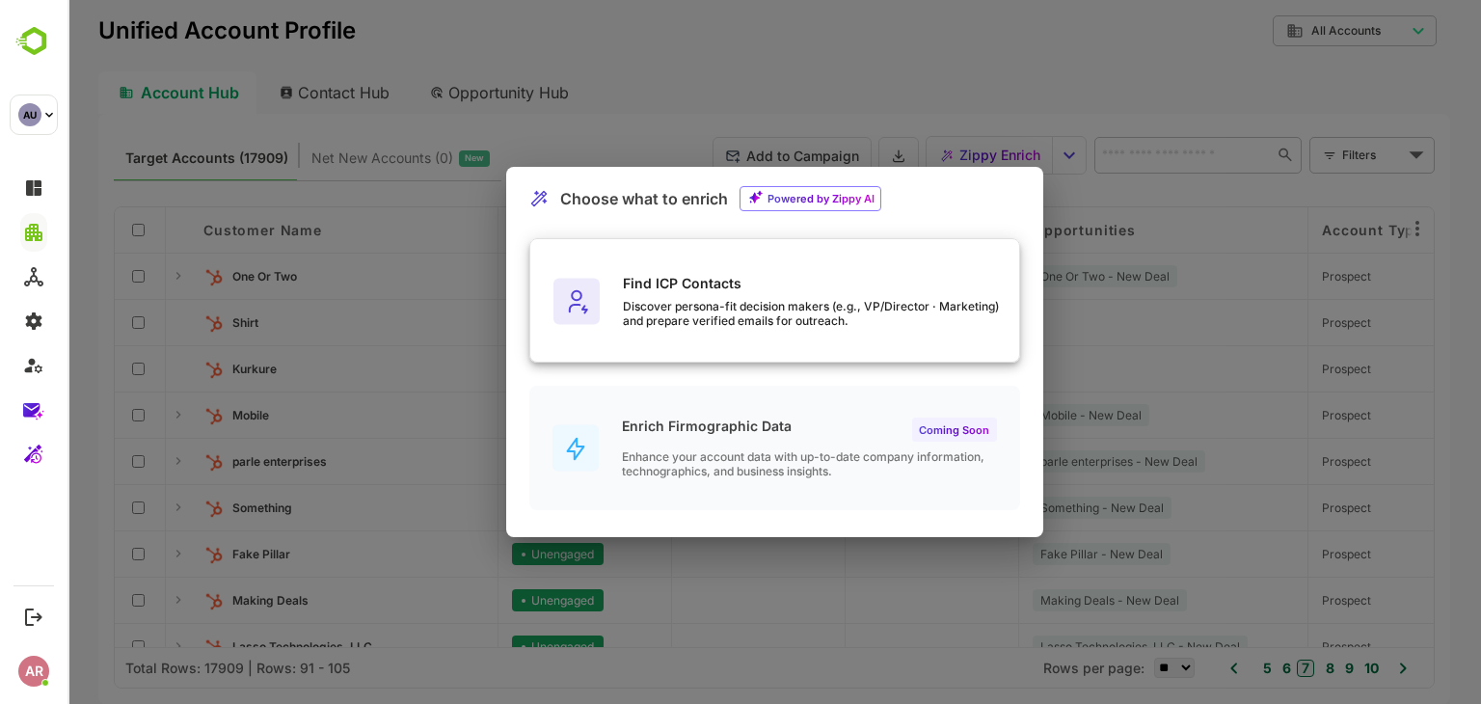
click at [878, 319] on div "Discover persona-fit decision makers (e.g., VP/Director · Marketing) and prepar…" at bounding box center [821, 313] width 396 height 29
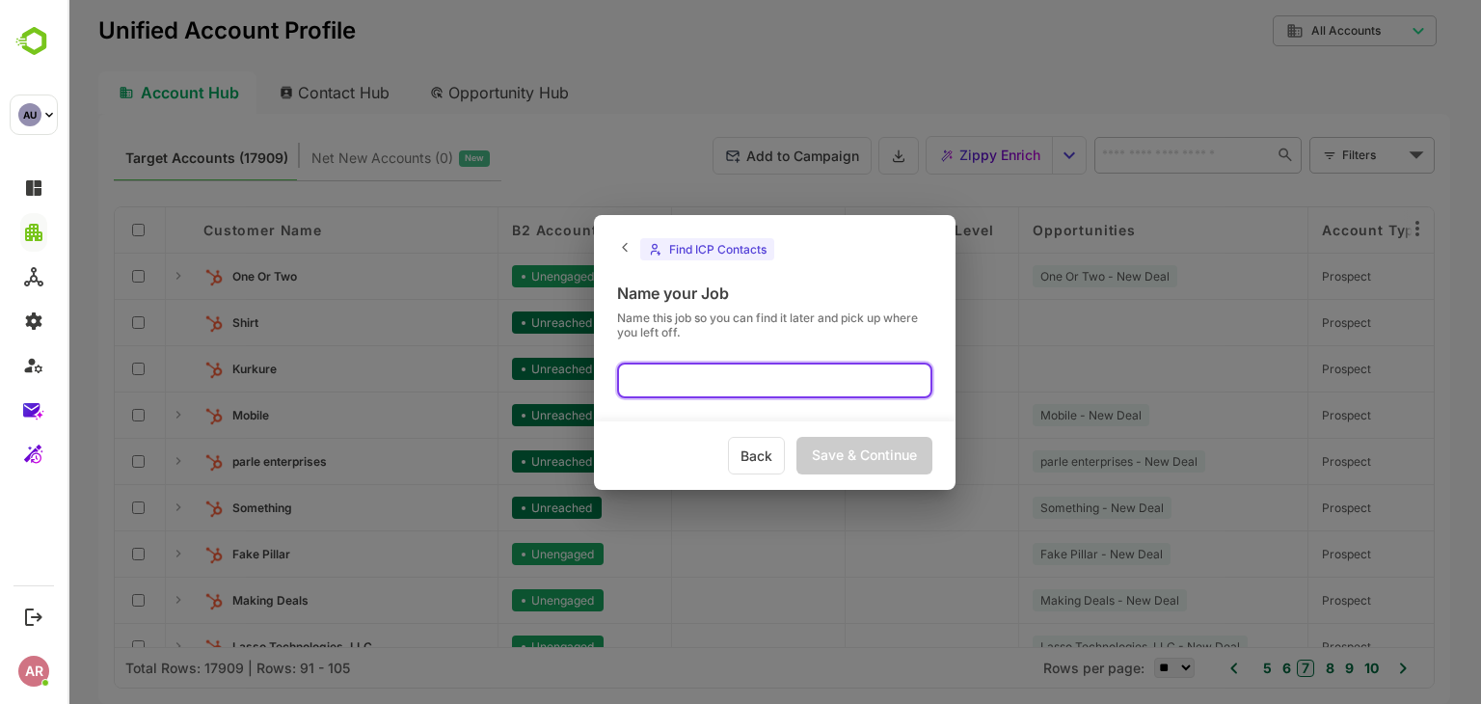
click at [788, 389] on input "text" at bounding box center [774, 380] width 315 height 36
type input "**********"
click at [833, 441] on div "Save & Continue" at bounding box center [864, 456] width 136 height 38
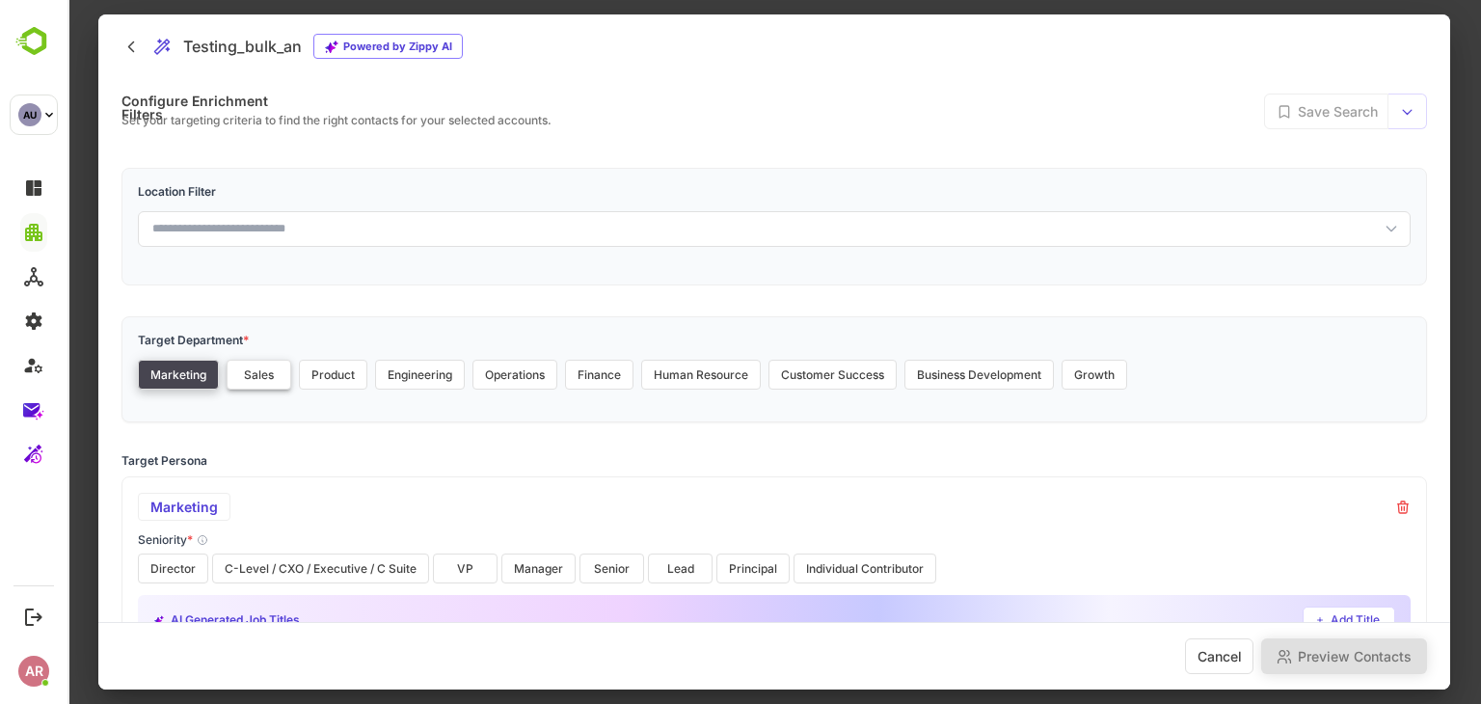
click at [234, 364] on button "Sales" at bounding box center [259, 375] width 65 height 30
click at [307, 371] on button "Product" at bounding box center [333, 375] width 68 height 30
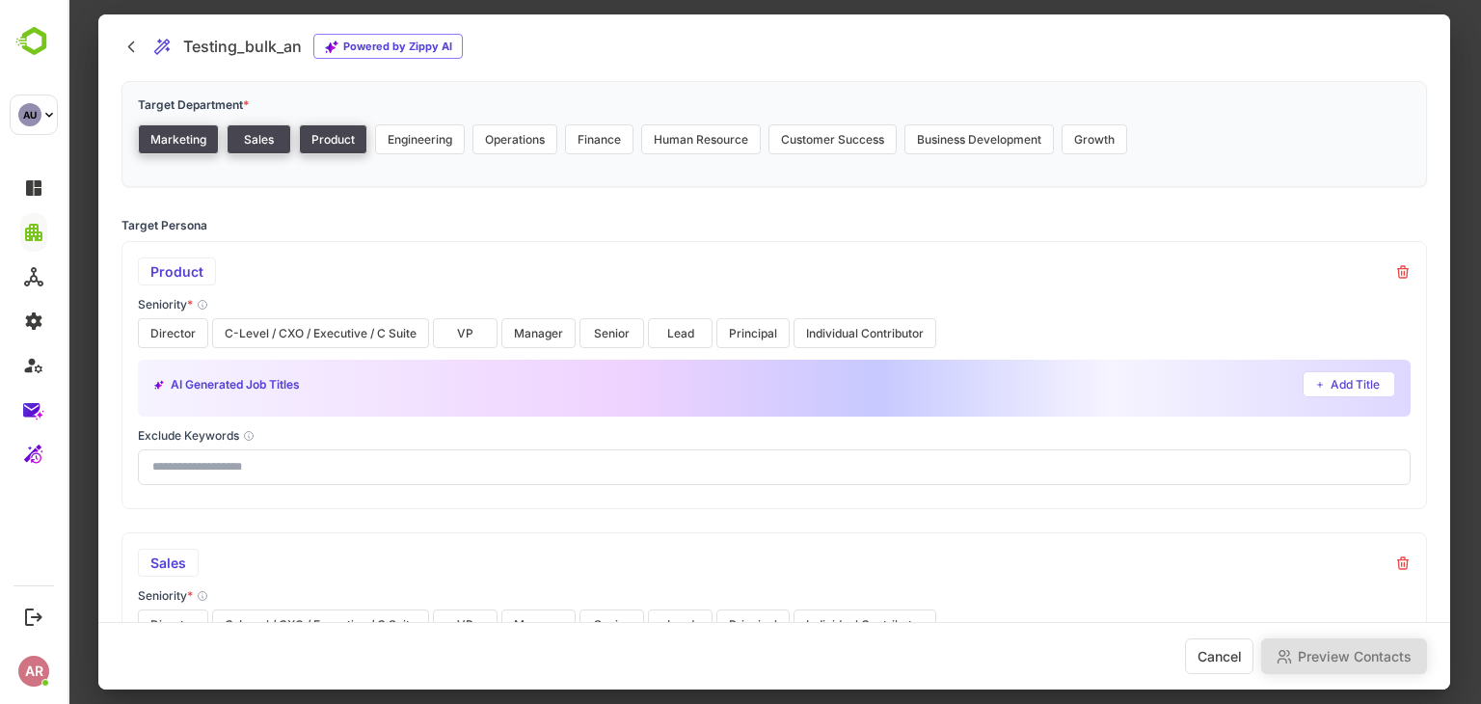
scroll to position [238, 0]
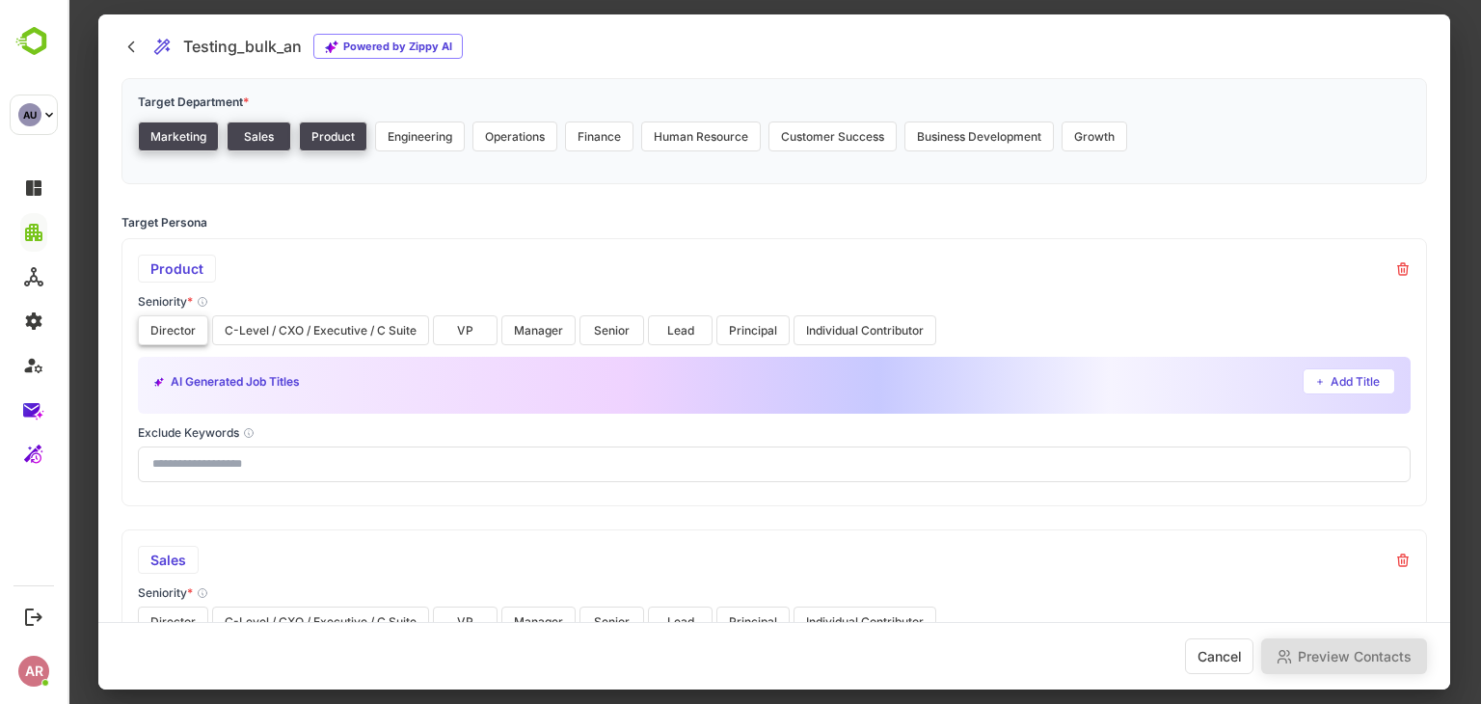
click at [189, 335] on button "Director" at bounding box center [173, 330] width 70 height 30
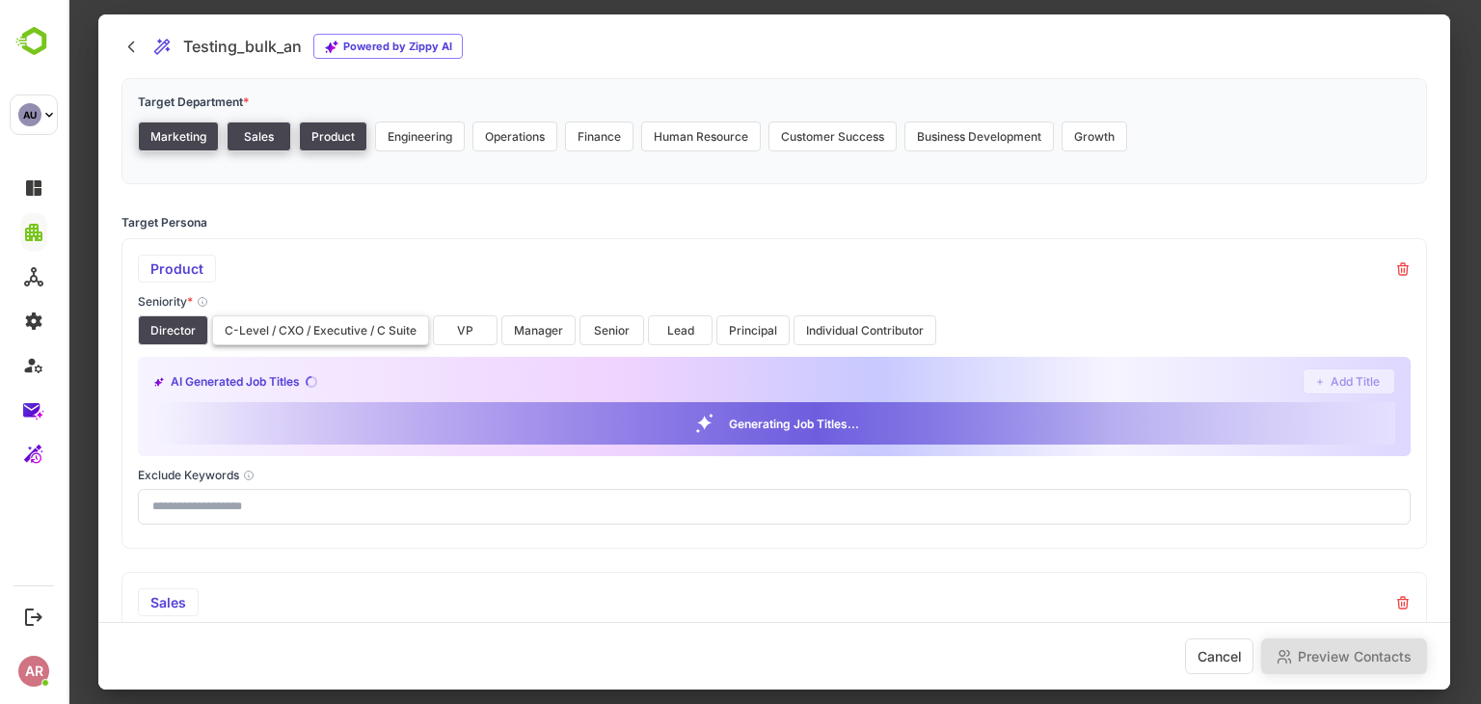
click at [316, 322] on button "C-Level / CXO / Executive / C Suite" at bounding box center [320, 330] width 217 height 30
click at [447, 327] on button "VP" at bounding box center [465, 330] width 65 height 30
click at [532, 330] on button "Manager" at bounding box center [538, 330] width 74 height 30
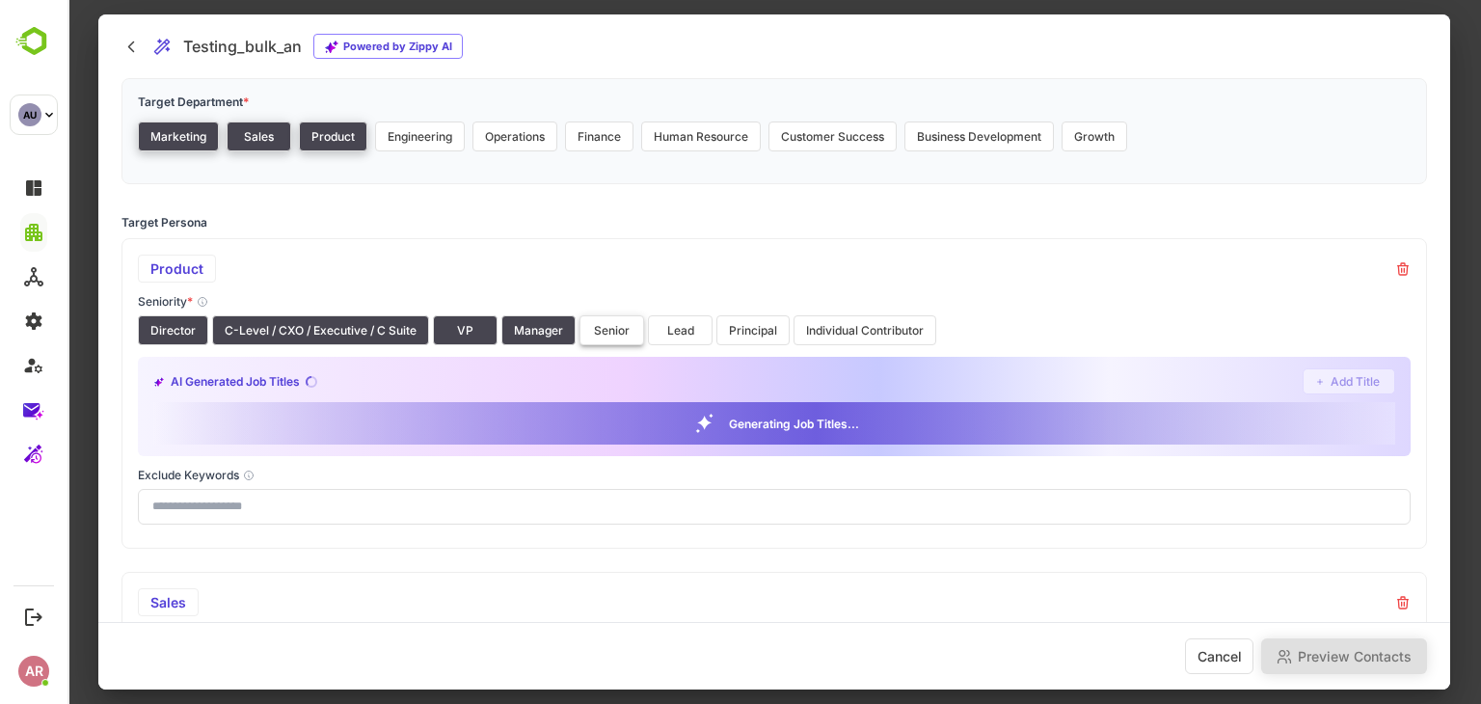
click at [605, 330] on button "Senior" at bounding box center [611, 330] width 65 height 30
click at [672, 328] on button "Lead" at bounding box center [680, 330] width 65 height 30
click at [733, 334] on button "Principal" at bounding box center [752, 330] width 73 height 30
click at [836, 333] on button "Individual Contributor" at bounding box center [864, 330] width 143 height 30
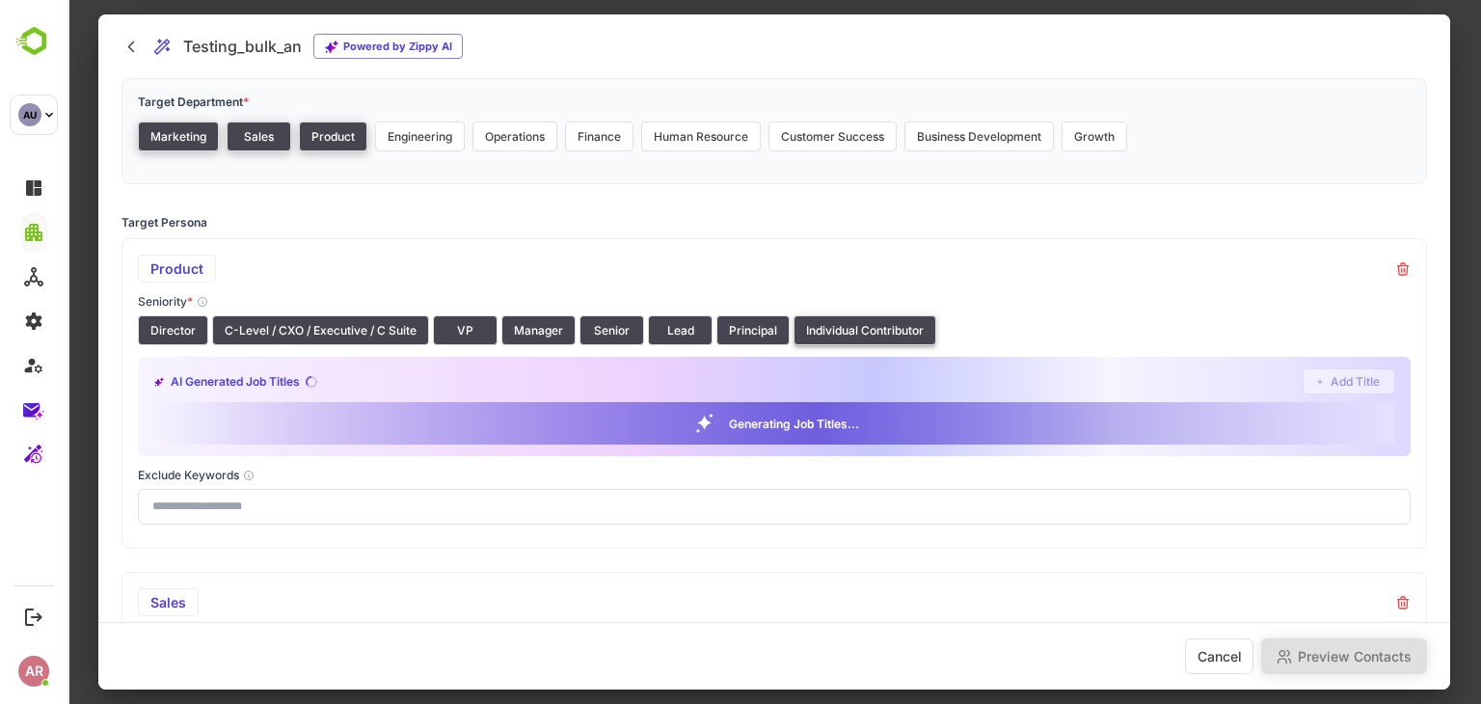
scroll to position [588, 0]
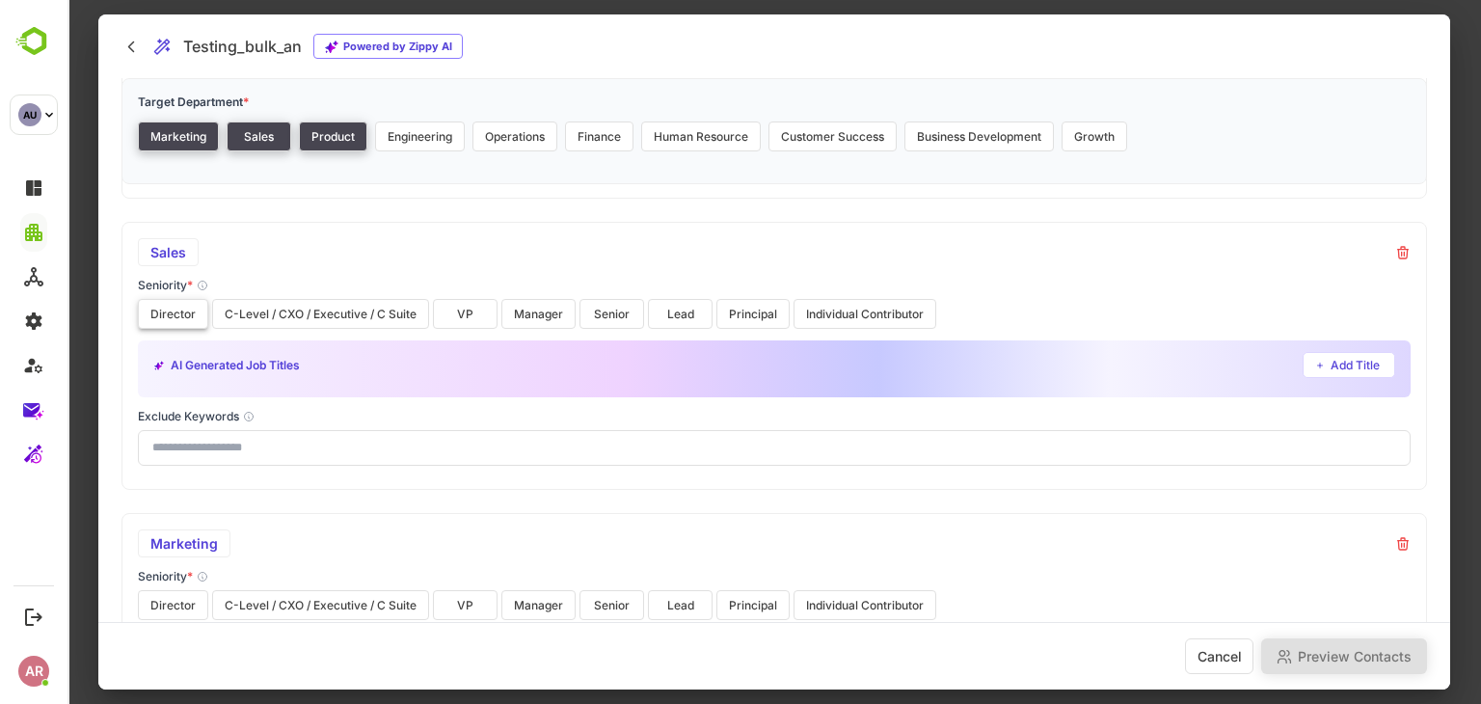
click at [189, 309] on button "Director" at bounding box center [173, 314] width 70 height 30
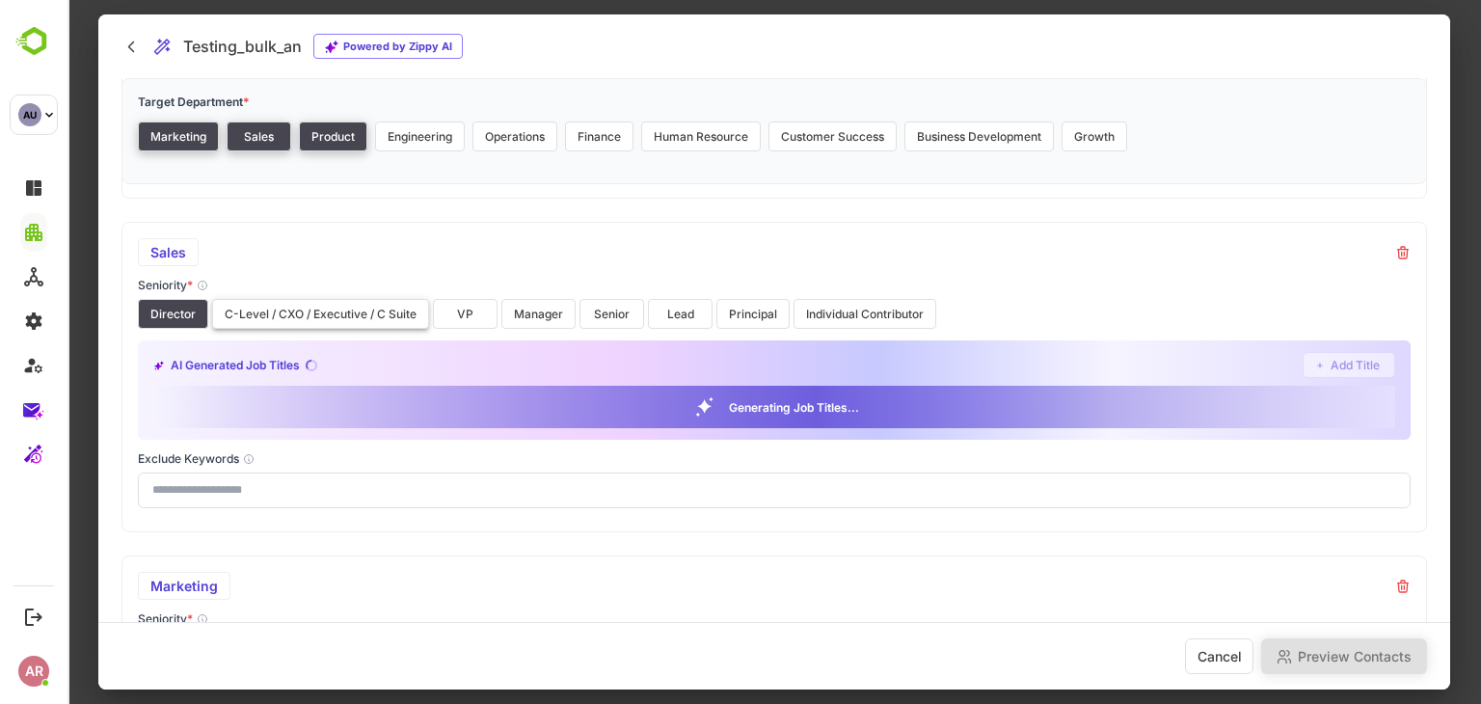
click at [282, 306] on button "C-Level / CXO / Executive / C Suite" at bounding box center [320, 314] width 217 height 30
click at [442, 321] on button "VP" at bounding box center [465, 314] width 65 height 30
click at [537, 322] on button "Manager" at bounding box center [538, 314] width 74 height 30
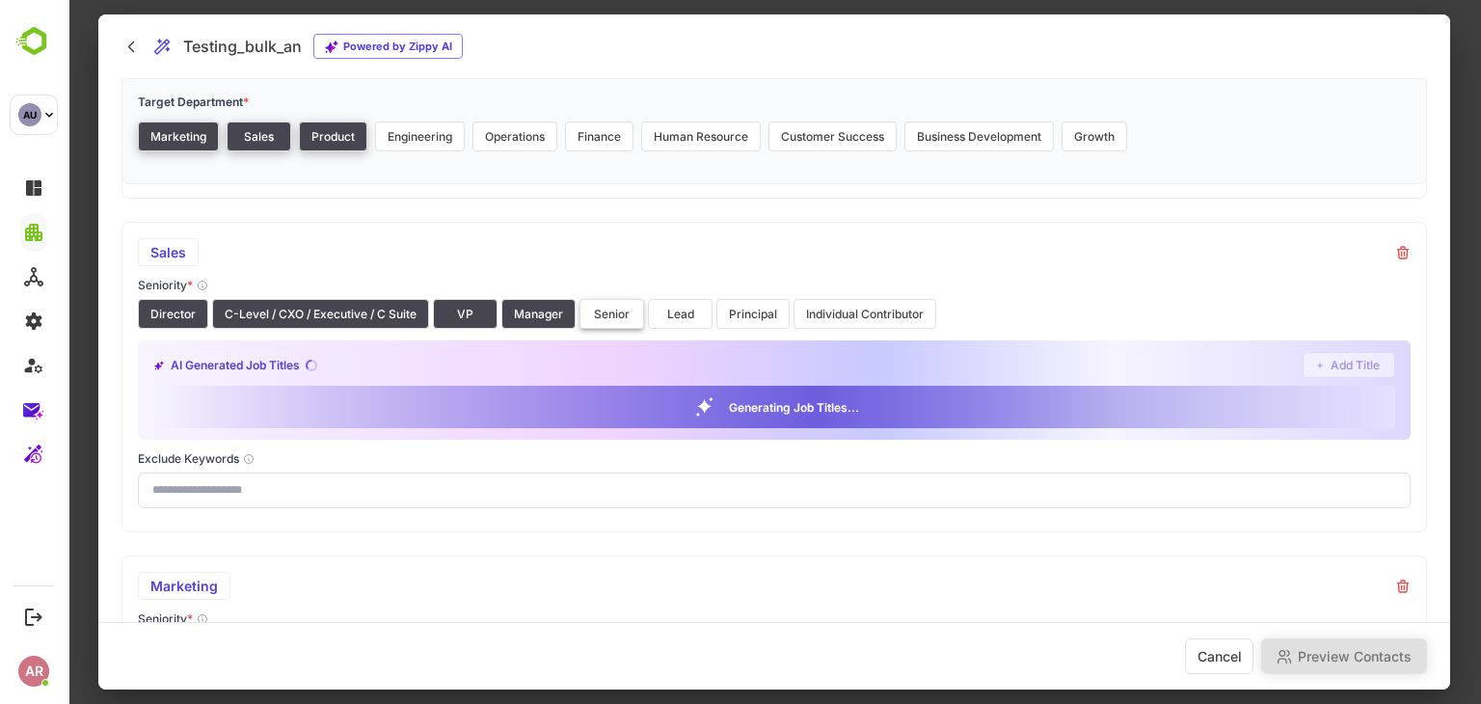
click at [630, 322] on button "Senior" at bounding box center [611, 314] width 65 height 30
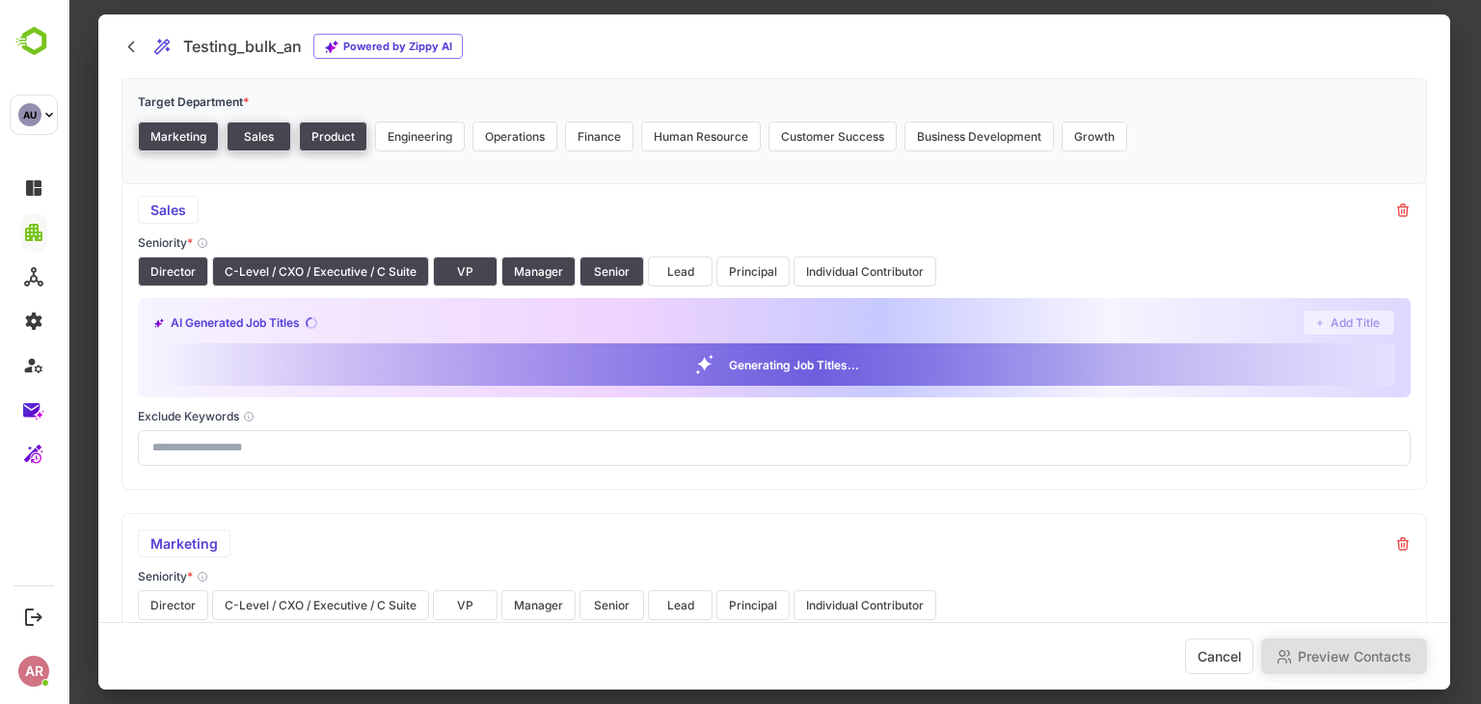
click at [682, 320] on div "AI Generated Job Titles Add Title" at bounding box center [774, 322] width 1242 height 26
click at [784, 279] on button "Principal" at bounding box center [752, 271] width 73 height 30
click at [818, 275] on button "Individual Contributor" at bounding box center [864, 271] width 143 height 30
click at [650, 279] on button "Lead" at bounding box center [680, 271] width 65 height 30
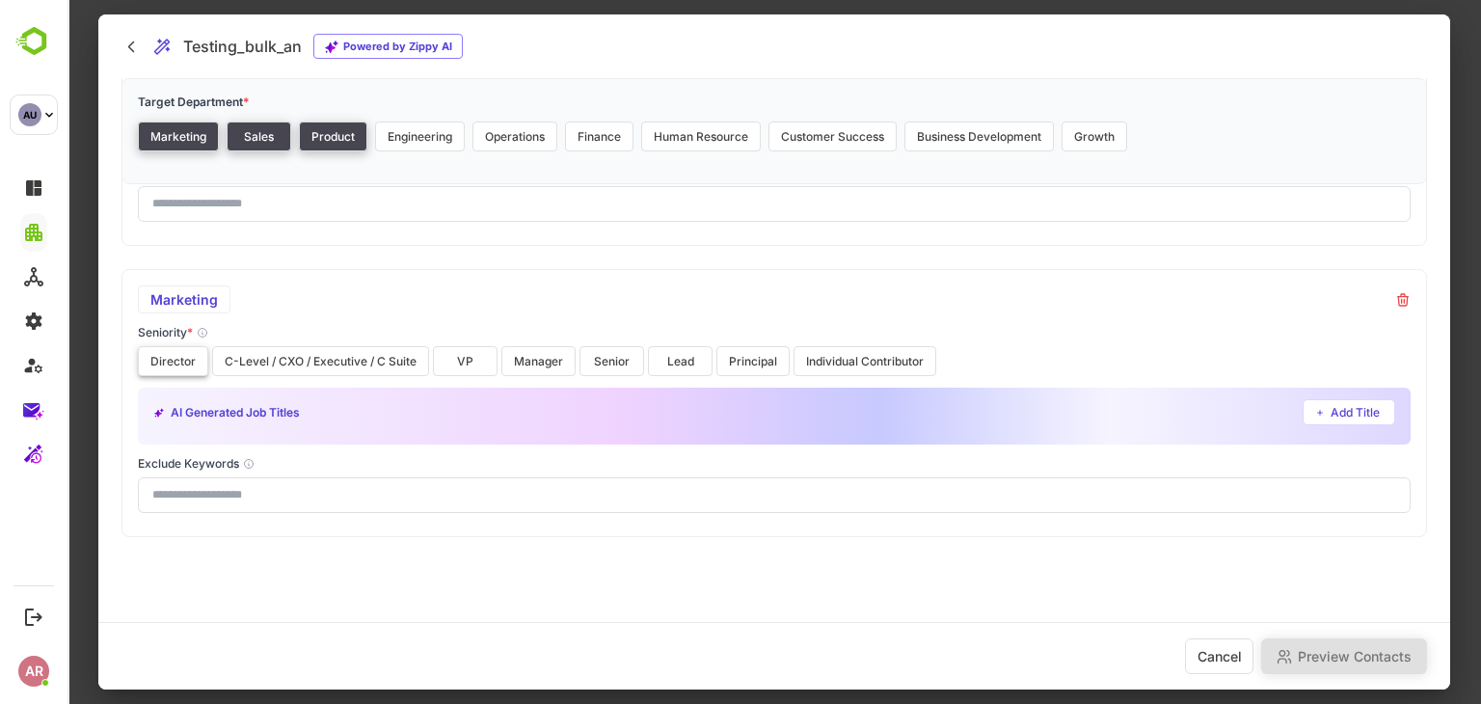
click at [174, 371] on button "Director" at bounding box center [173, 361] width 70 height 30
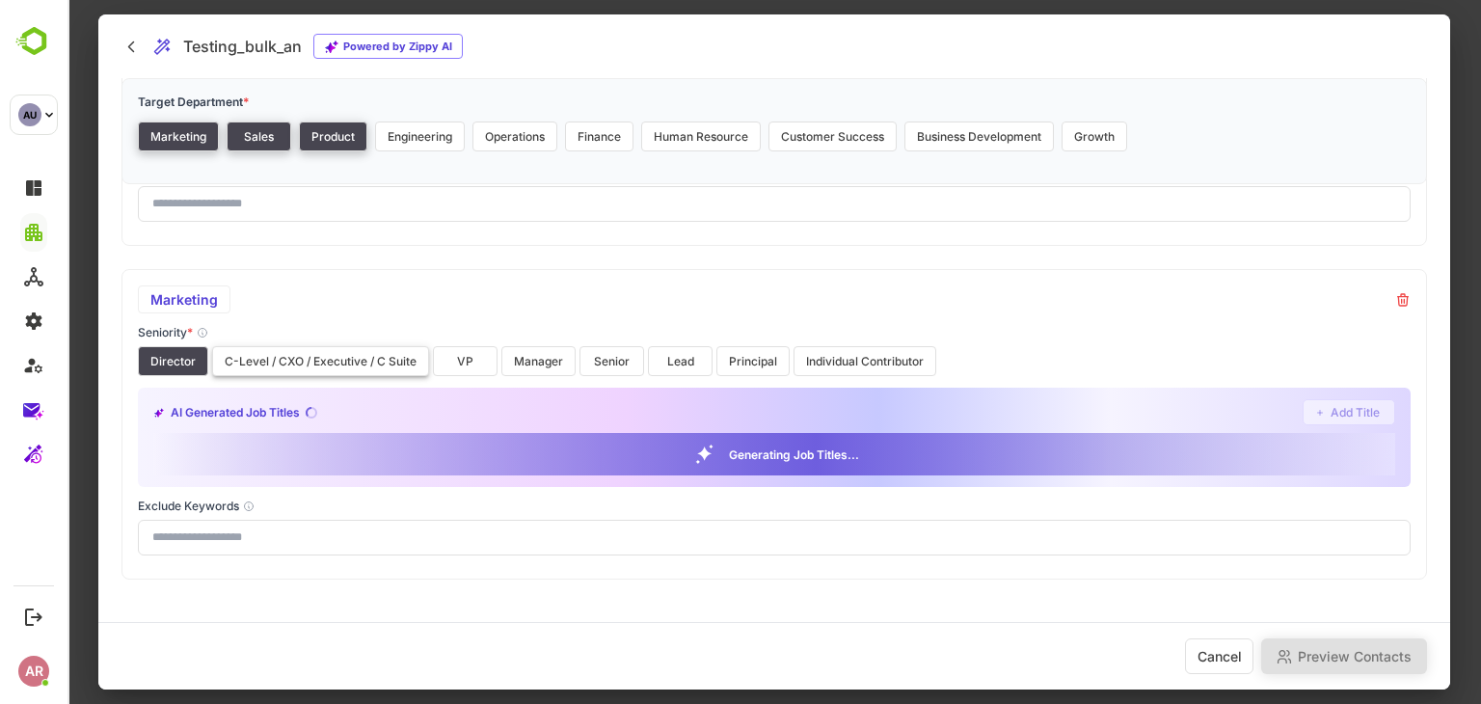
click at [280, 361] on button "C-Level / CXO / Executive / C Suite" at bounding box center [320, 361] width 217 height 30
click at [436, 362] on button "VP" at bounding box center [465, 361] width 65 height 30
click at [551, 362] on button "Manager" at bounding box center [538, 361] width 74 height 30
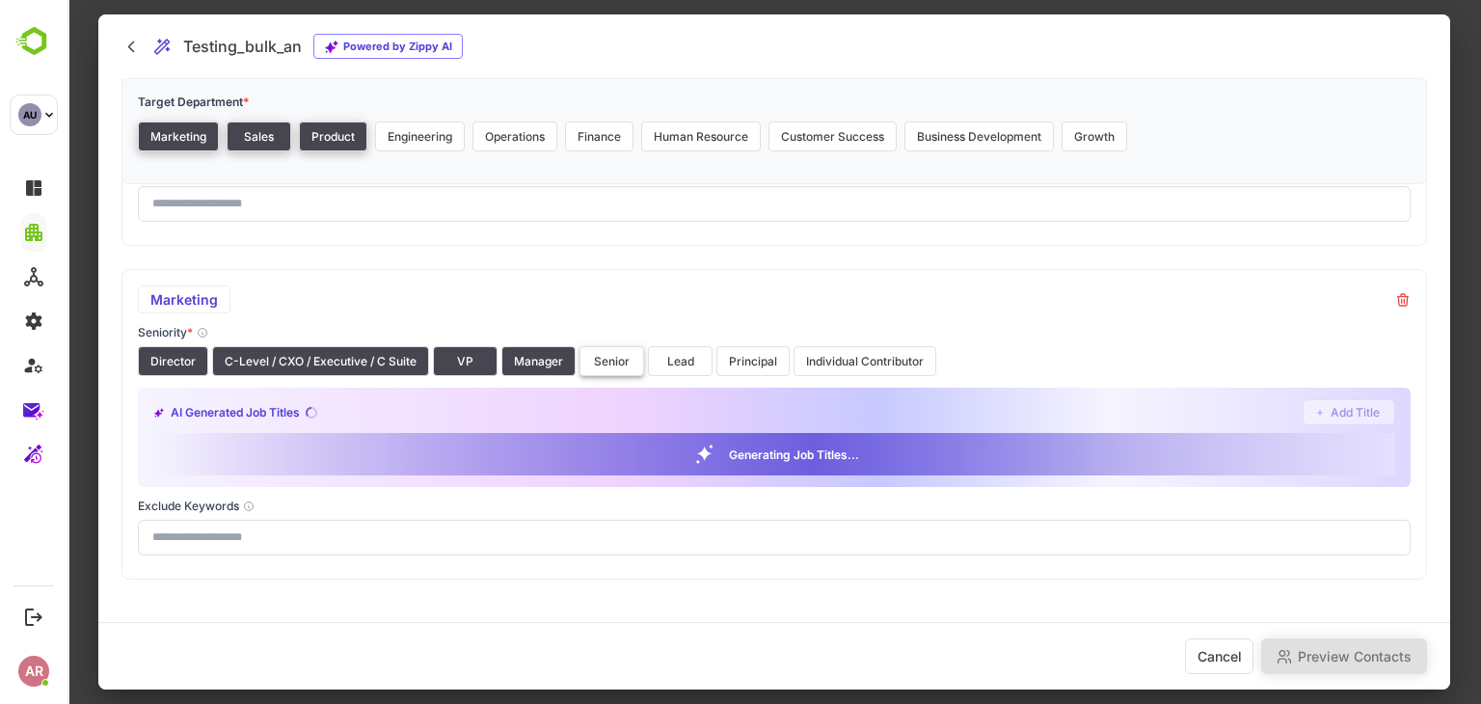
click at [635, 363] on button "Senior" at bounding box center [611, 361] width 65 height 30
click at [691, 362] on button "Lead" at bounding box center [680, 361] width 65 height 30
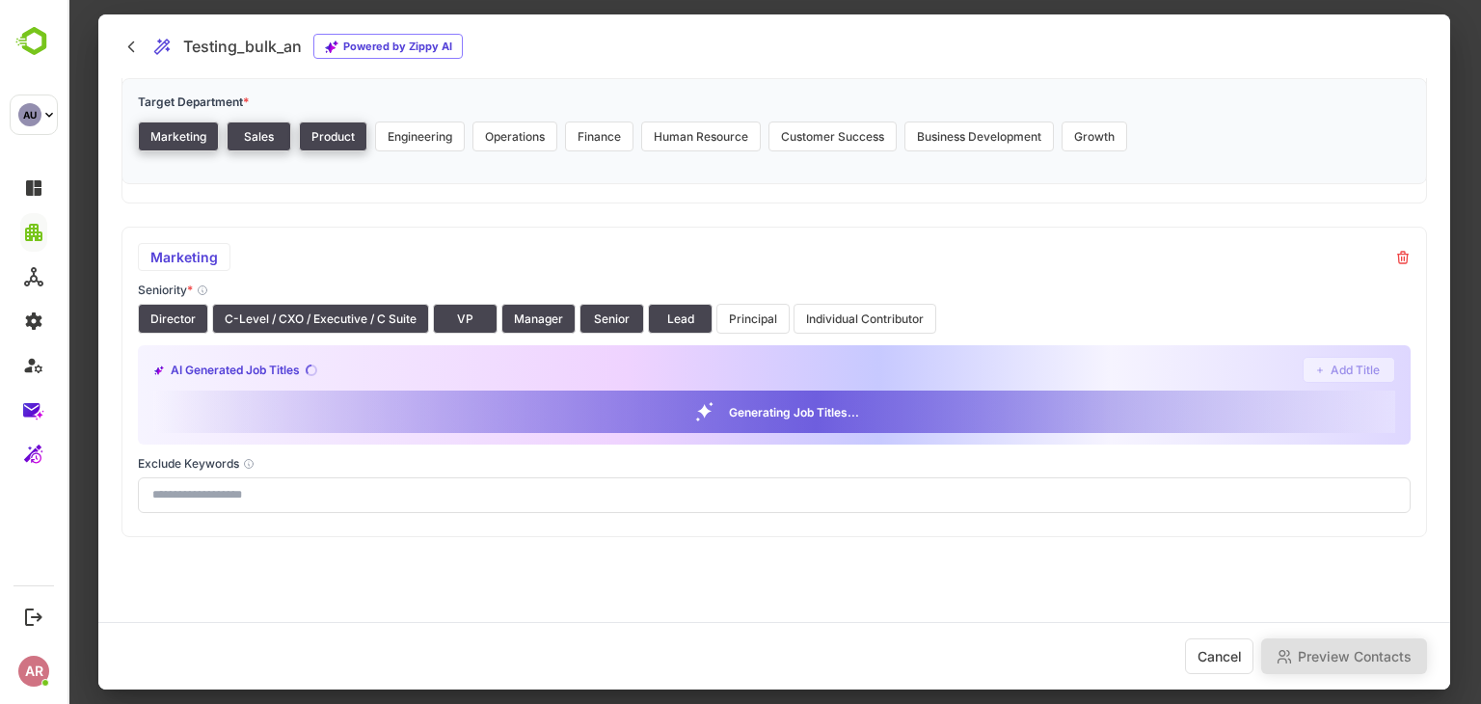
click at [752, 365] on div "AI Generated Job Titles Add Title" at bounding box center [774, 370] width 1242 height 26
click at [745, 327] on button "Principal" at bounding box center [752, 319] width 73 height 30
click at [874, 317] on button "Individual Contributor" at bounding box center [864, 319] width 143 height 30
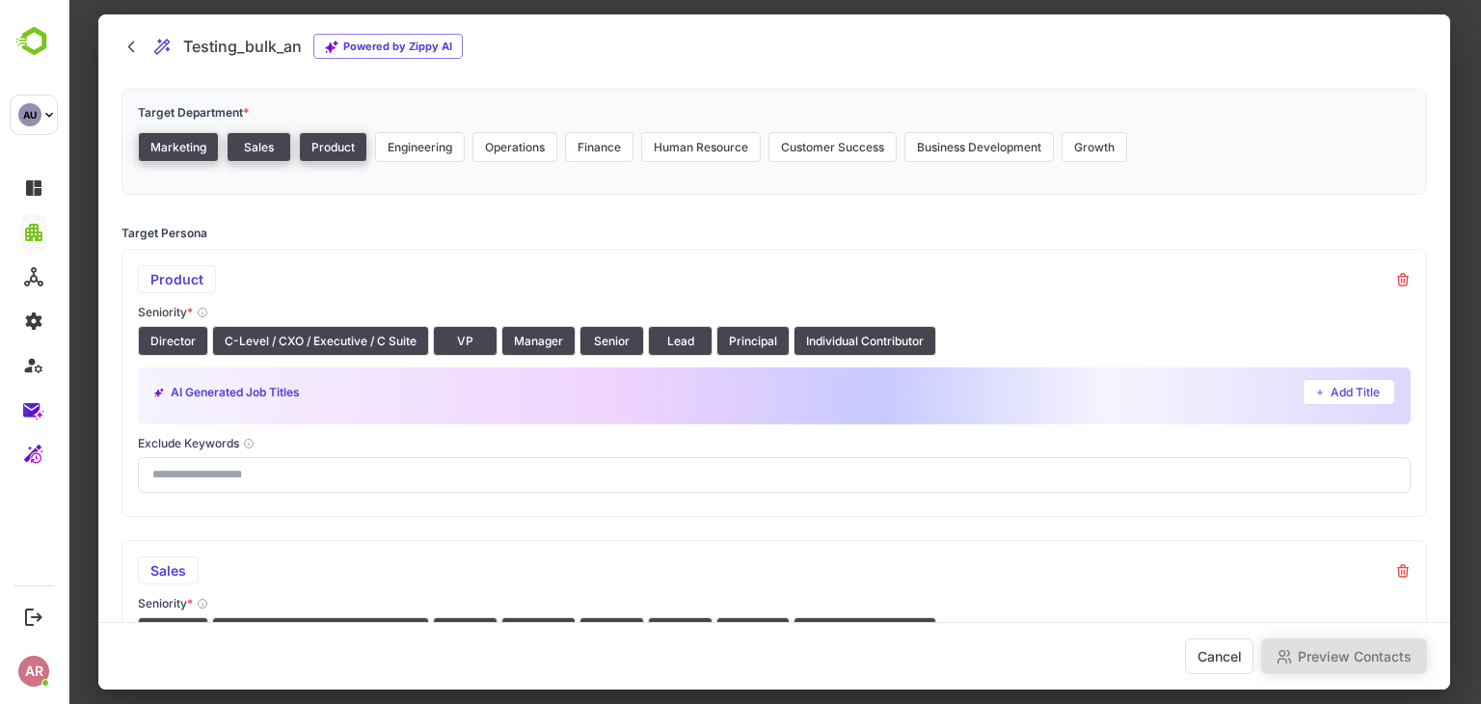
scroll to position [790, 0]
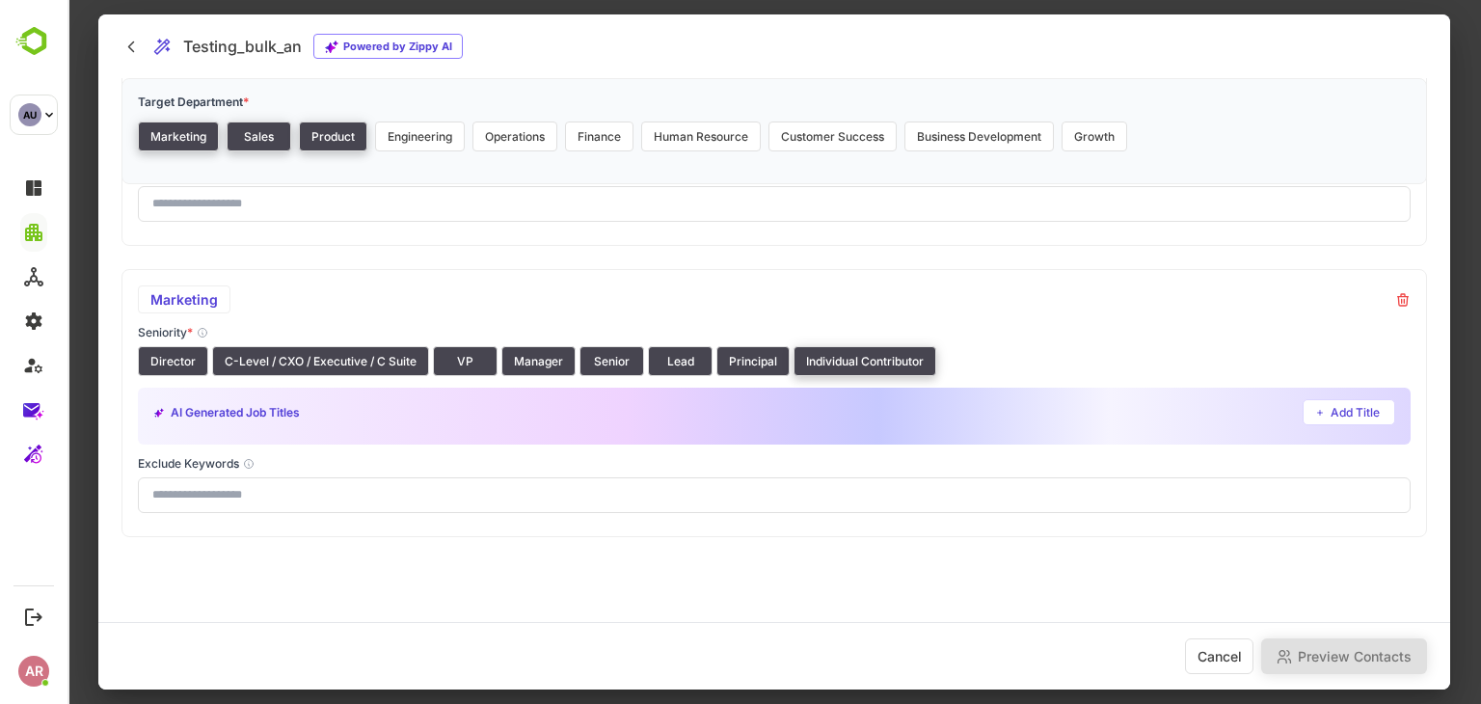
click at [806, 370] on button "Individual Contributor" at bounding box center [864, 361] width 143 height 30
click at [835, 352] on button "Individual Contributor" at bounding box center [864, 361] width 143 height 30
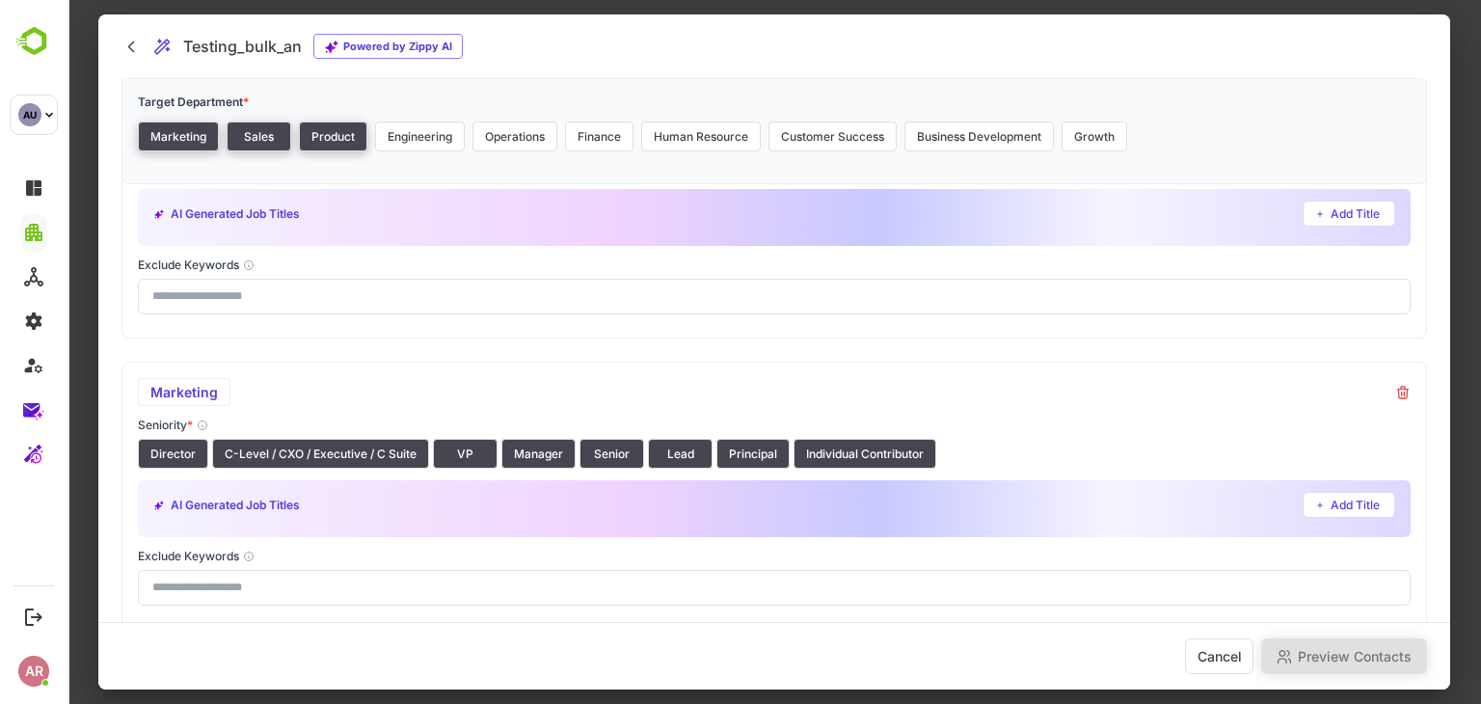
scroll to position [713, 0]
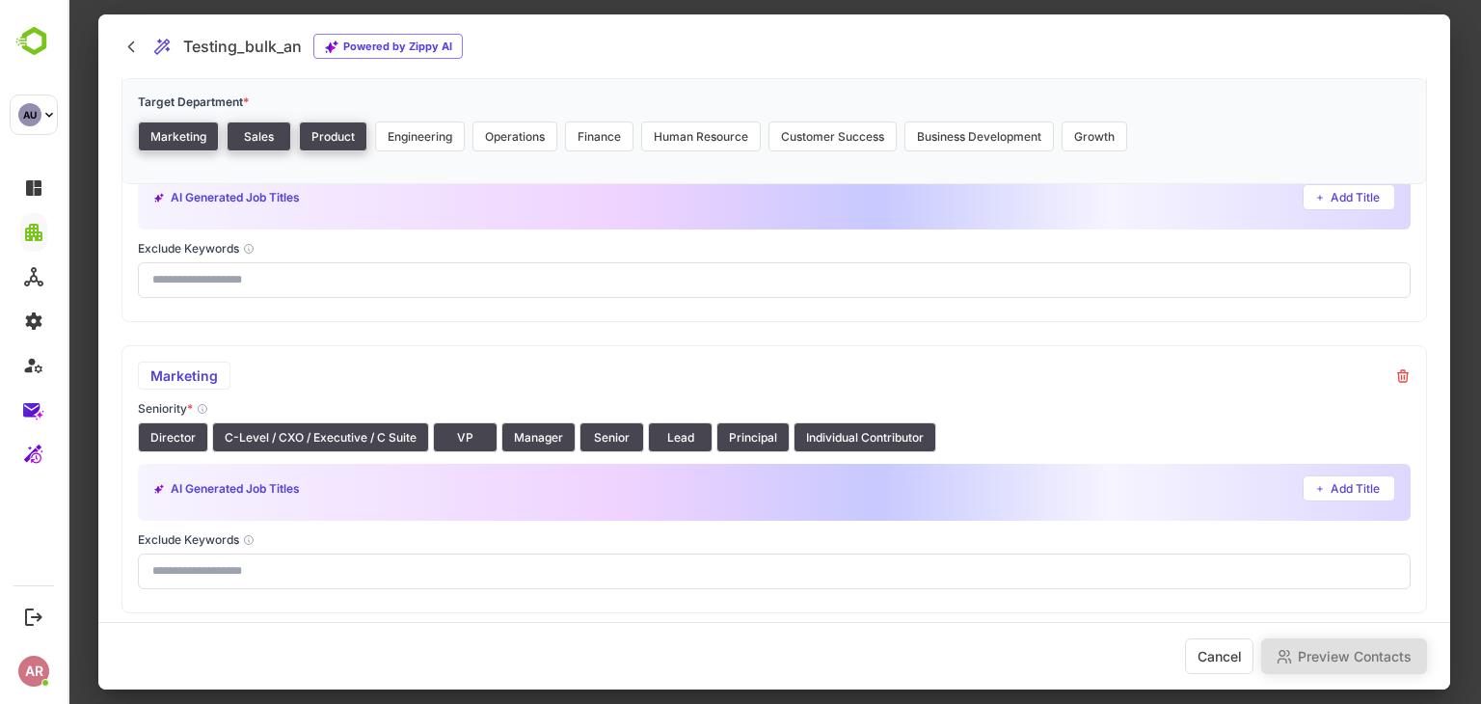
click at [125, 49] on icon at bounding box center [130, 47] width 19 height 20
click at [130, 47] on icon at bounding box center [131, 46] width 5 height 10
click at [1459, 20] on div at bounding box center [773, 352] width 1413 height 704
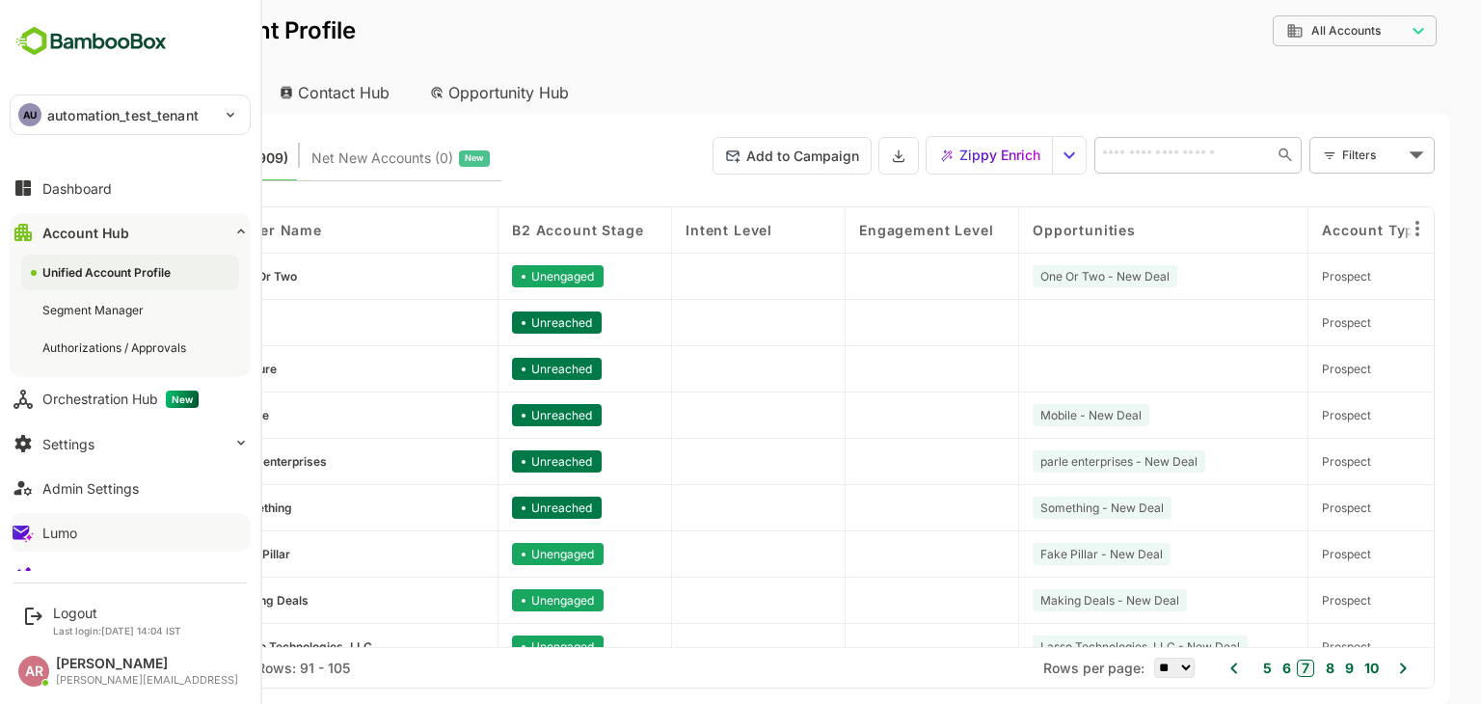
scroll to position [27, 0]
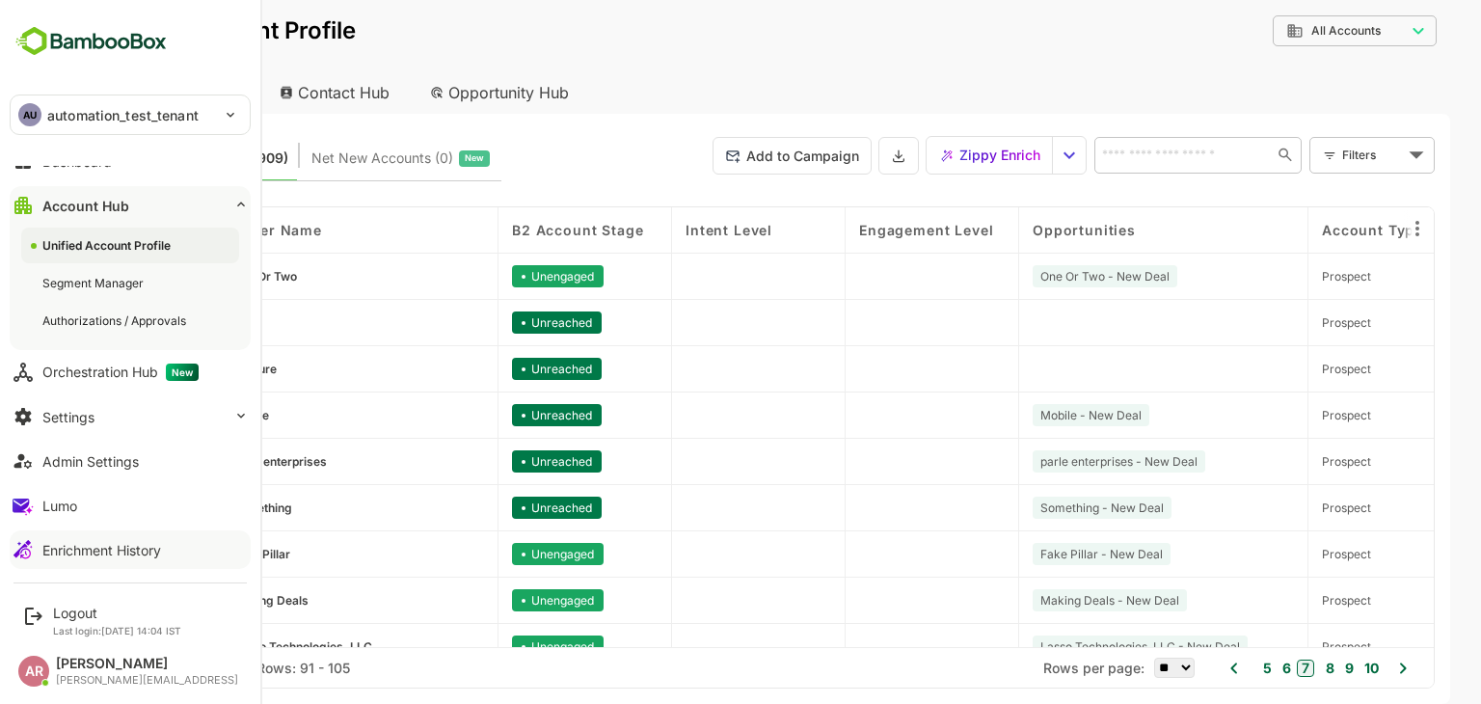
click at [66, 544] on div "Enrichment History" at bounding box center [101, 550] width 119 height 16
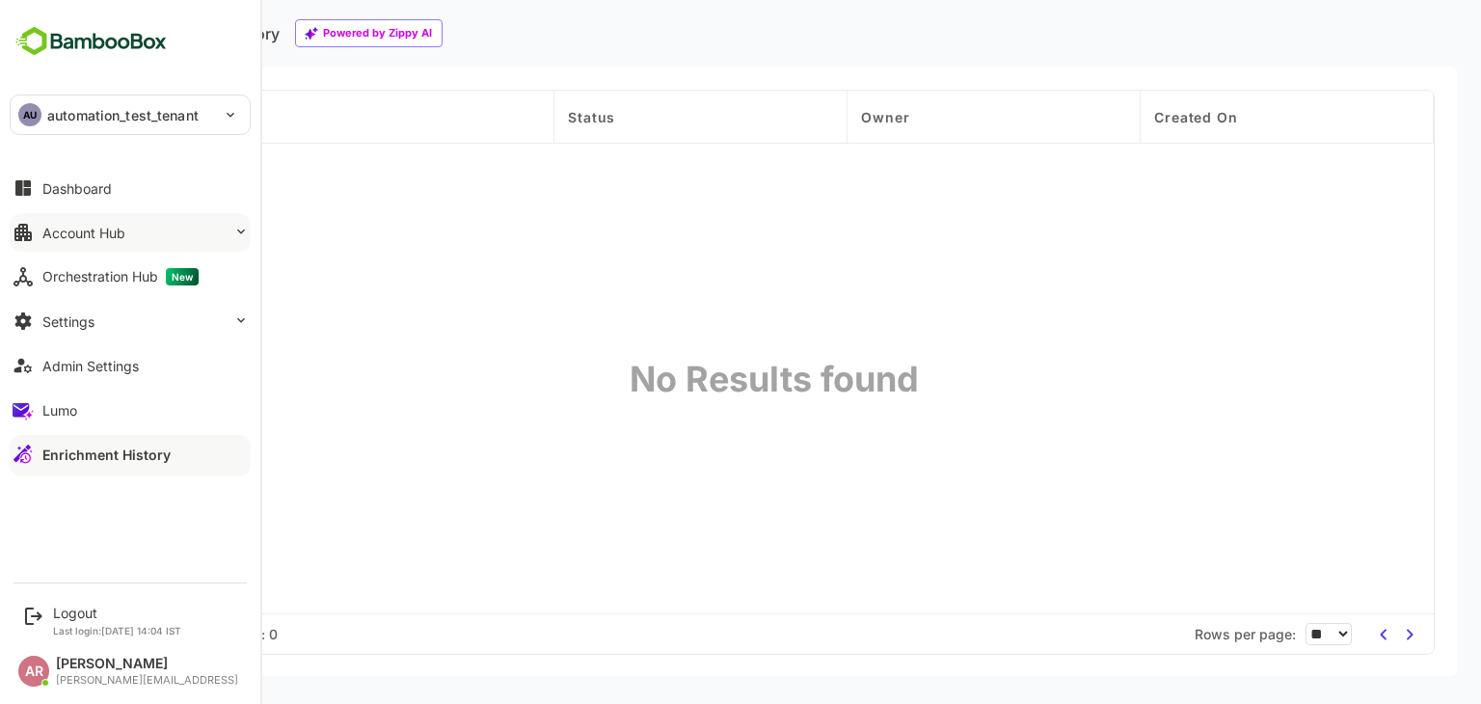
click at [105, 225] on div "Account Hub" at bounding box center [83, 233] width 83 height 16
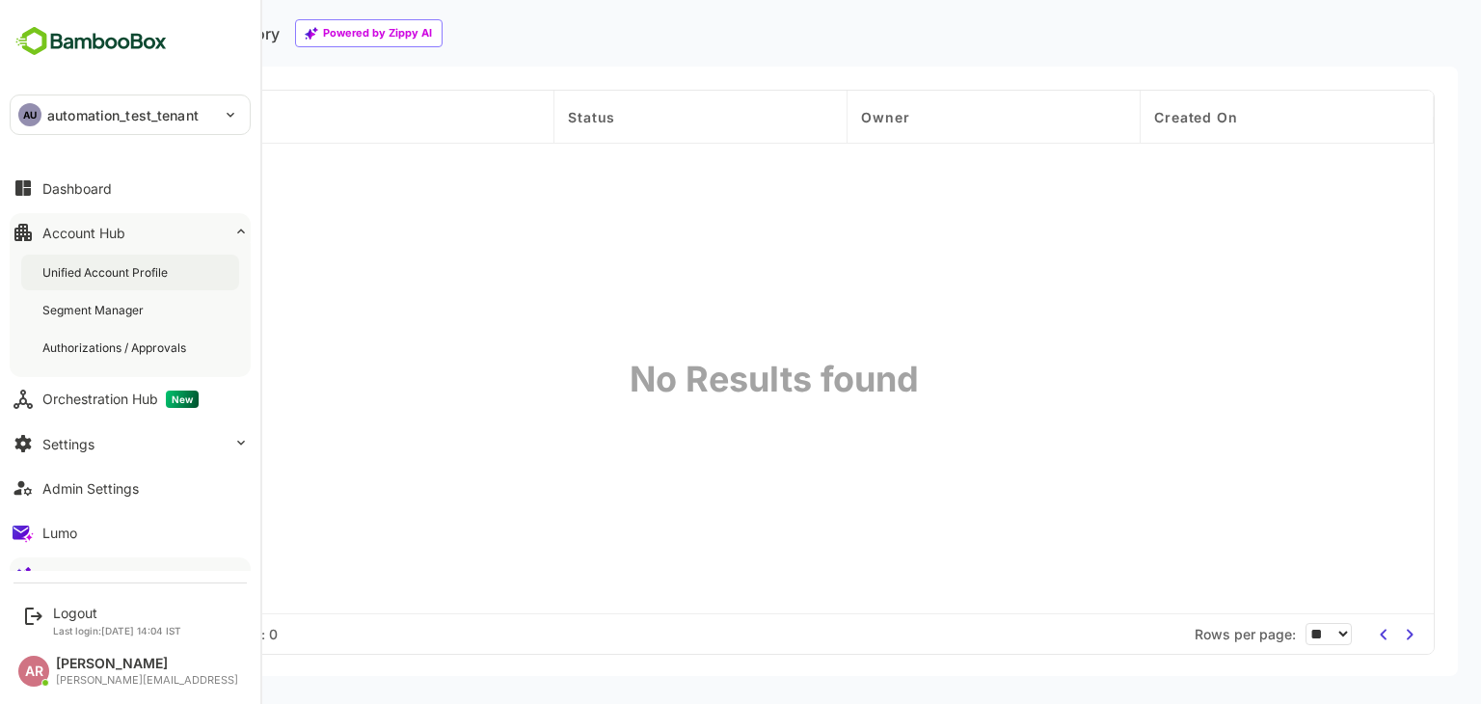
click at [122, 271] on div "Unified Account Profile" at bounding box center [106, 272] width 129 height 16
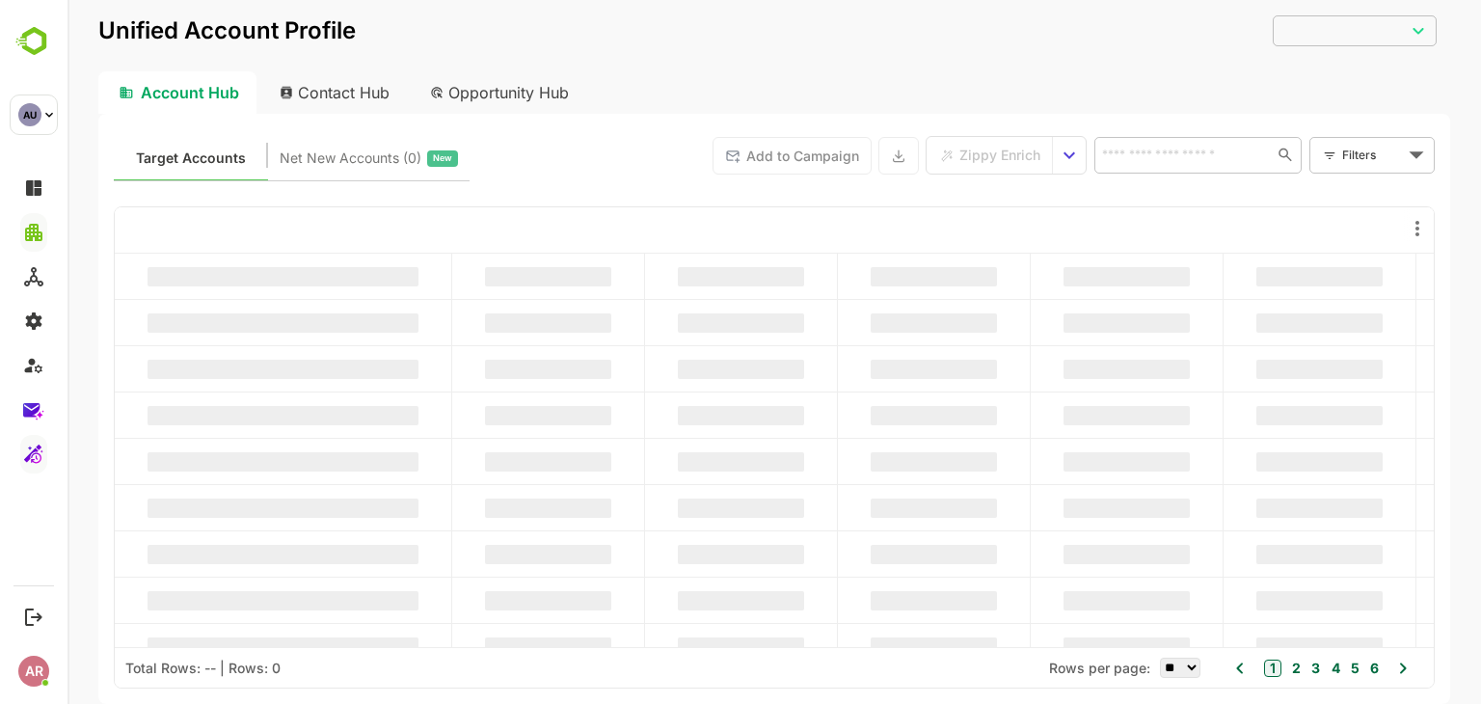
type input "**********"
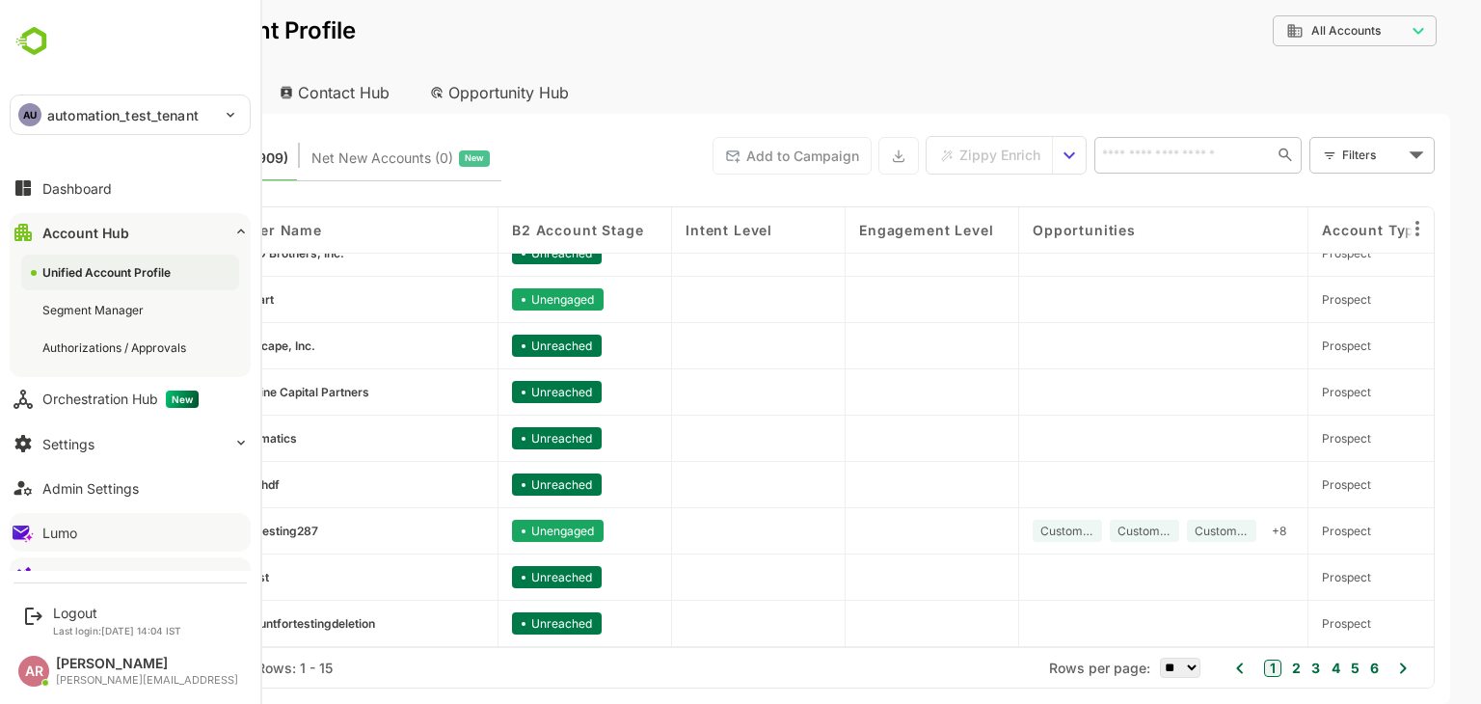
scroll to position [27, 0]
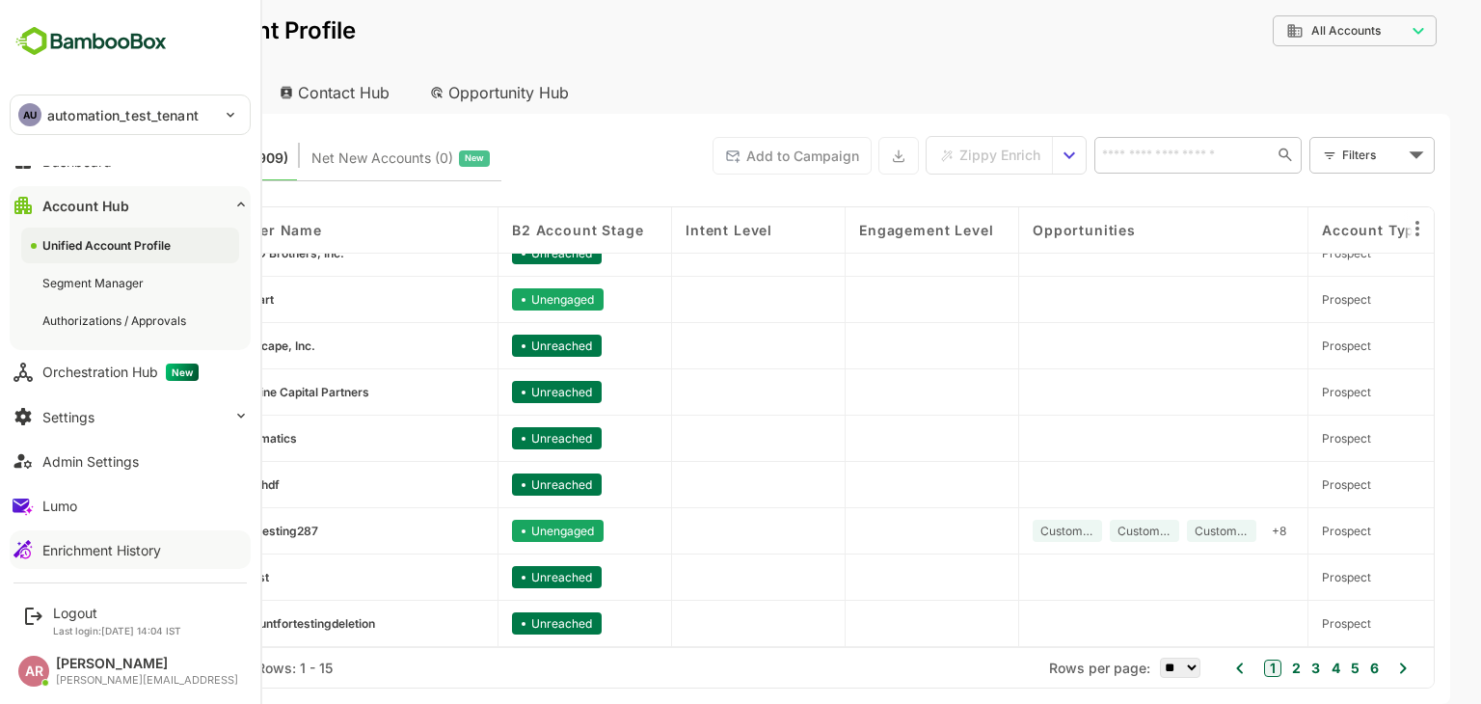
click at [99, 542] on div "Enrichment History" at bounding box center [101, 550] width 119 height 16
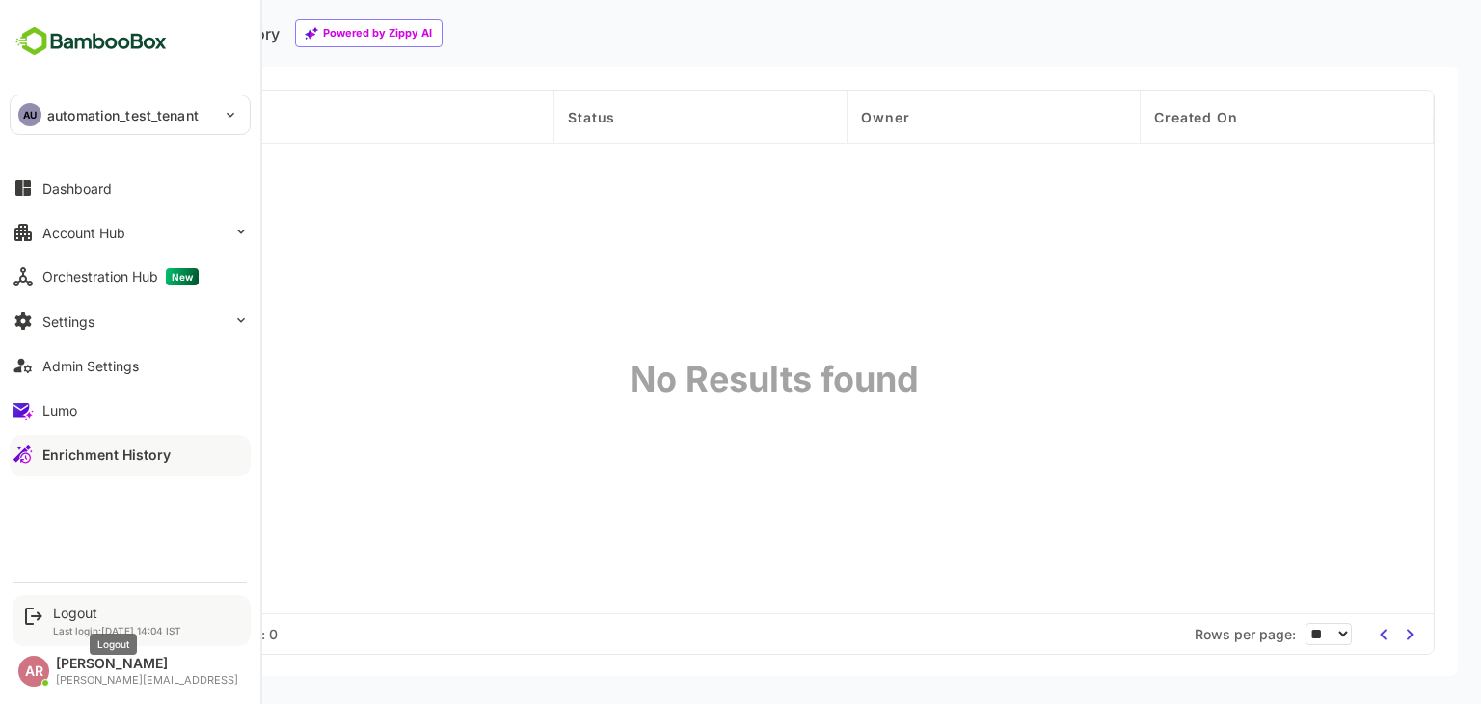
click at [93, 604] on div "Logout" at bounding box center [117, 612] width 128 height 16
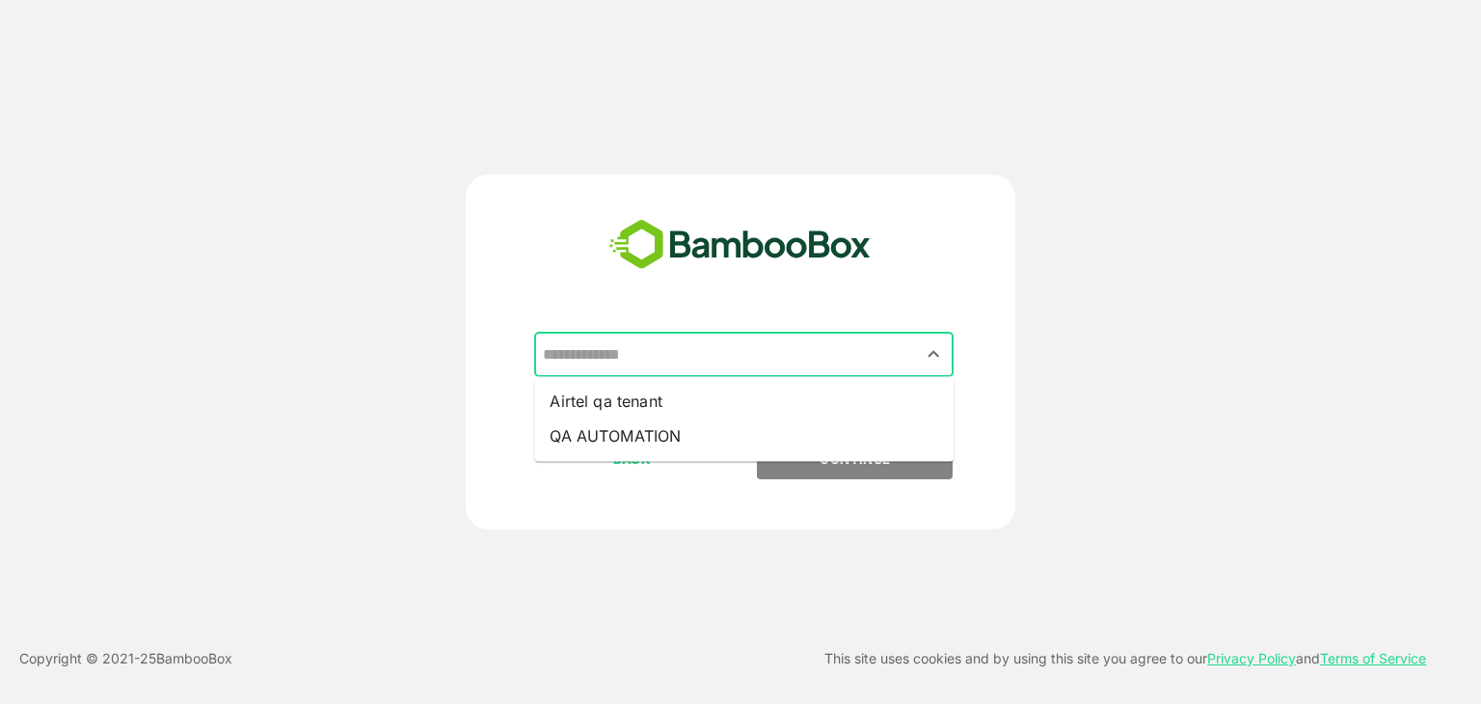
click at [892, 348] on input "text" at bounding box center [744, 354] width 412 height 37
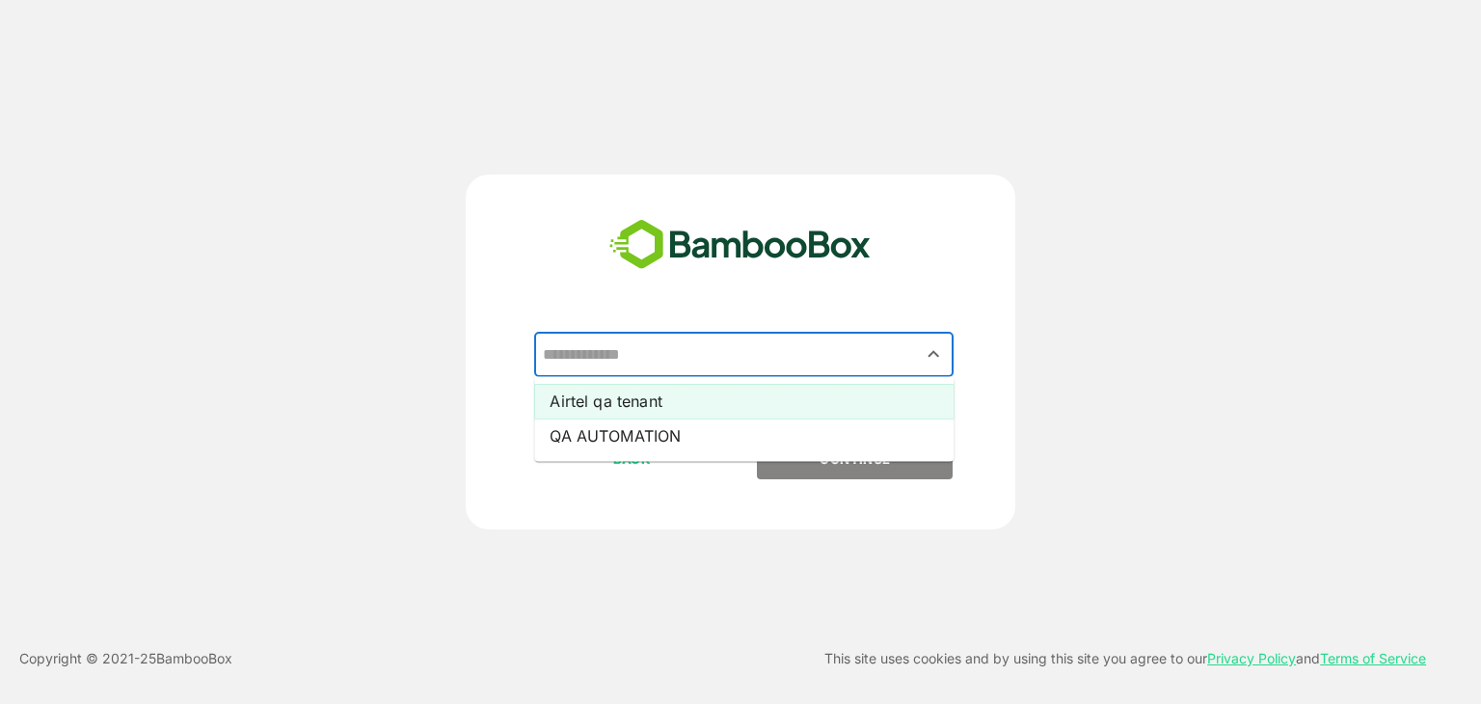
click at [837, 396] on li "Airtel qa tenant" at bounding box center [743, 401] width 419 height 35
type input "**********"
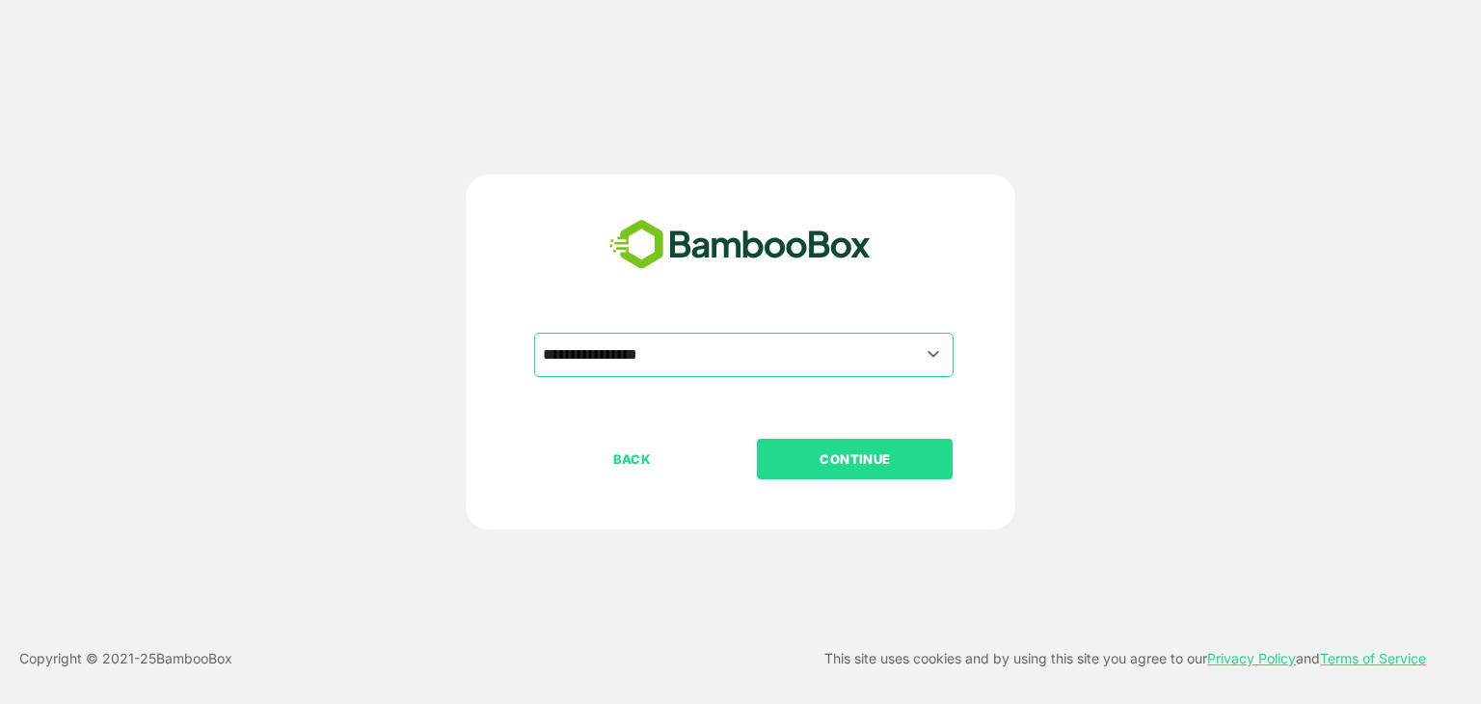
click at [852, 449] on p "CONTINUE" at bounding box center [855, 458] width 193 height 21
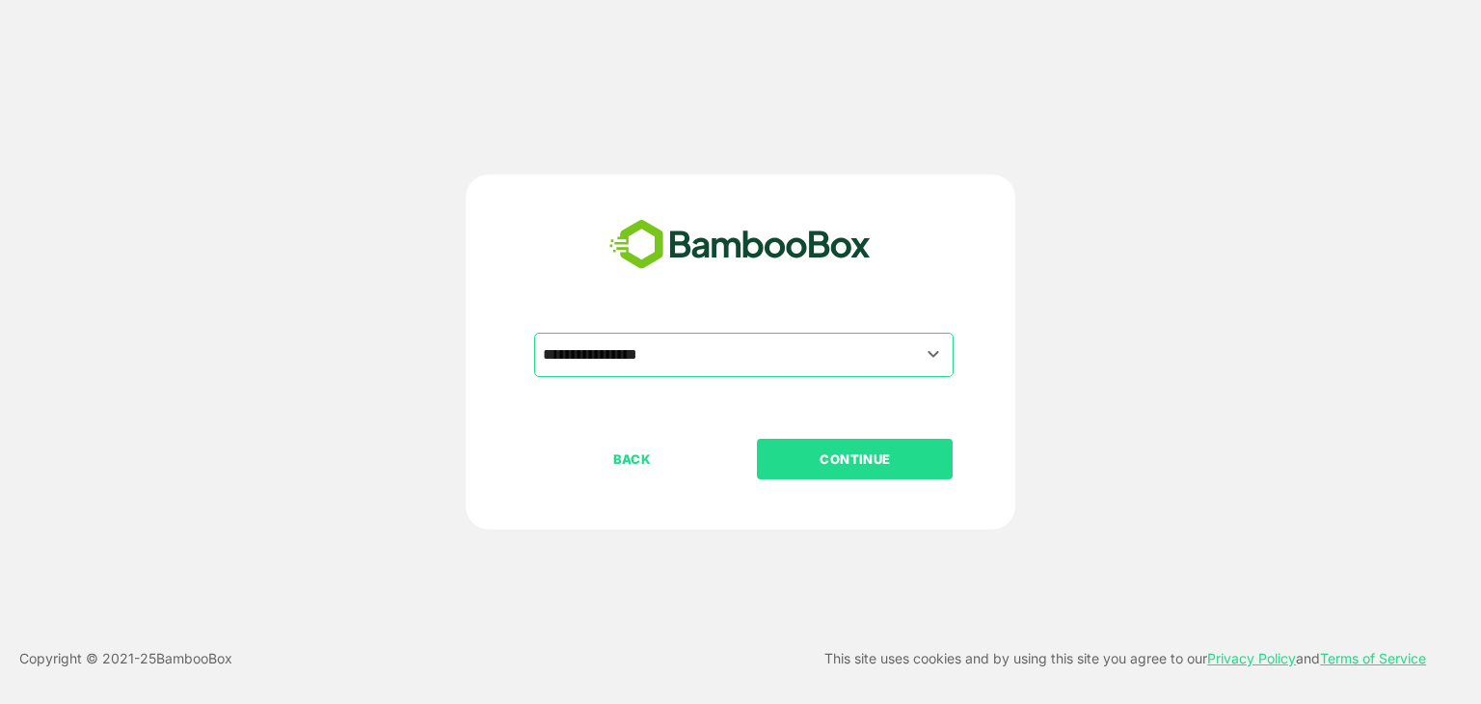
click at [852, 449] on p "CONTINUE" at bounding box center [855, 458] width 193 height 21
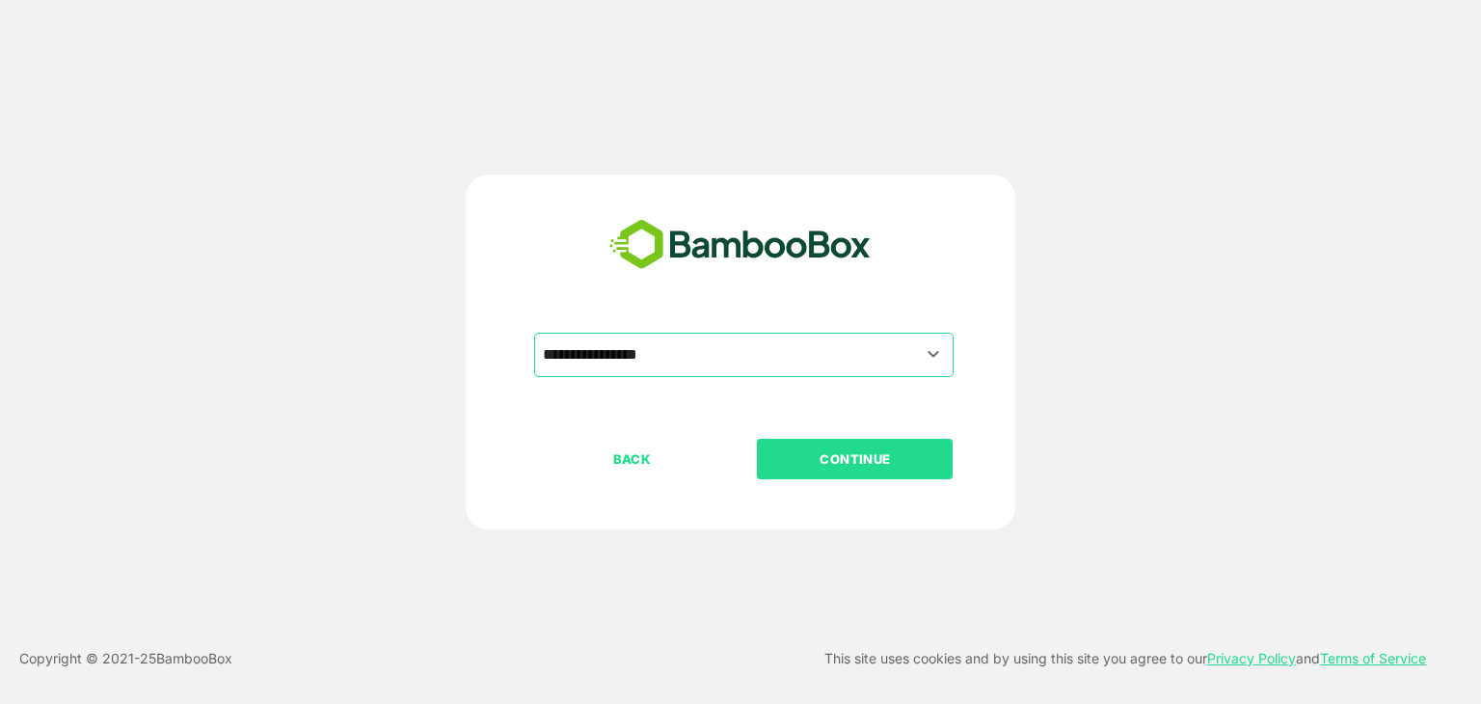
click at [852, 449] on p "CONTINUE" at bounding box center [855, 458] width 193 height 21
